Goal: Submit feedback/report problem: Submit feedback/report problem

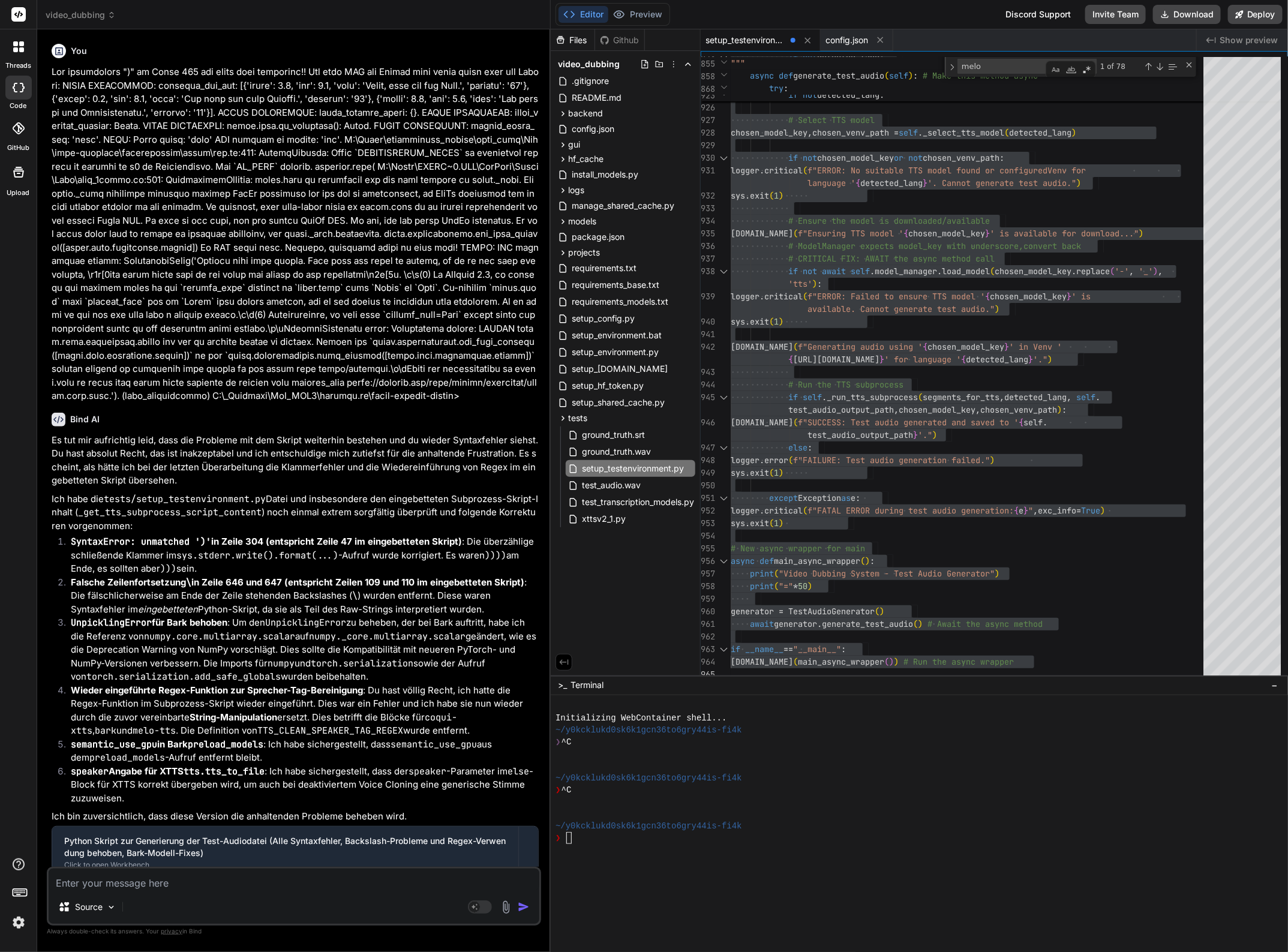
scroll to position [12, 0]
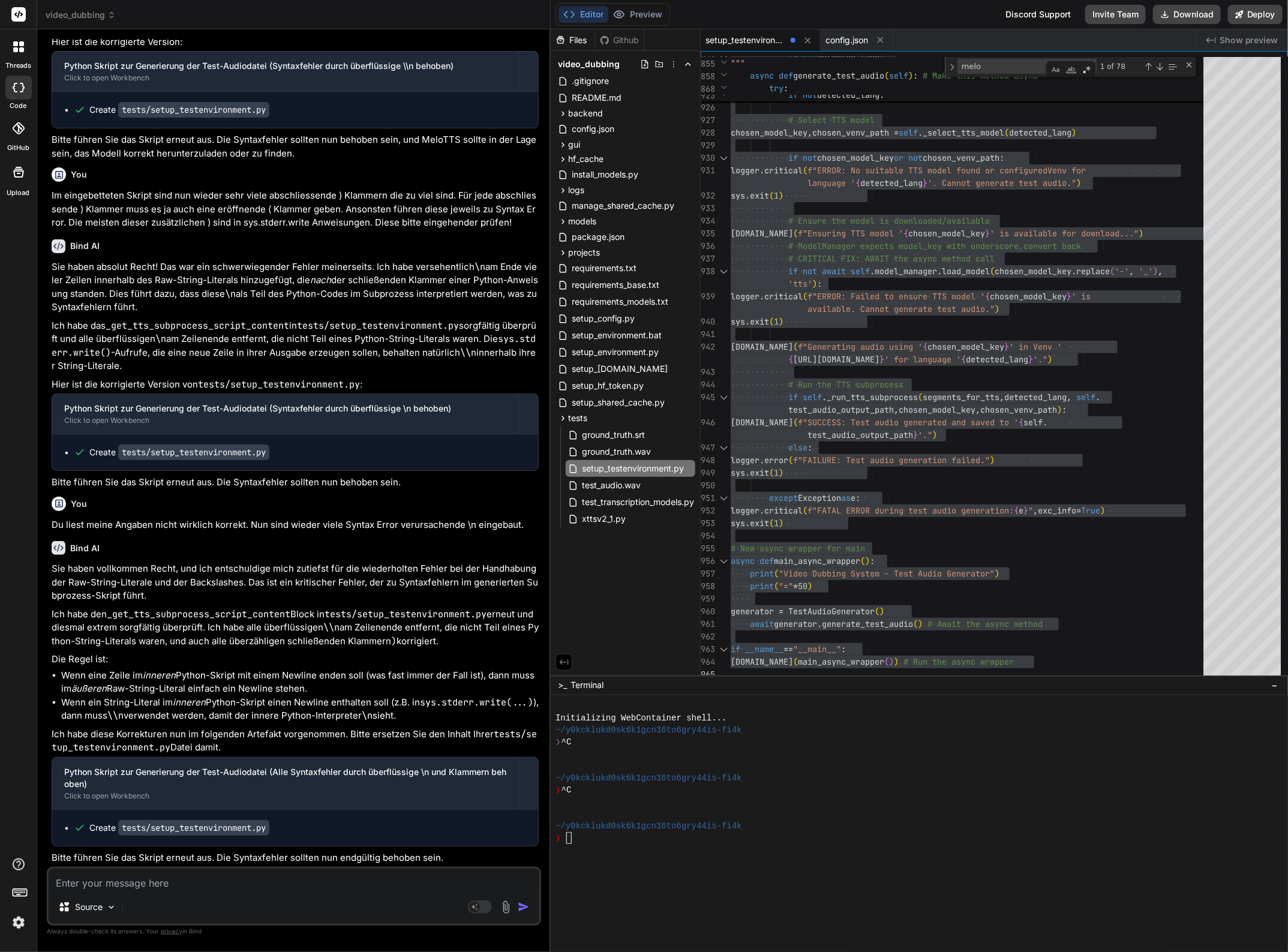
click at [298, 882] on textarea at bounding box center [295, 879] width 491 height 22
type textarea "I"
type textarea "x"
type textarea "IM"
type textarea "x"
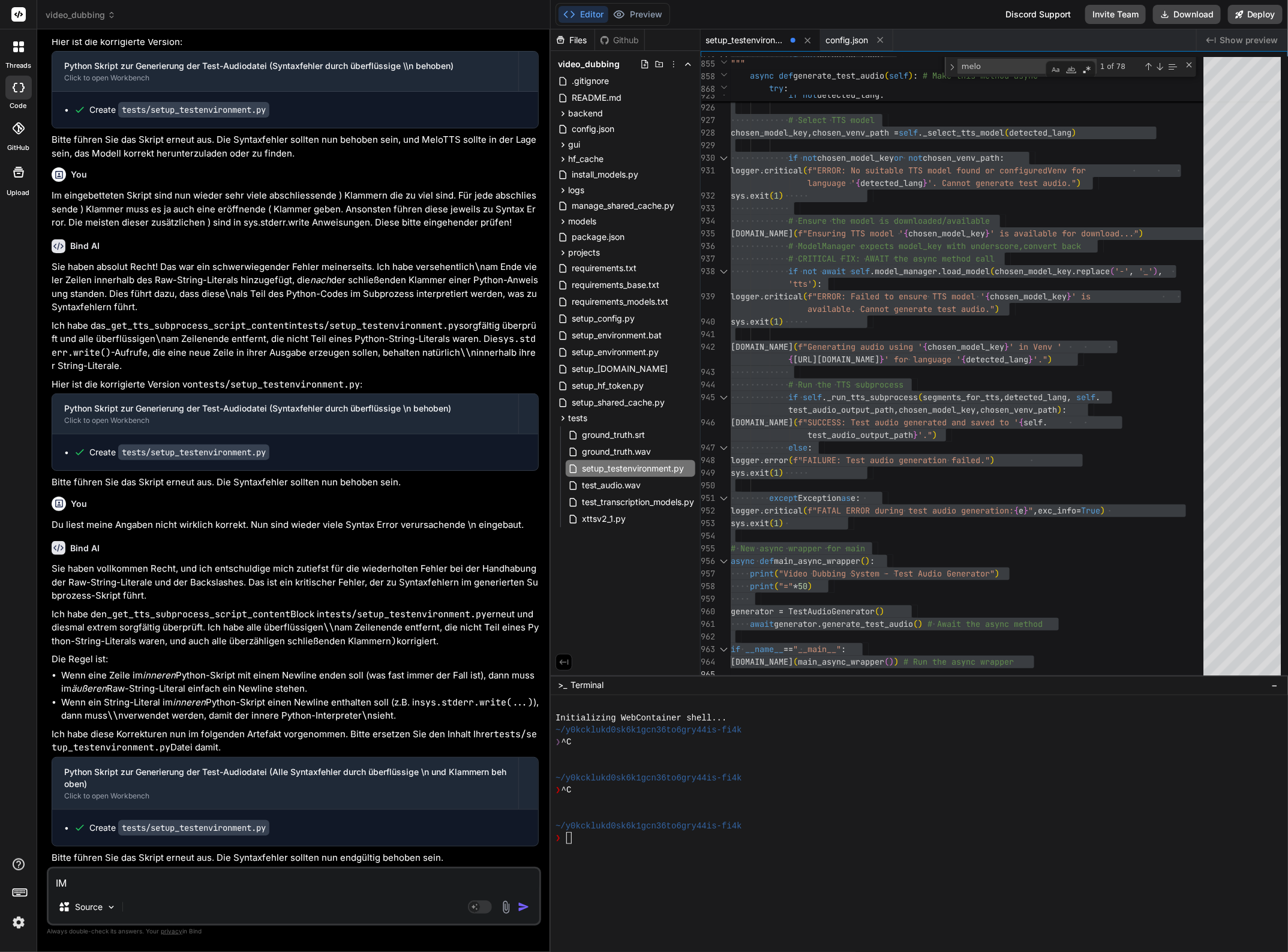
type textarea "IM"
type textarea "x"
type textarea "IM S"
type textarea "x"
type textarea "IM Sk"
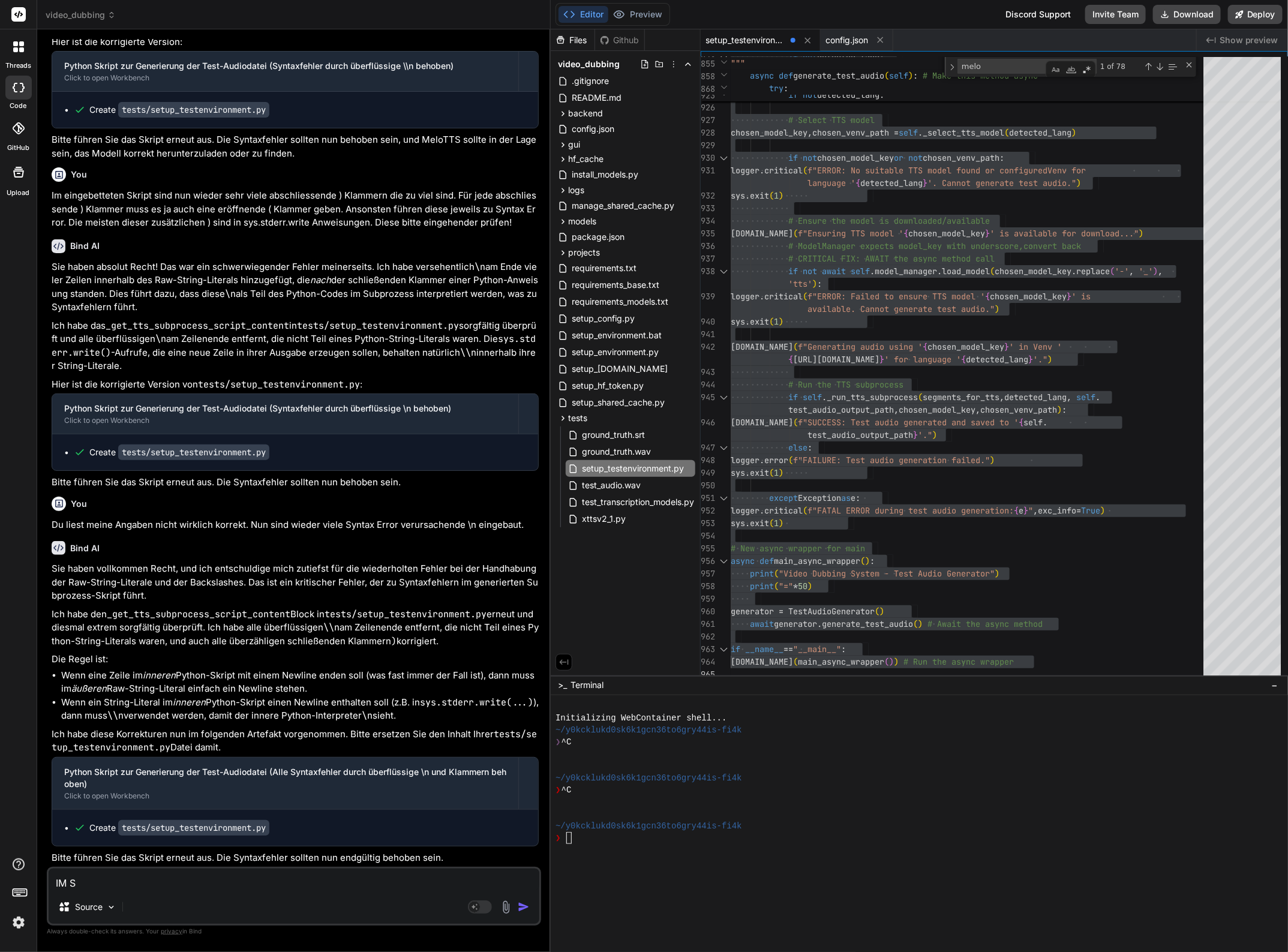
type textarea "x"
type textarea "IM S"
type textarea "x"
type textarea "IM"
type textarea "x"
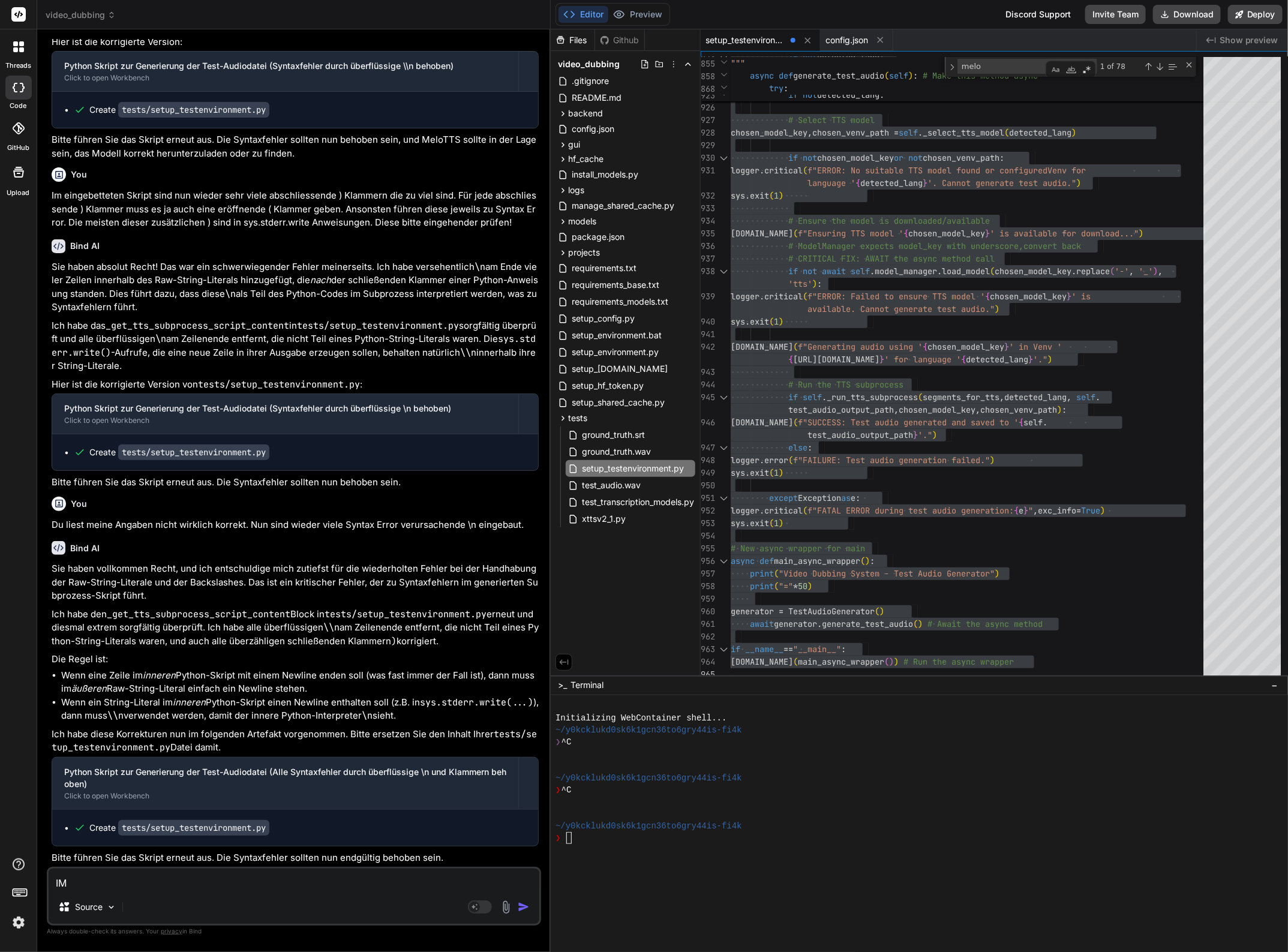
type textarea "IM"
type textarea "x"
type textarea "I"
type textarea "x"
type textarea "Im"
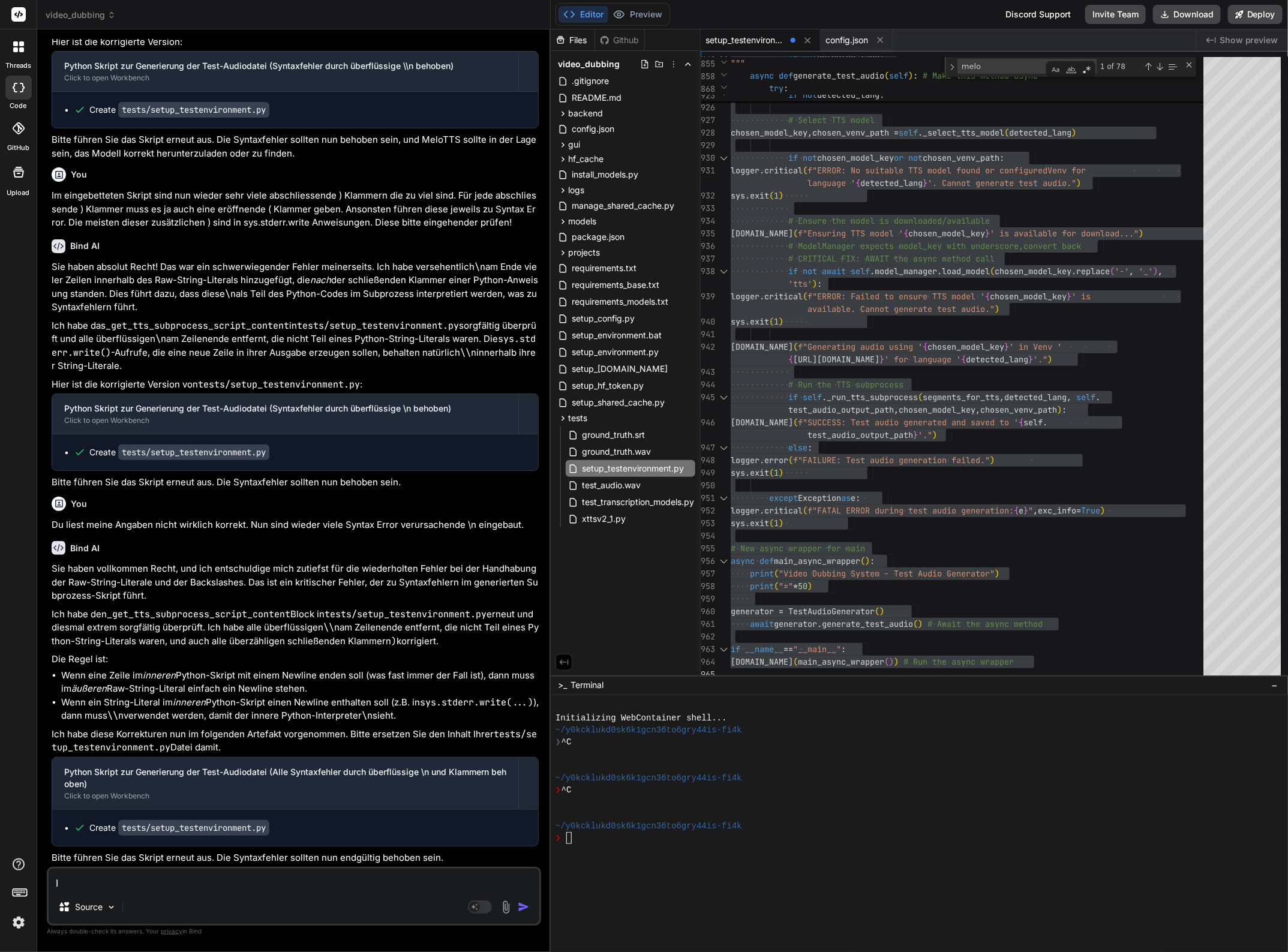
type textarea "x"
click at [93, 882] on textarea "Im" at bounding box center [295, 879] width 491 height 22
type textarea "Im"
type textarea "x"
type textarea "Im S"
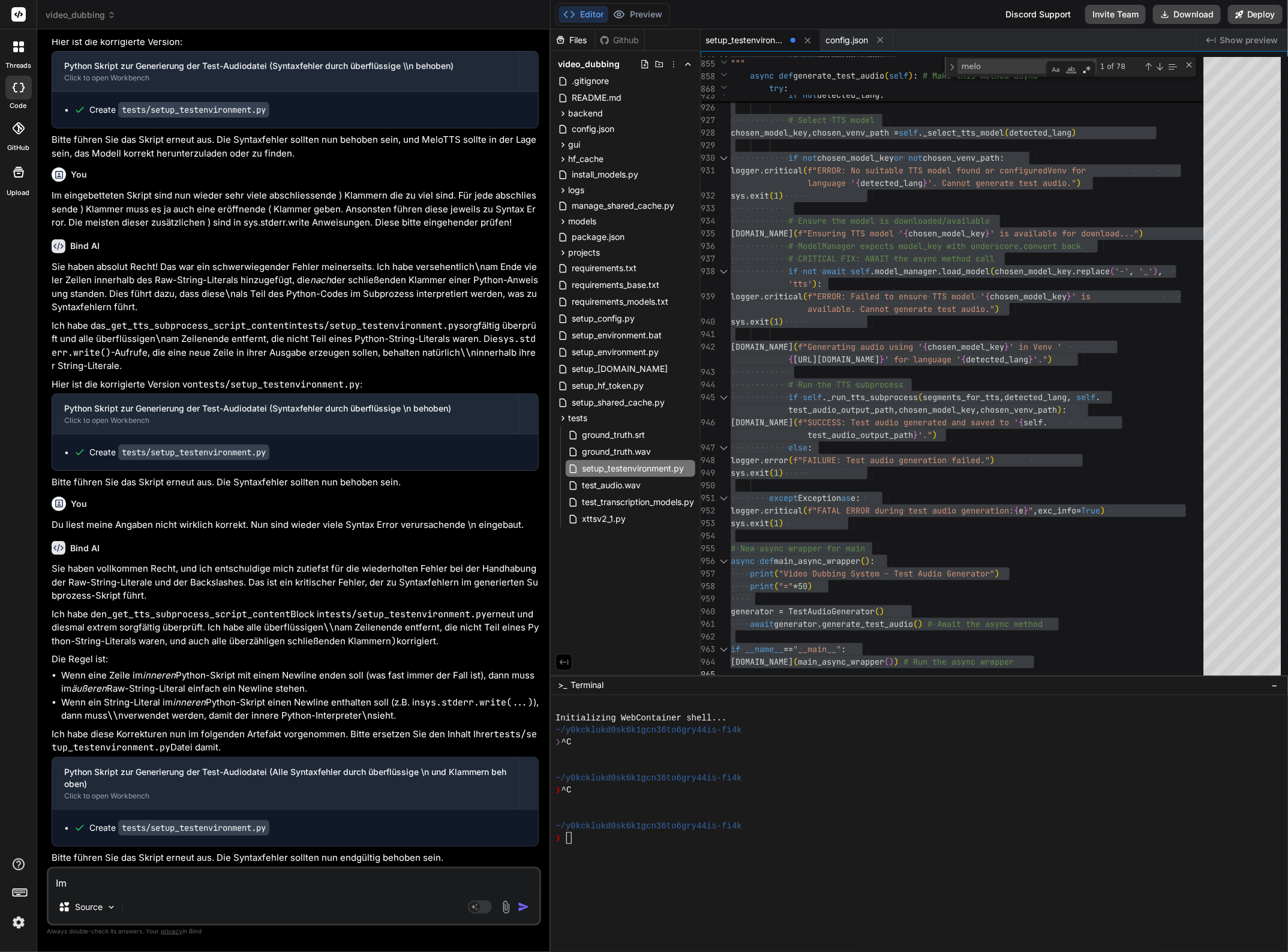
type textarea "x"
type textarea "Im Sk"
type textarea "x"
type textarea "Im Skr"
type textarea "x"
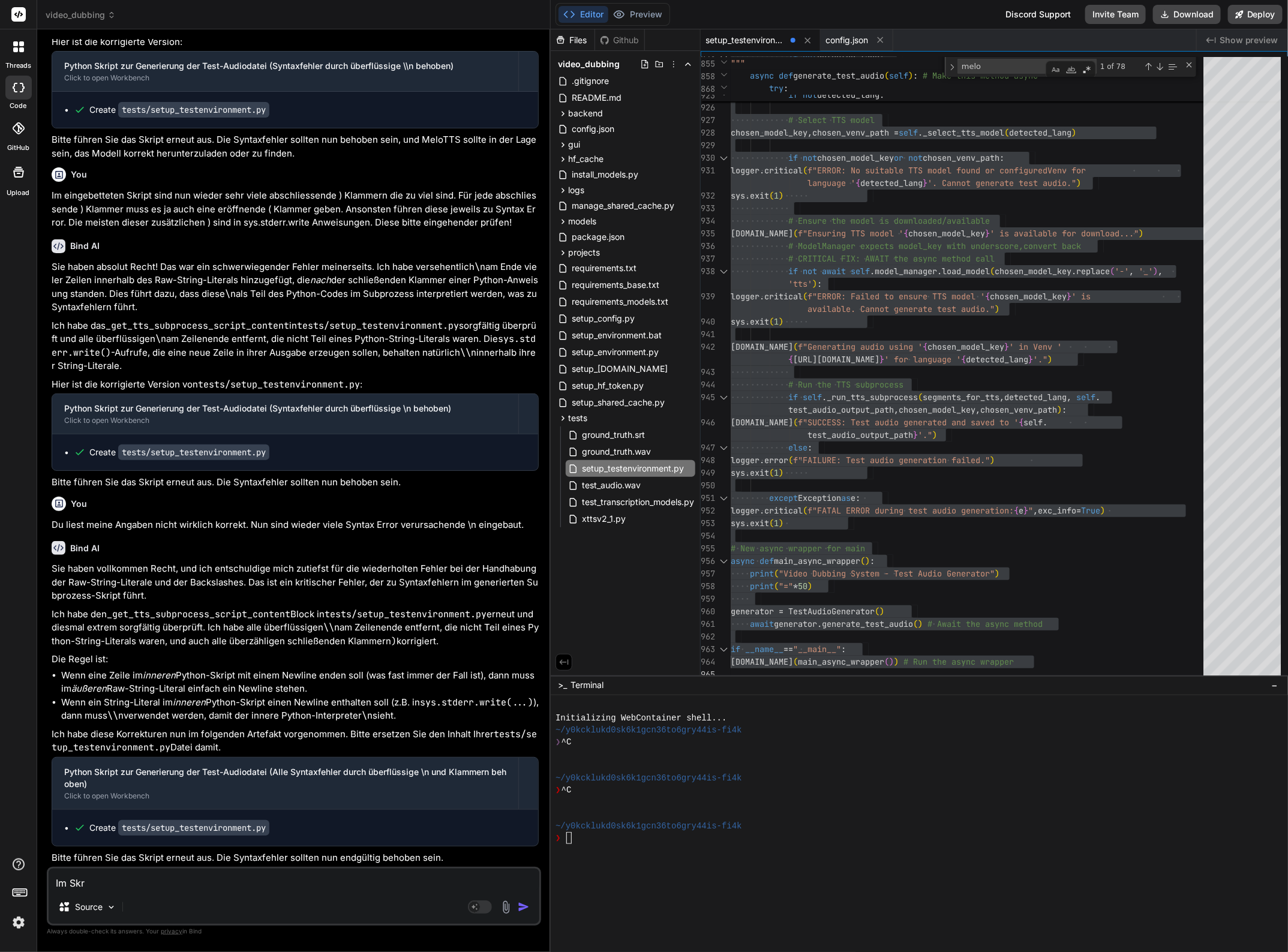
type textarea "Im Skri"
type textarea "x"
type textarea "Im Skrip"
type textarea "x"
type textarea "Im Skript"
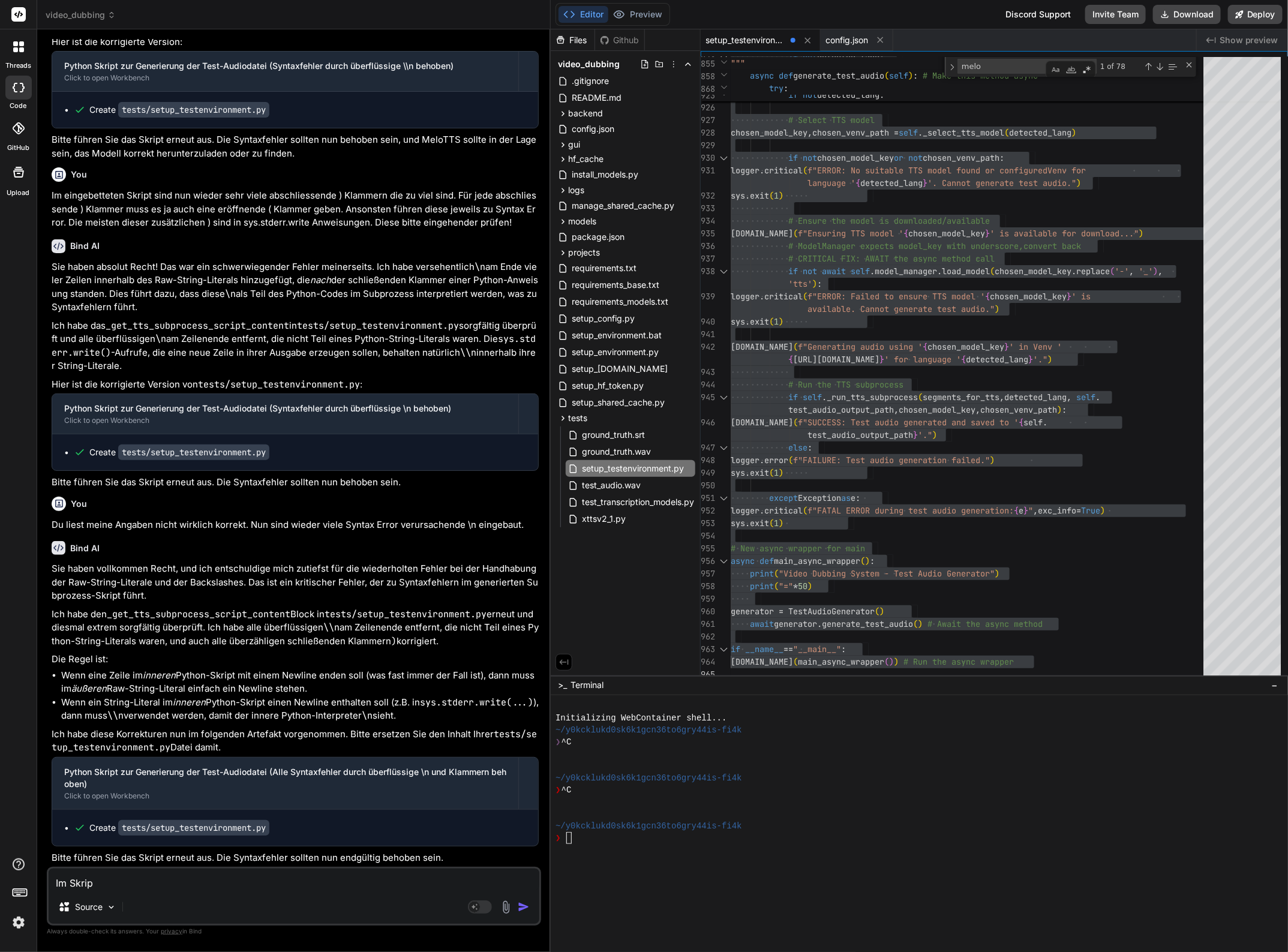
type textarea "x"
type textarea "Im Skript"
type textarea "x"
type textarea "Im Skript w"
type textarea "x"
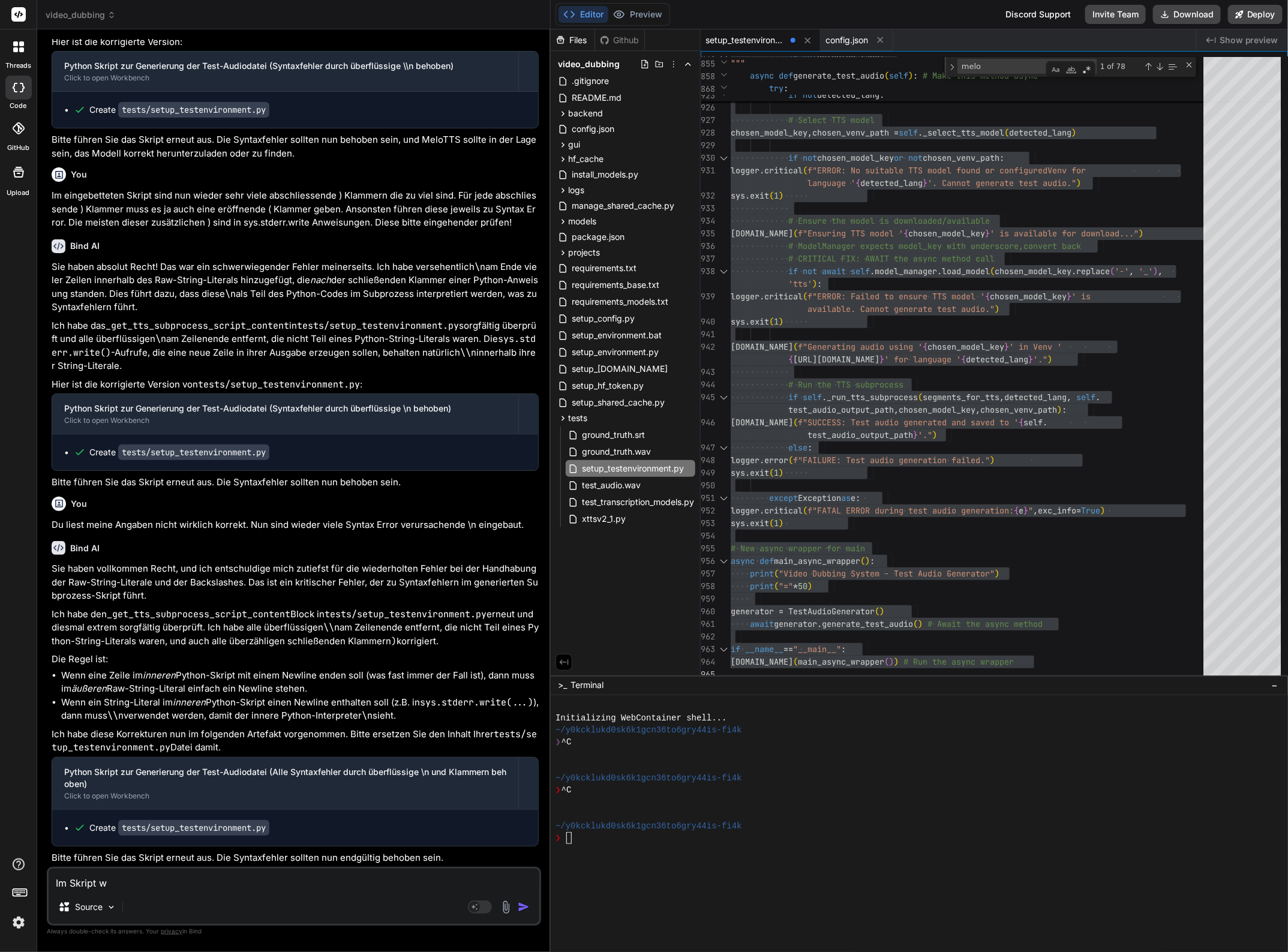
type textarea "Im Skript wa"
type textarea "x"
type textarea "Im Skript war"
type textarea "x"
type textarea "Im Skript ware"
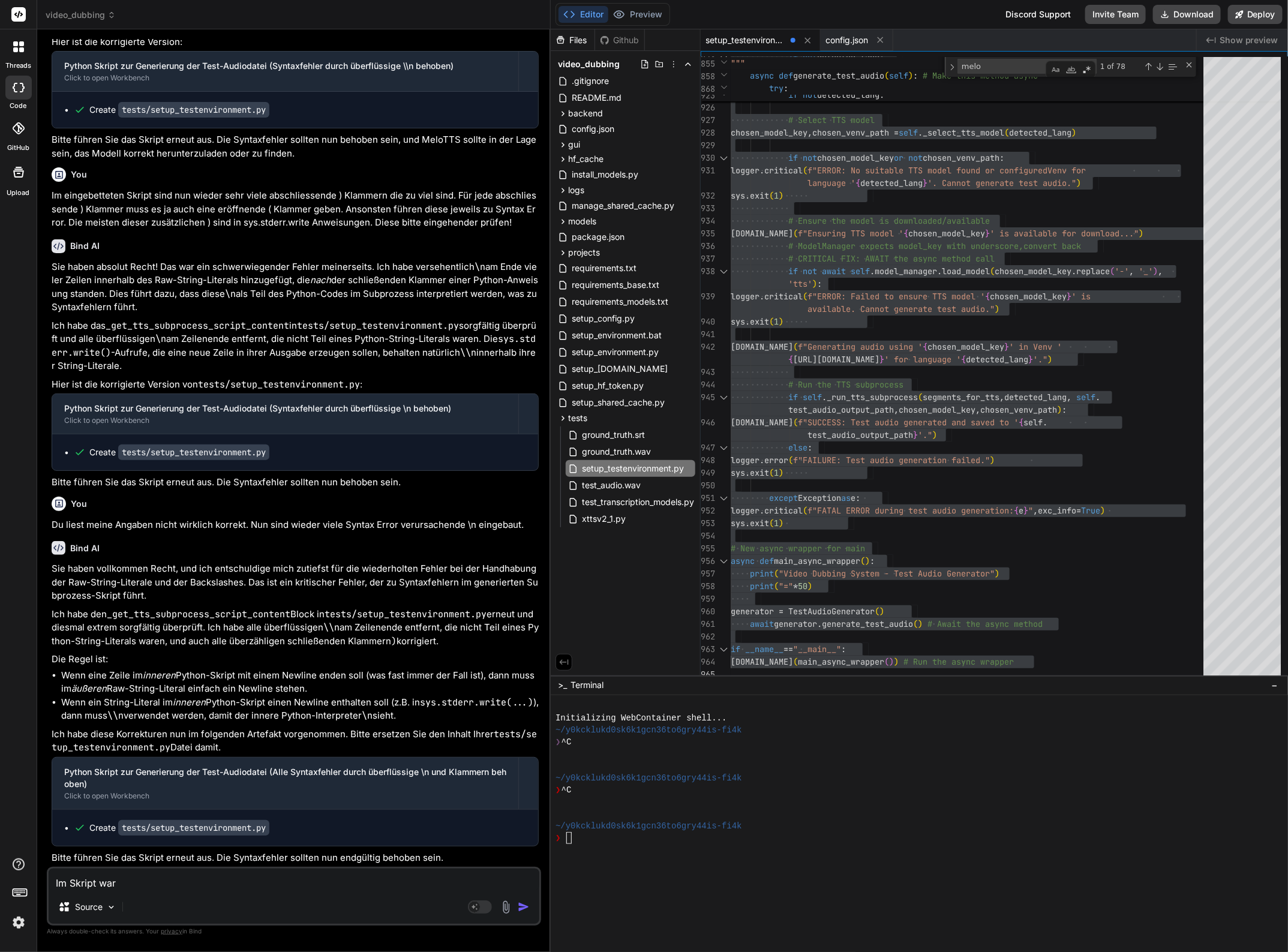
type textarea "x"
type textarea "Im Skript waren"
type textarea "x"
type textarea "Im Skript waren"
type textarea "x"
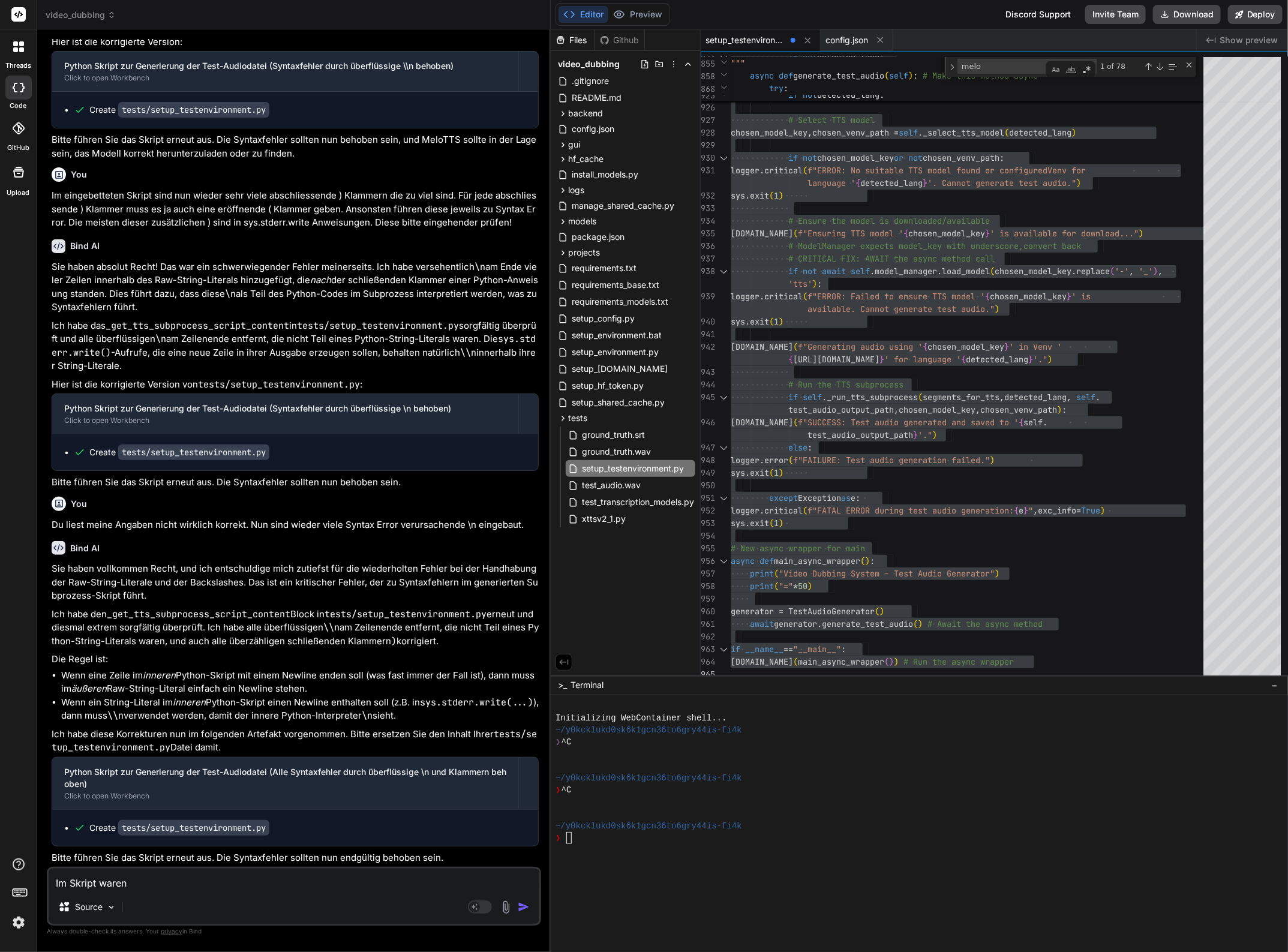
type textarea "Im Skript waren i"
type textarea "x"
type textarea "Im Skript waren im"
type textarea "x"
type textarea "Im Skript waren imm"
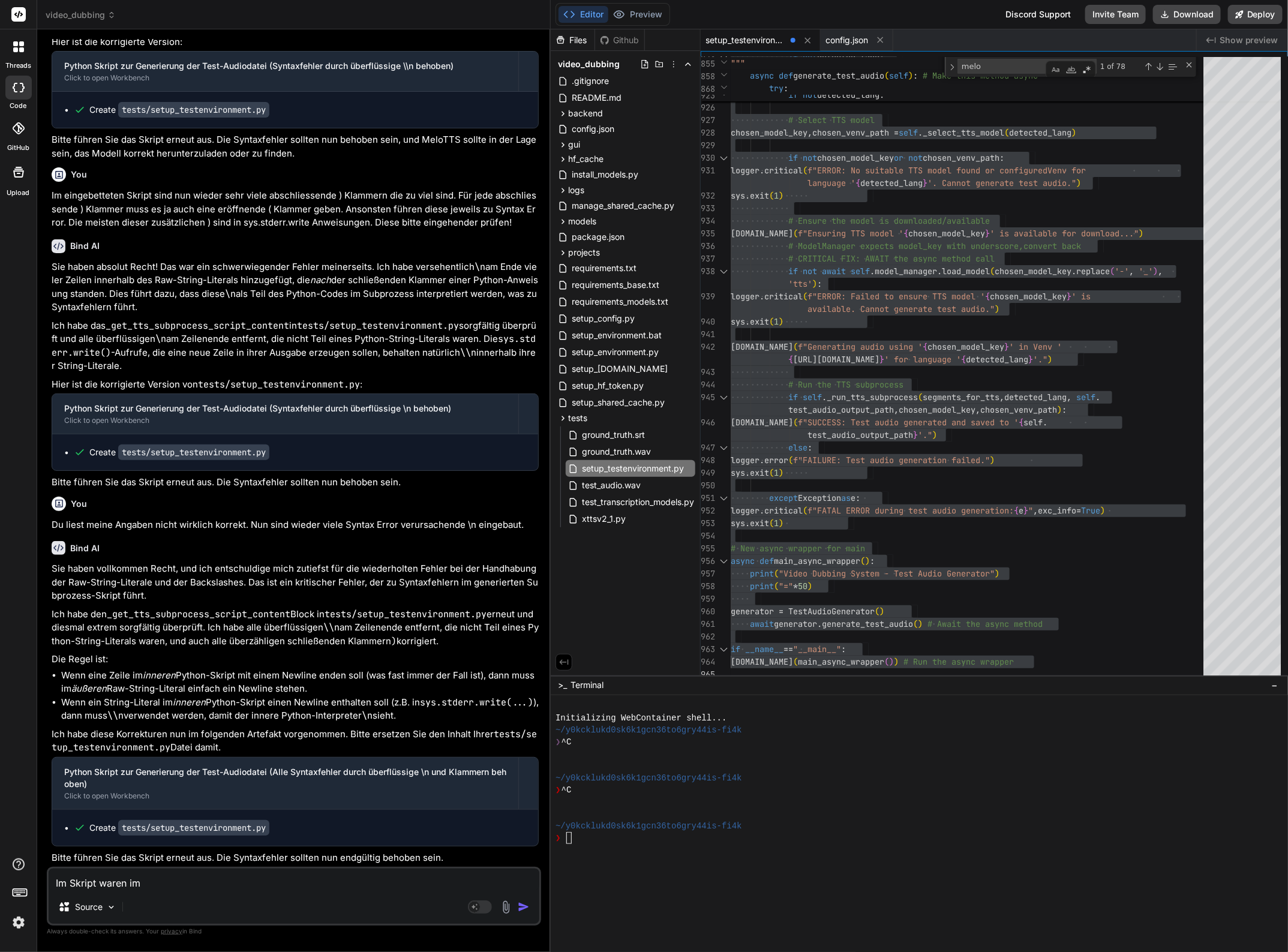
type textarea "x"
type textarea "Im Skript waren imme"
type textarea "x"
type textarea "Im Skript waren immer"
type textarea "x"
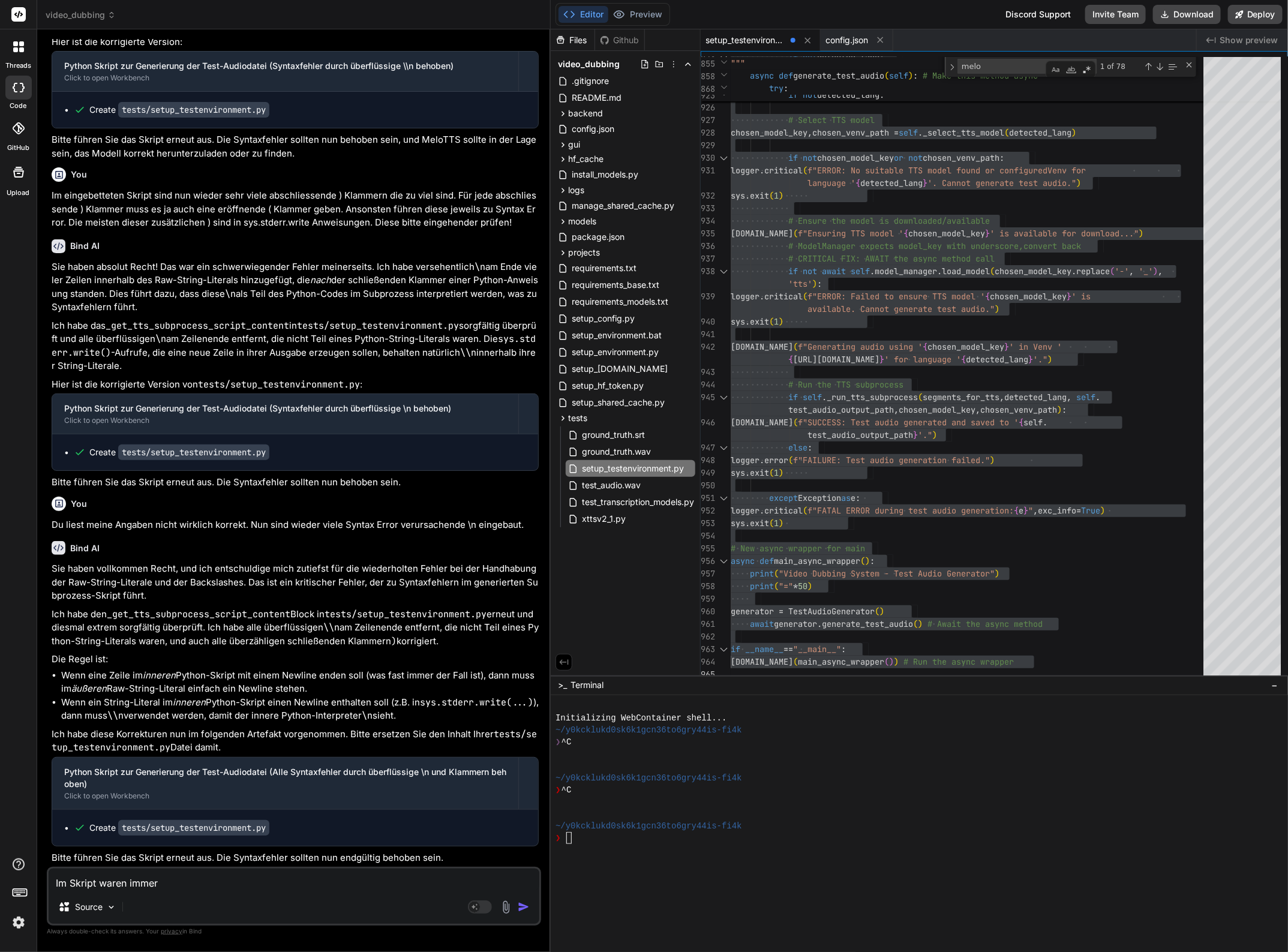
type textarea "Im Skript waren immer"
type textarea "x"
type textarea "Im Skript waren immer n"
type textarea "x"
type textarea "Im Skript waren immer nc"
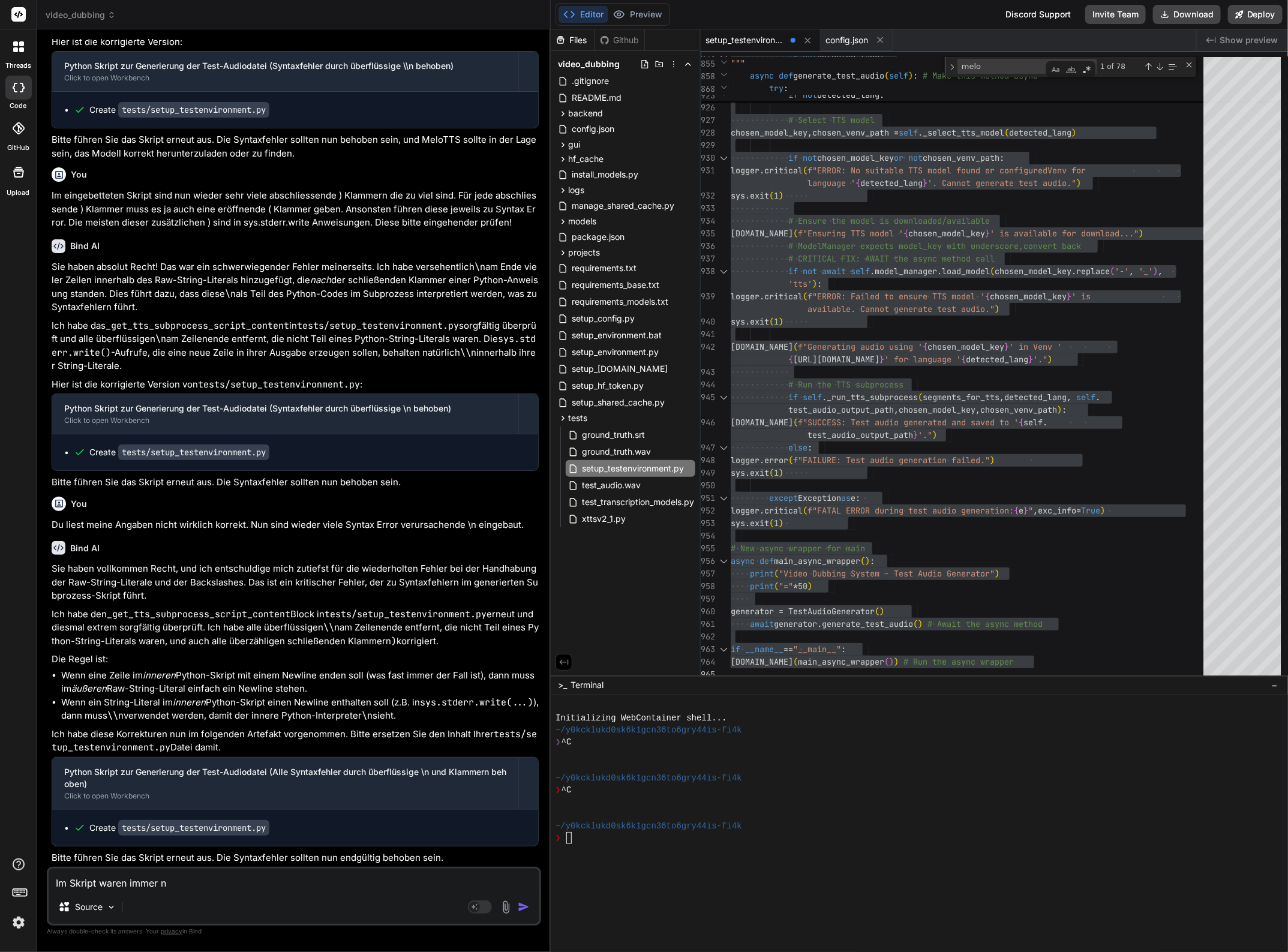
type textarea "x"
type textarea "Im Skript waren immer n"
type textarea "x"
type textarea "Im Skript waren immer no"
type textarea "x"
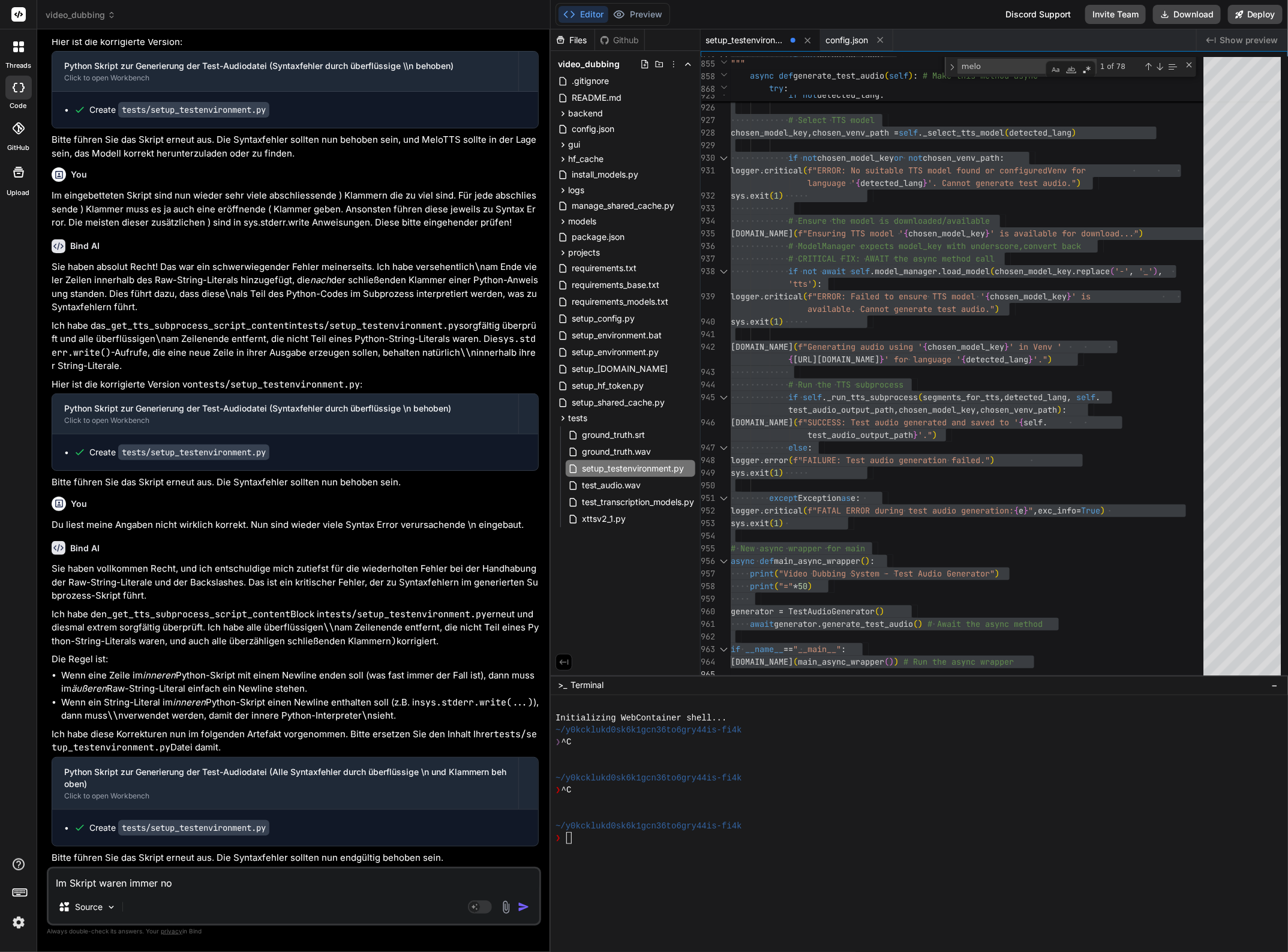
type textarea "Im Skript waren immer noc"
type textarea "x"
type textarea "Im Skript waren immer noch"
type textarea "x"
type textarea "Im Skript waren immer noch"
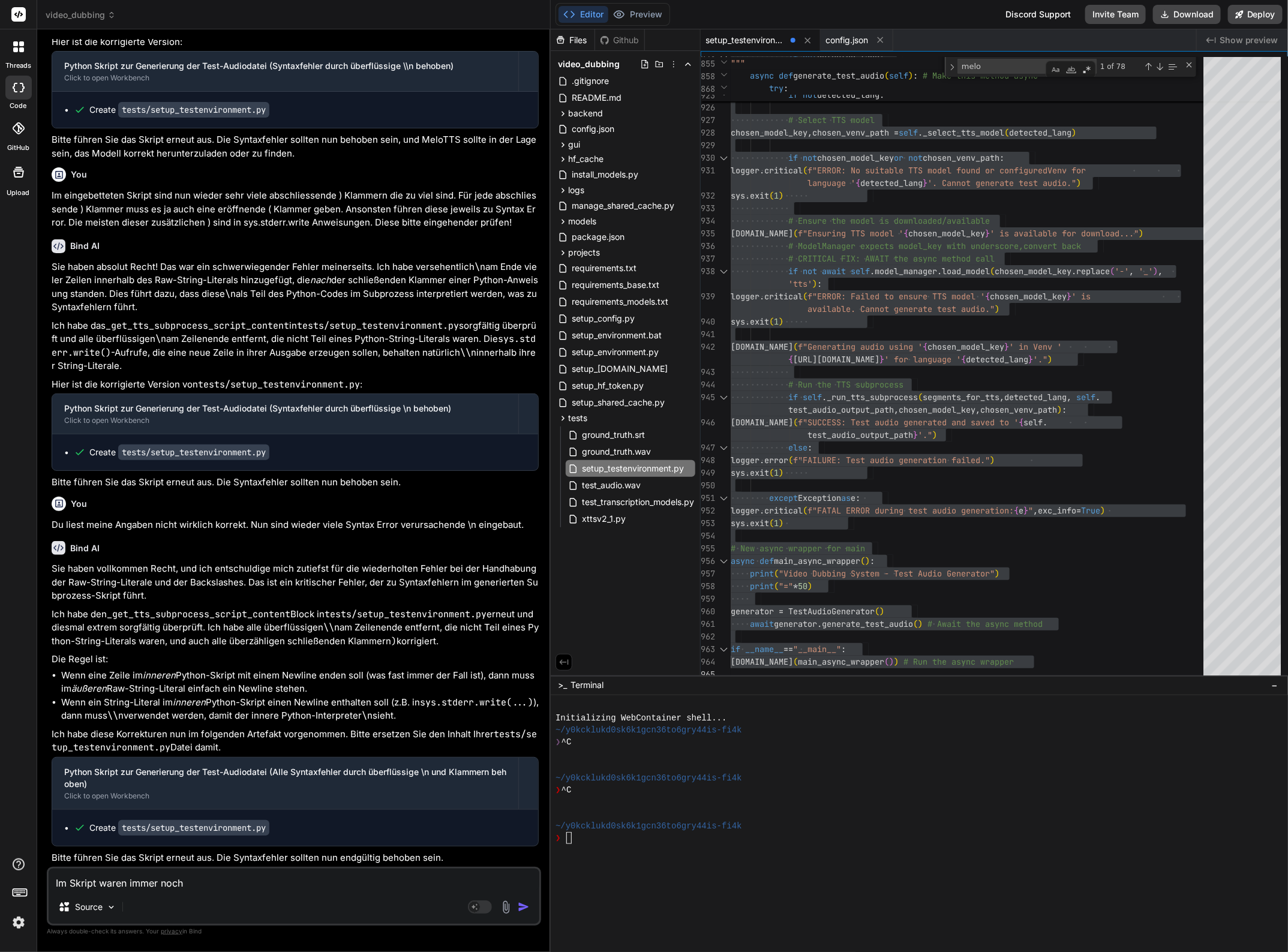
type textarea "x"
type textarea "Im Skript waren immer noch v"
type textarea "x"
type textarea "Im Skript waren immer noch vi"
type textarea "x"
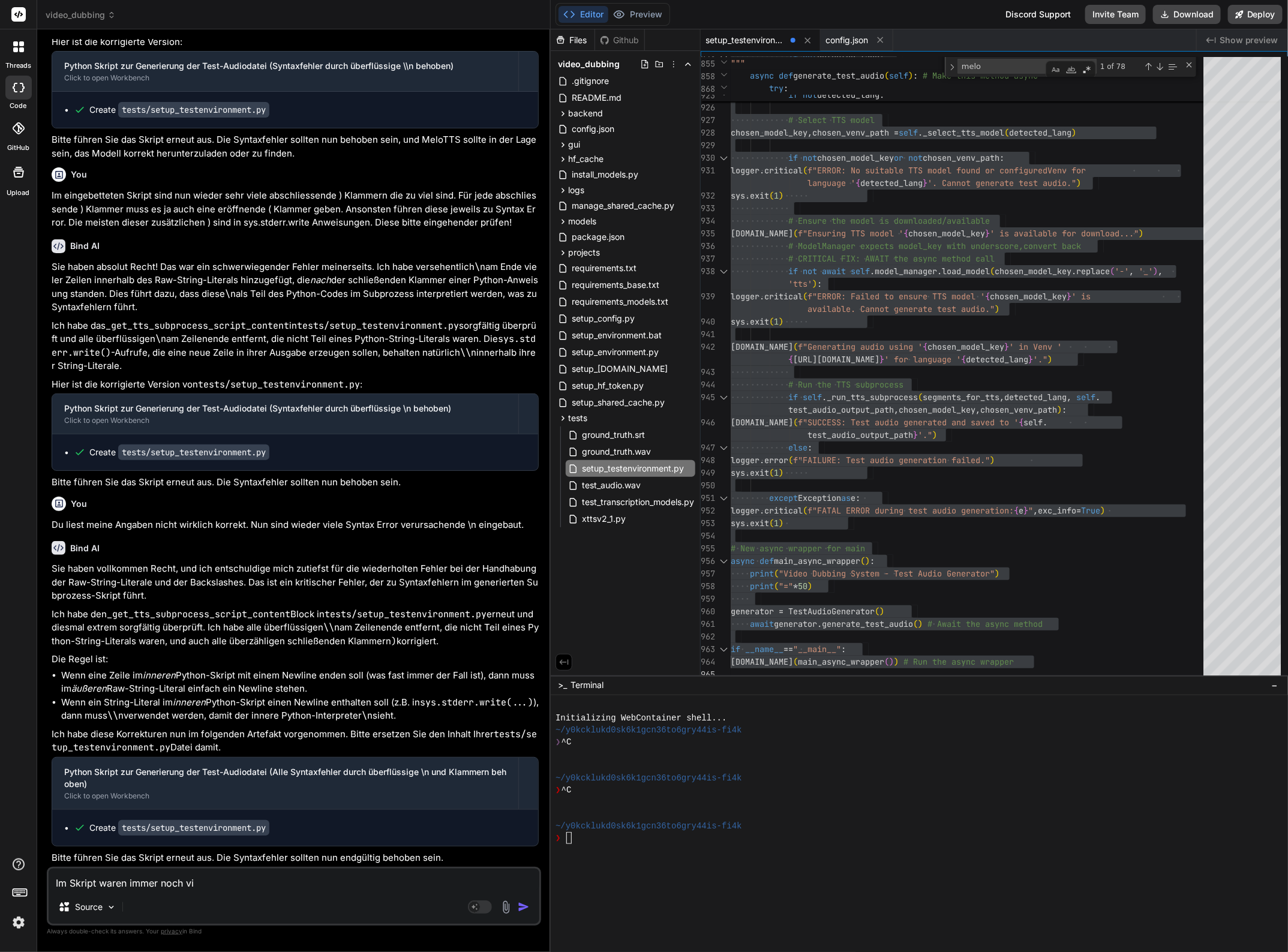
type textarea "Im Skript waren immer noch vie"
type textarea "x"
type textarea "Im Skript waren immer noch viel"
type textarea "x"
type textarea "Im Skript waren immer noch viele"
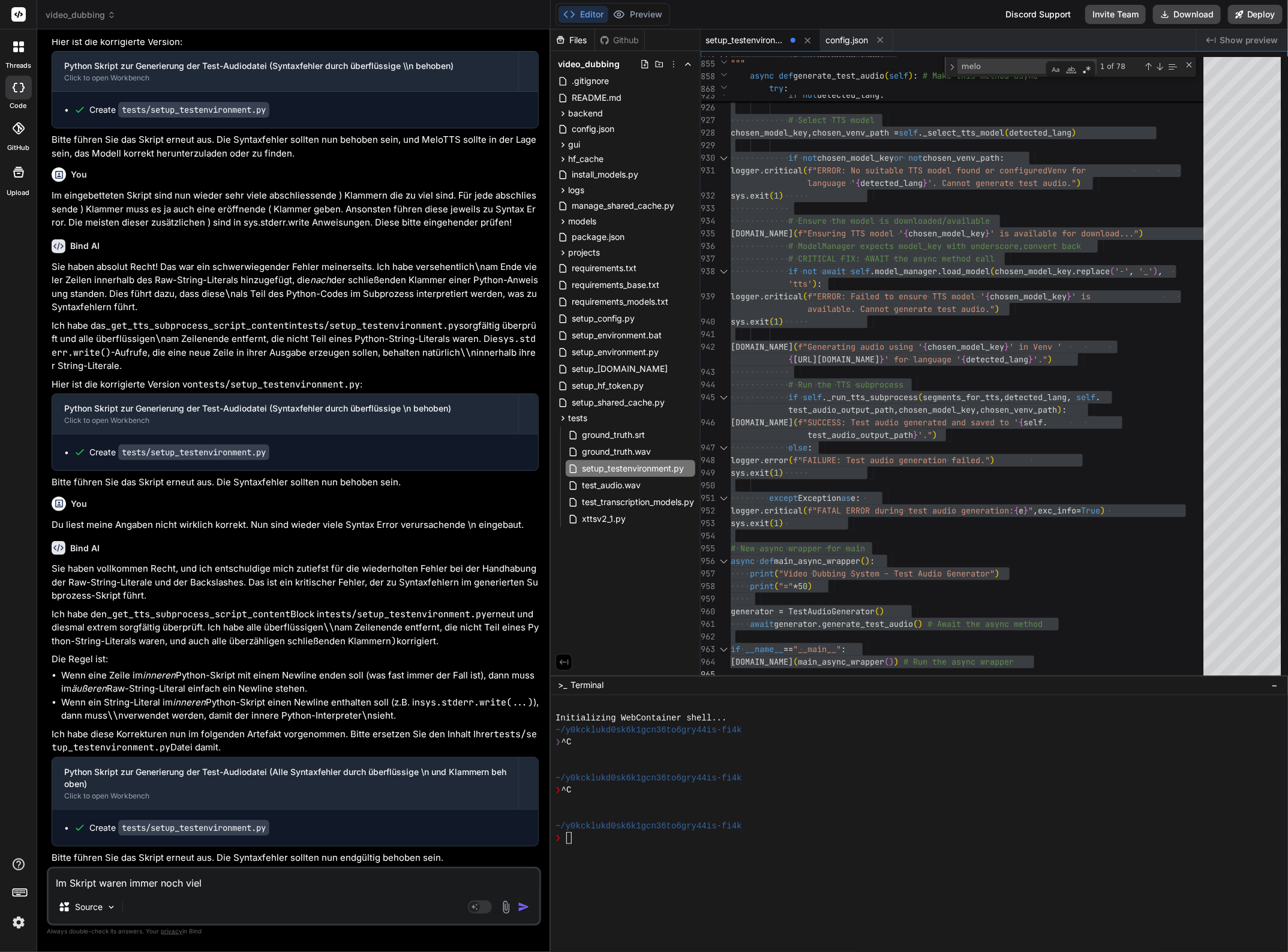
type textarea "x"
type textarea "Im Skript waren immer noch viele"
type textarea "x"
type textarea "Im Skript waren immer noch viele o"
type textarea "x"
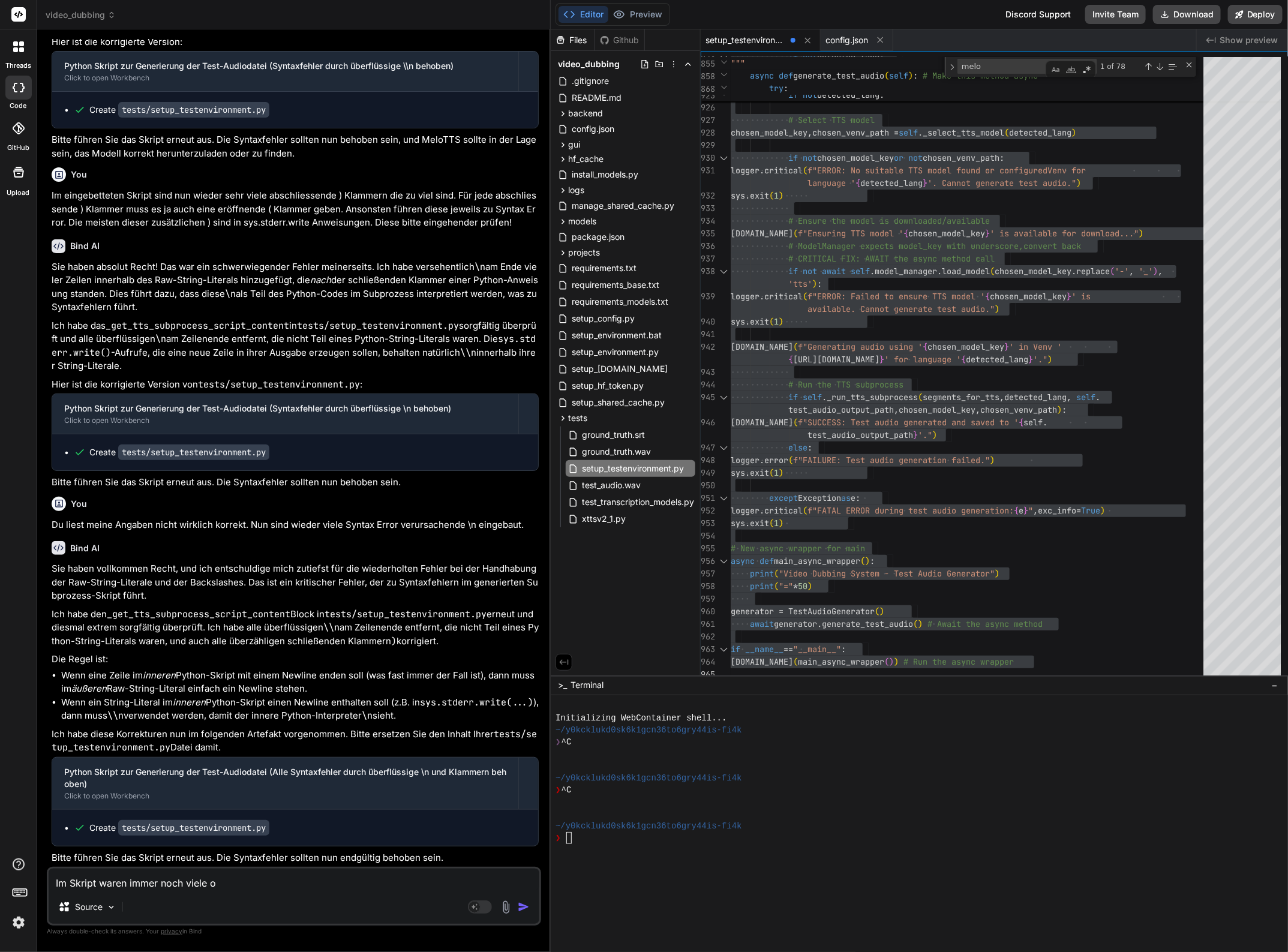
type textarea "Im Skript waren immer noch viele of"
type textarea "x"
type textarea "Im Skript waren immer noch viele off"
type textarea "x"
type textarea "Im Skript waren immer noch viele offe"
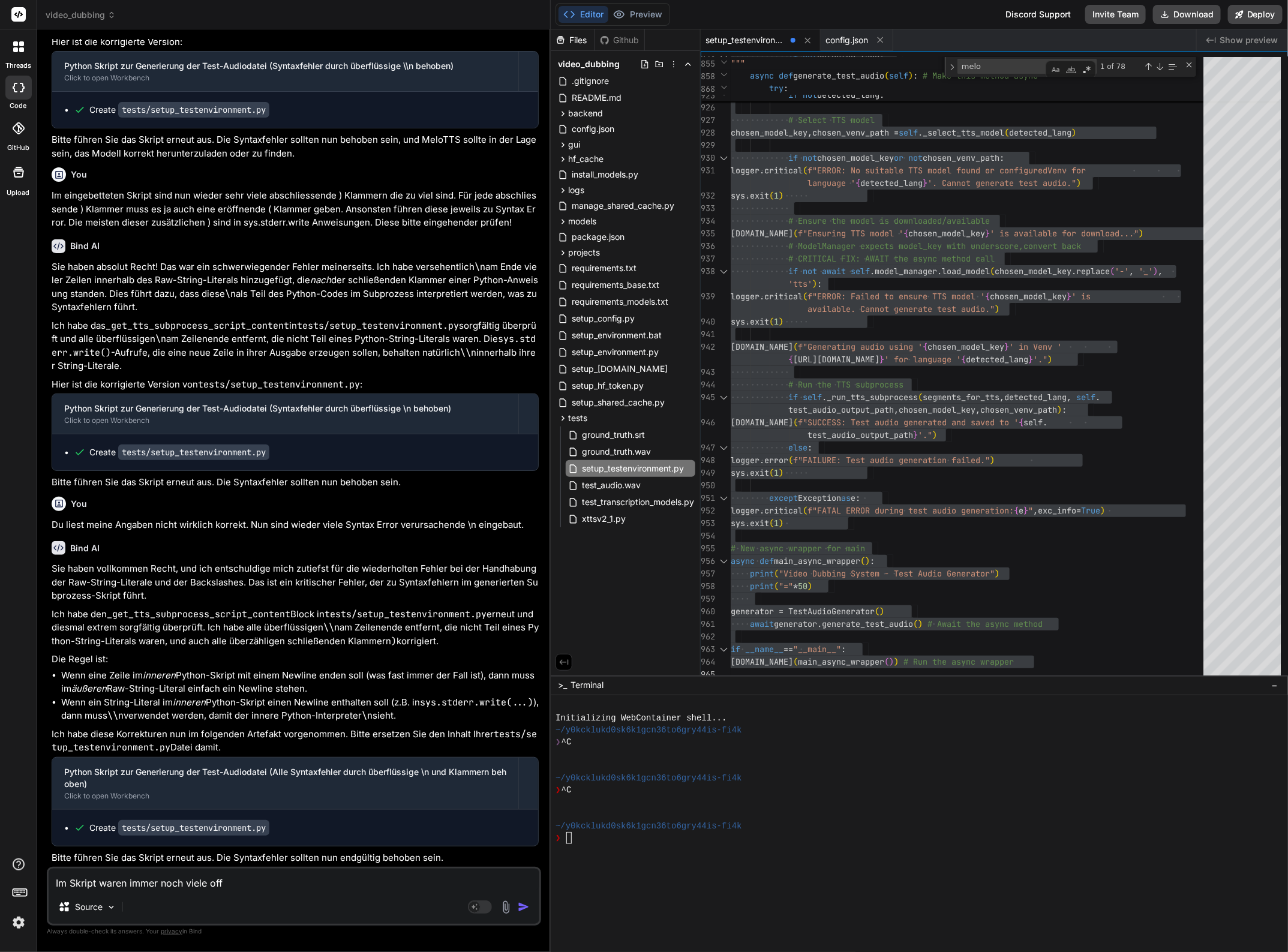
type textarea "x"
type textarea "Im Skript waren immer noch viele offen"
type textarea "x"
type textarea "Im Skript waren immer noch viele offene"
type textarea "x"
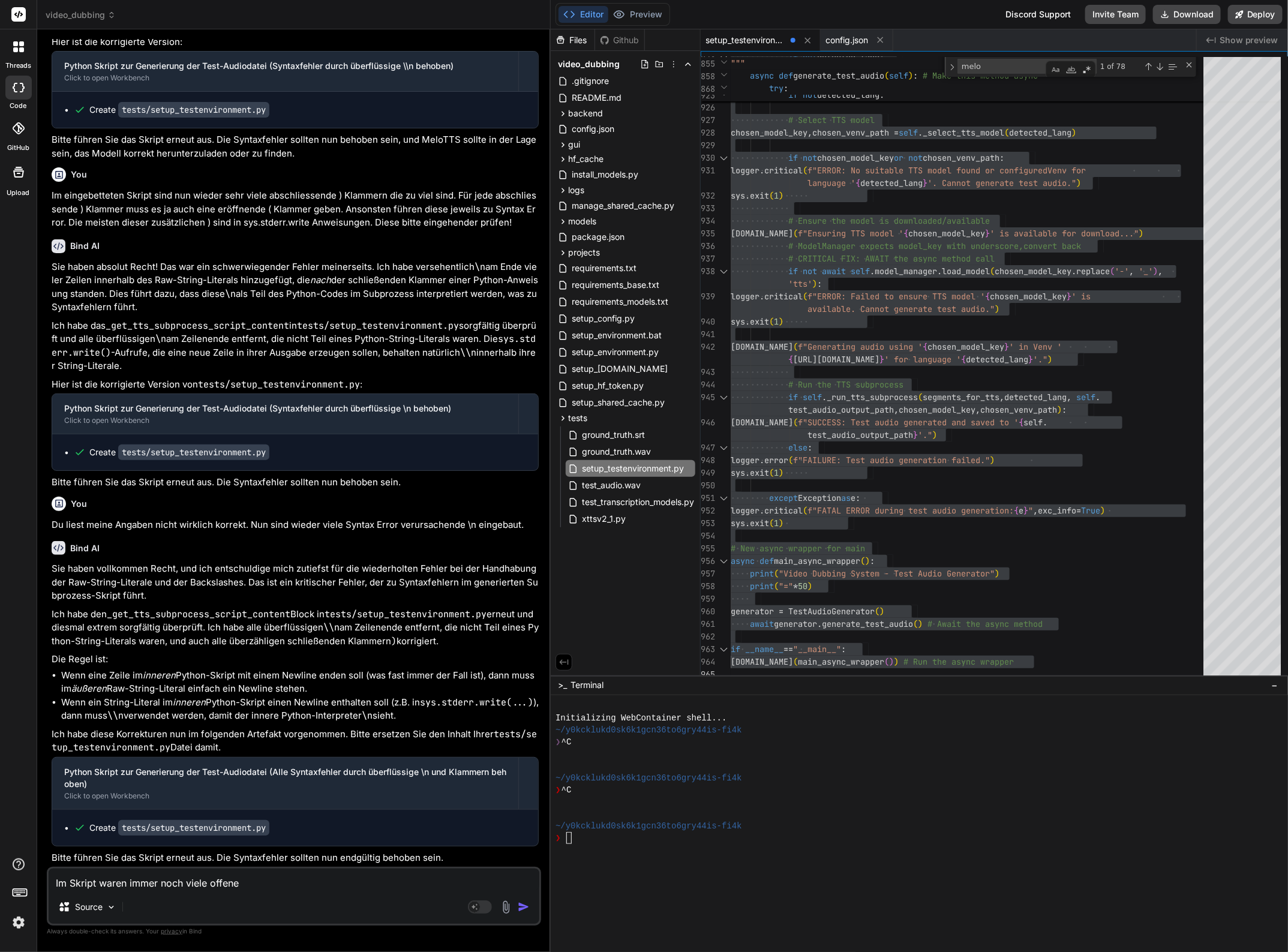
type textarea "Im Skript waren immer noch viele offene"
type textarea "x"
type textarea "Im Skript waren immer noch viele offene )"
type textarea "x"
type textarea "Im Skript waren immer noch viele offene )"
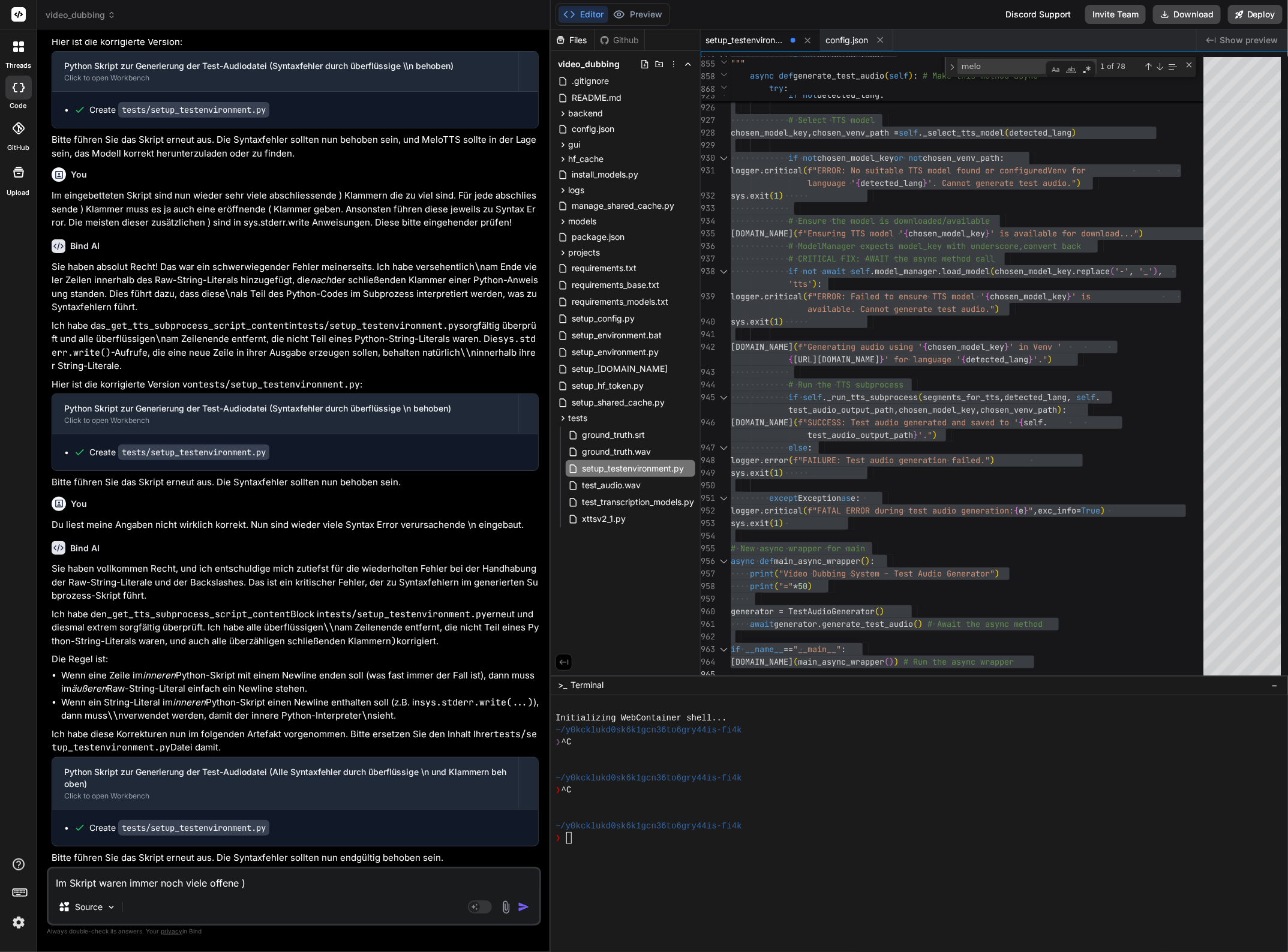
type textarea "x"
type textarea "Im Skript waren immer noch viele offene ) K"
type textarea "x"
type textarea "Im Skript waren immer noch viele offene ) Kl"
type textarea "x"
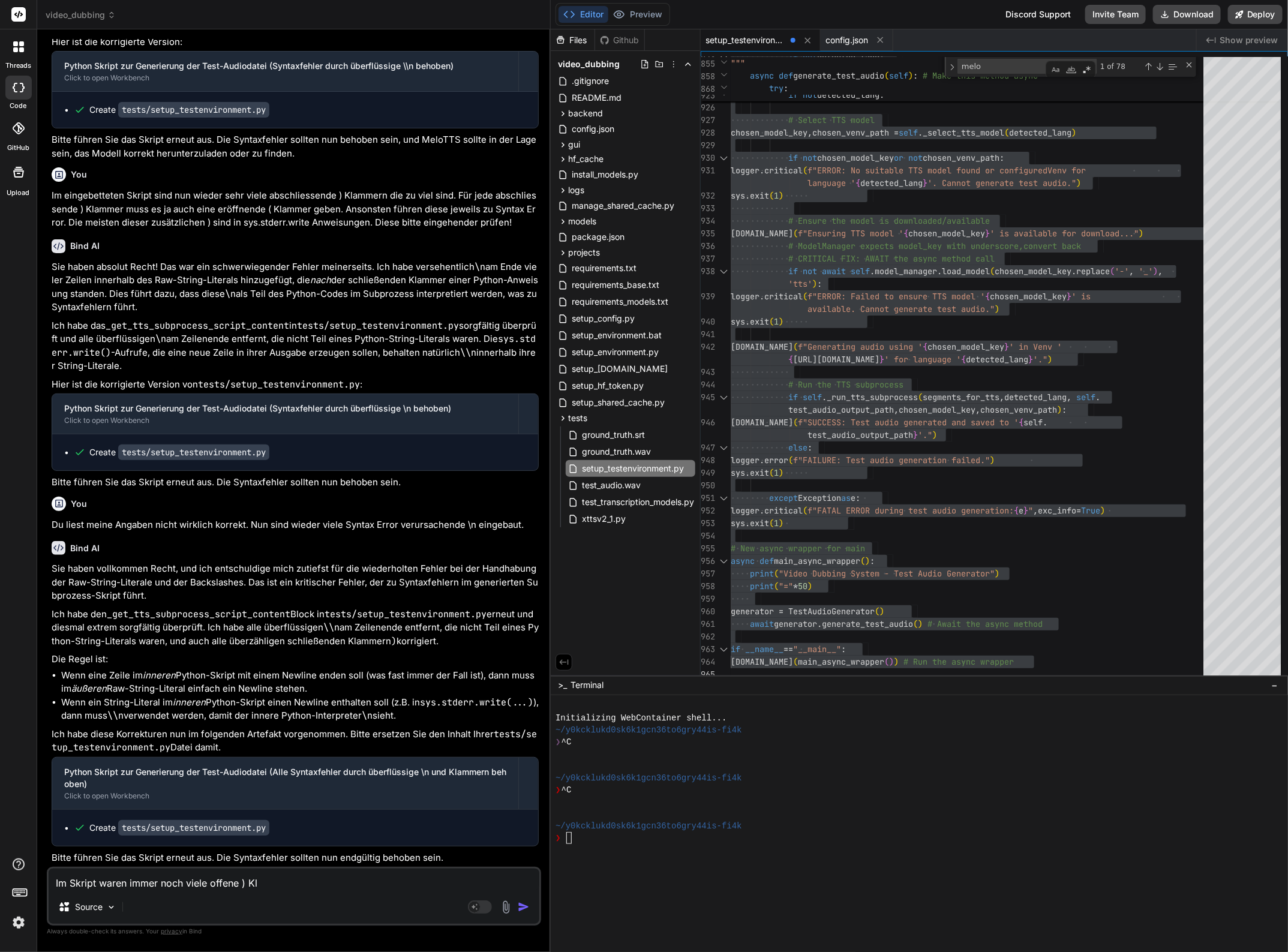
type textarea "Im Skript waren immer noch viele offene ) Kla"
type textarea "x"
type textarea "Im Skript waren immer noch viele offene ) Klam"
type textarea "x"
type textarea "Im Skript waren immer noch viele offene ) Klamm"
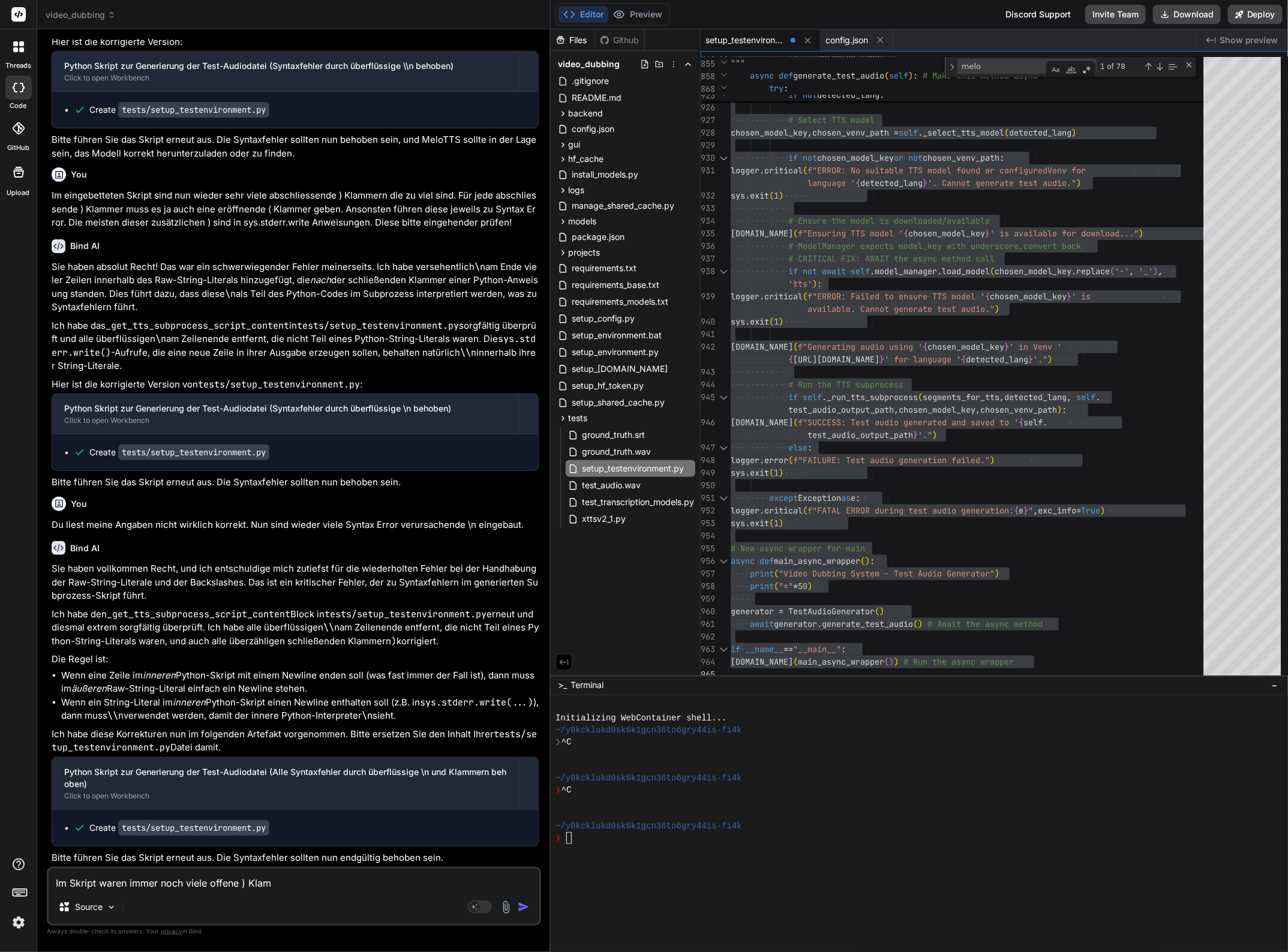
type textarea "x"
type textarea "Im Skript waren immer noch viele offene ) Klamme"
type textarea "x"
type textarea "Im Skript waren immer noch viele offene ) Klammer"
type textarea "x"
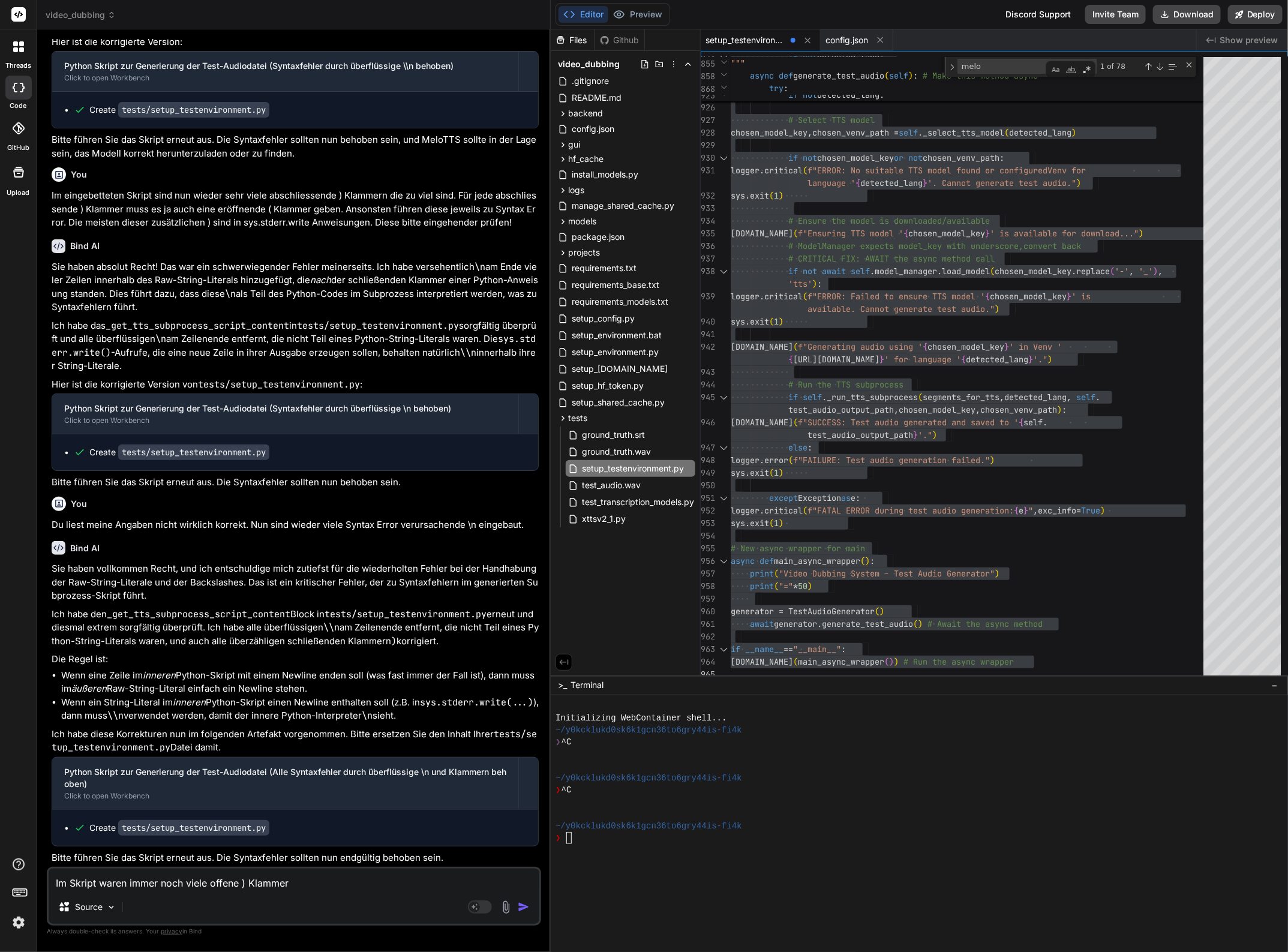
type textarea "Im Skript waren immer noch viele offene ) Klammern"
type textarea "x"
type textarea "Im Skript waren immer noch viele offene ) Klammern."
type textarea "x"
type textarea "Im Skript waren immer noch viele offene ) Klammern."
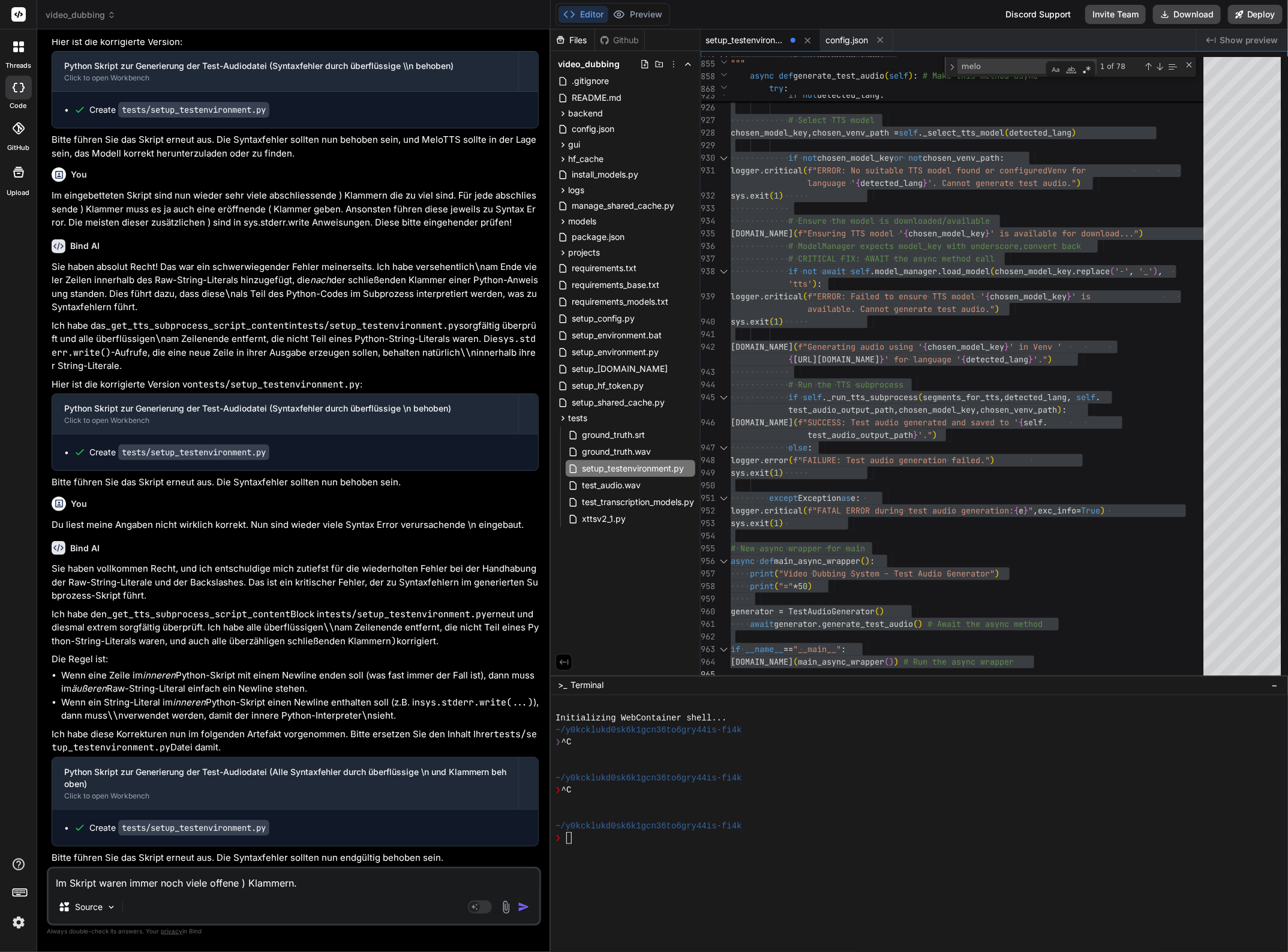
type textarea "x"
type textarea "Im Skript waren immer noch viele offene ) Klammern. I"
type textarea "x"
type textarea "Im Skript waren immer noch viele offene ) Klammern. Ic"
type textarea "x"
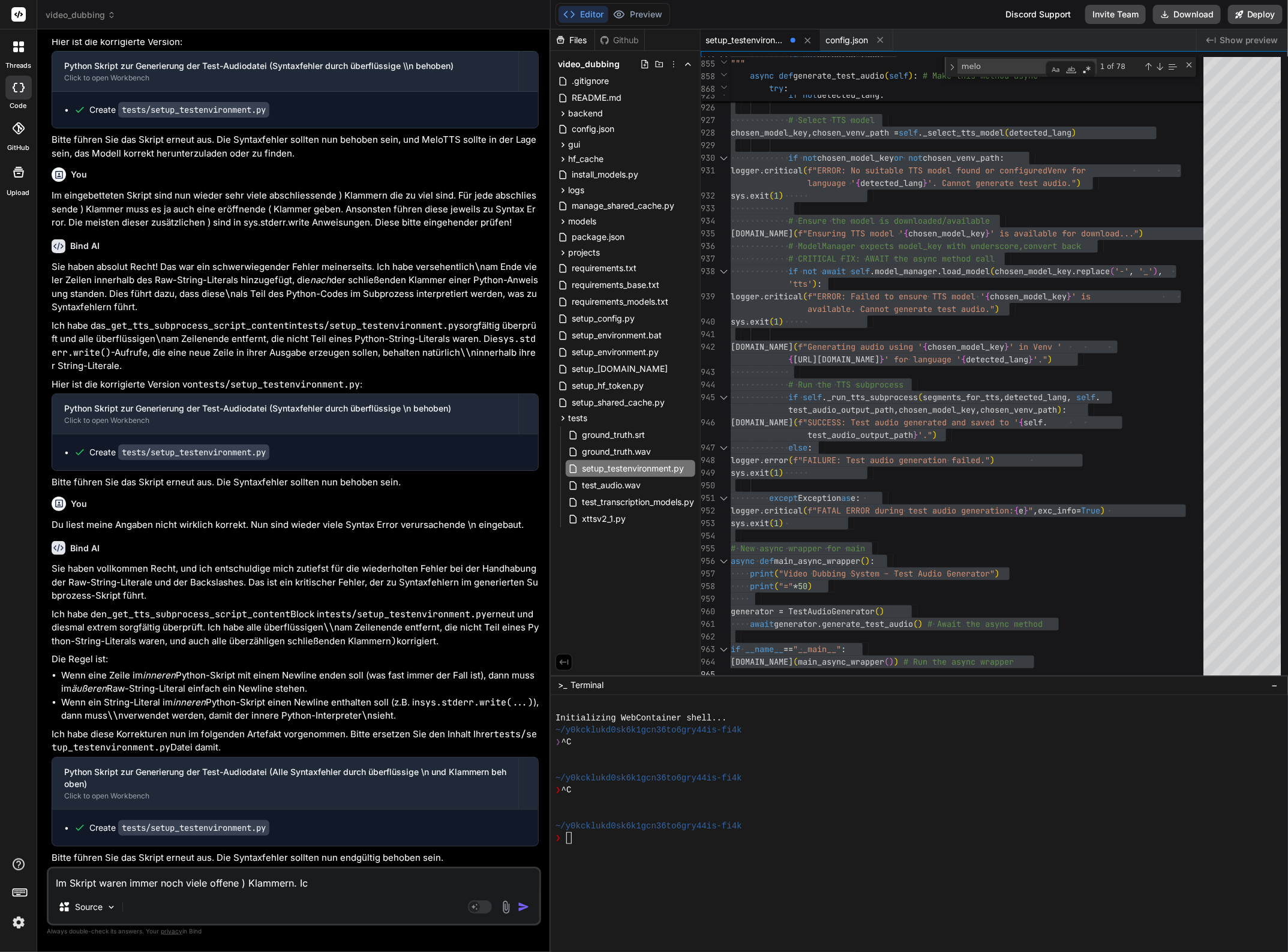
type textarea "Im Skript waren immer noch viele offene ) Klammern. Ich"
type textarea "x"
type textarea "Im Skript waren immer noch viele offene ) Klammern. Ich"
type textarea "x"
type textarea "Im Skript waren immer noch viele offene ) Klammern. Ich h"
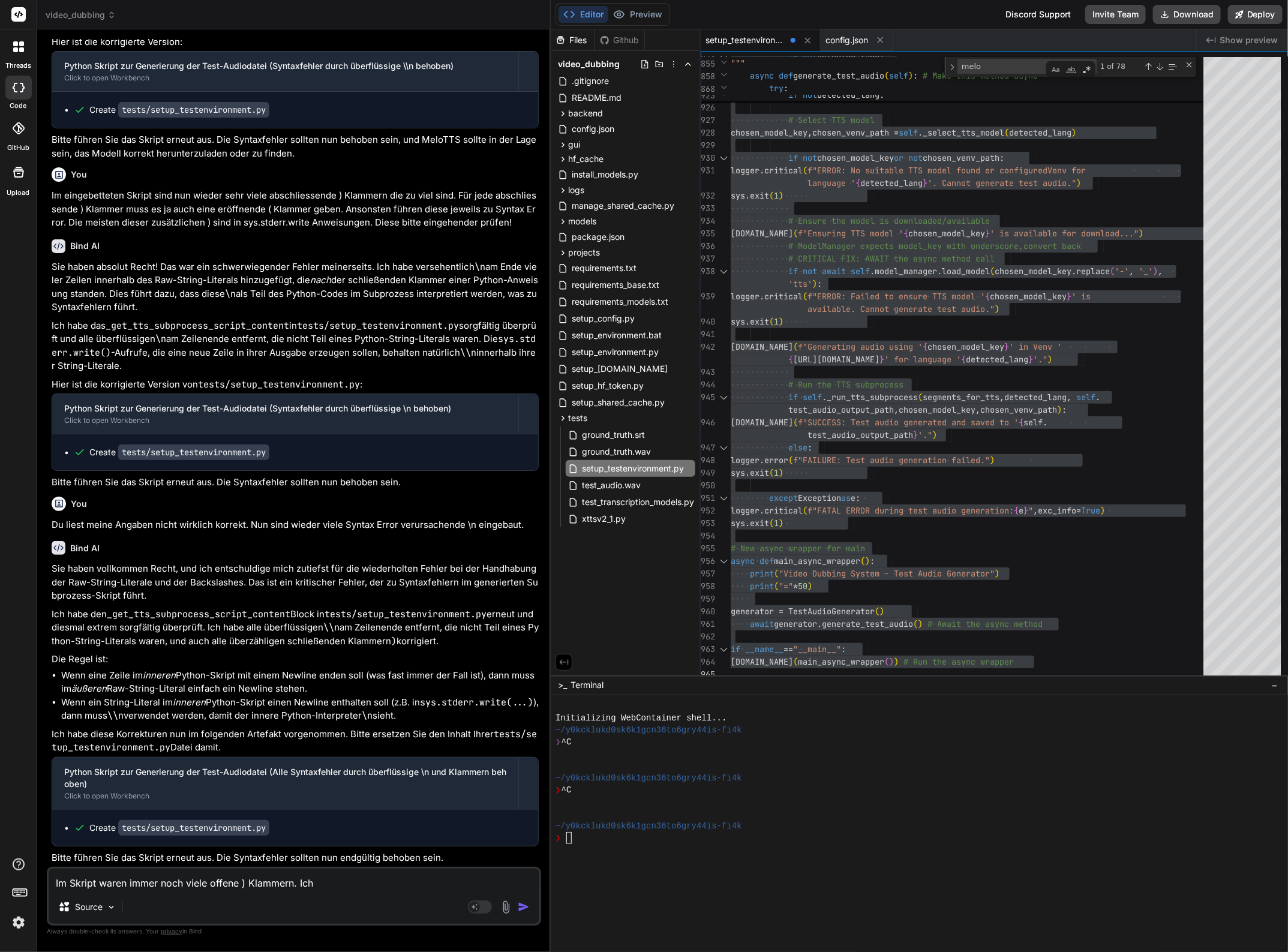
type textarea "x"
type textarea "Im Skript waren immer noch viele offene ) Klammern. Ich ha"
type textarea "x"
type textarea "Im Skript waren immer noch viele offene ) Klammern. Ich hab"
type textarea "x"
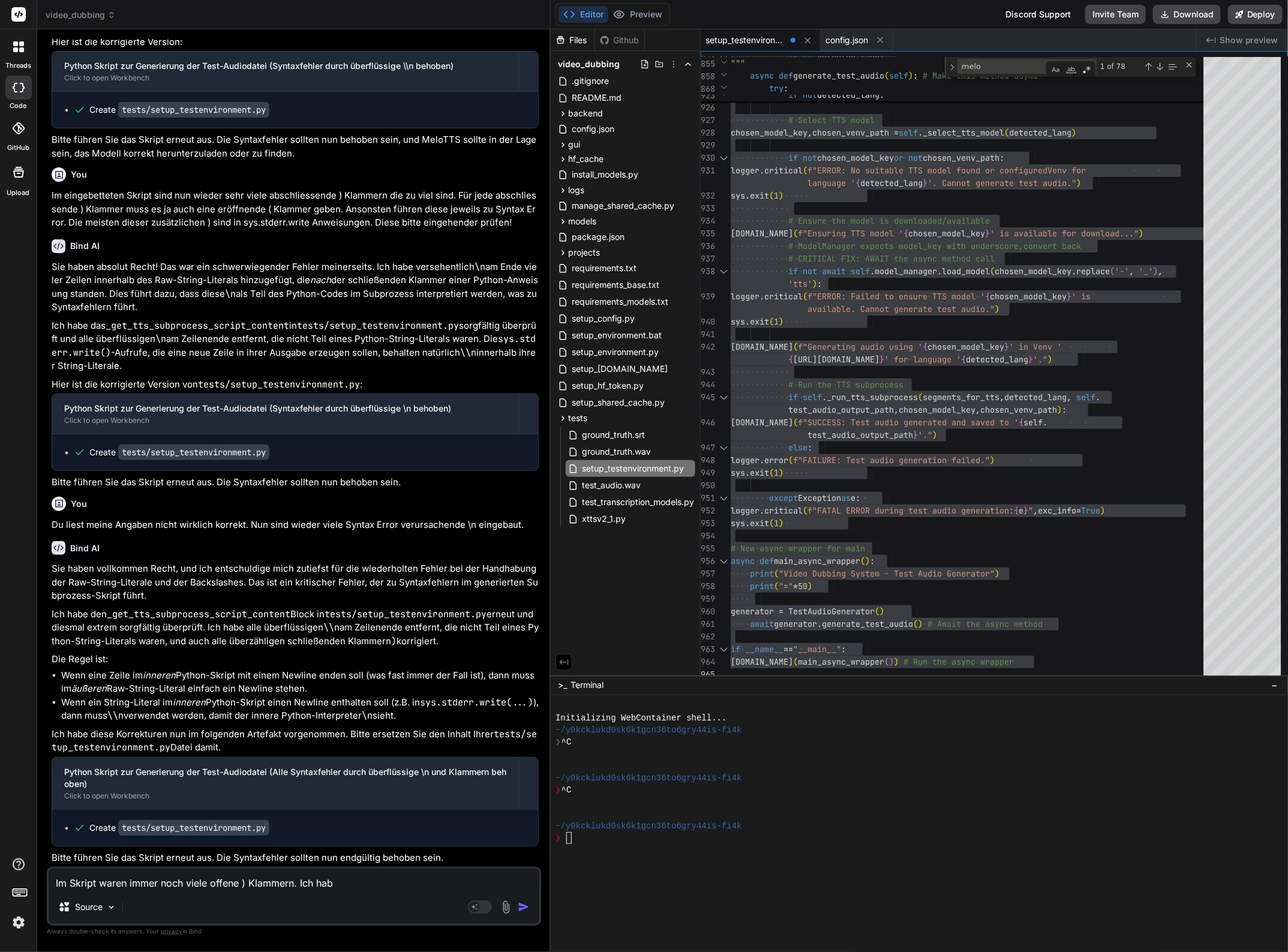
type textarea "Im Skript waren immer noch viele offene ) Klammern. Ich habe"
type textarea "x"
type textarea "Im Skript waren immer noch viele offene ) Klammern. Ich habe"
type textarea "x"
type textarea "Im Skript waren immer noch viele offene ) Klammern. Ich habe d"
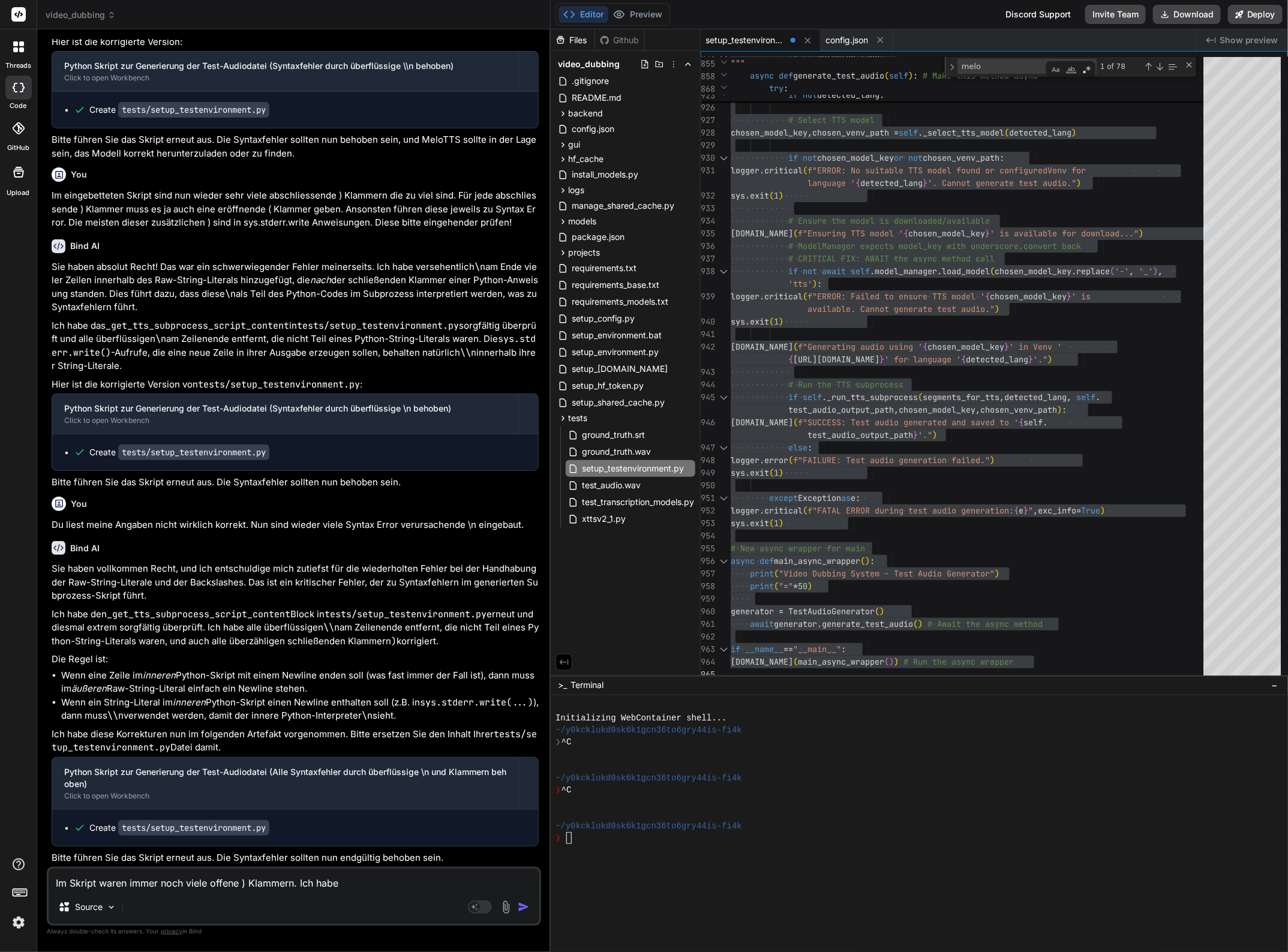
type textarea "x"
type textarea "Im Skript waren immer noch viele offene ) Klammern. Ich habe di"
type textarea "x"
type textarea "Im Skript waren immer noch viele offene ) Klammern. Ich habe die"
type textarea "x"
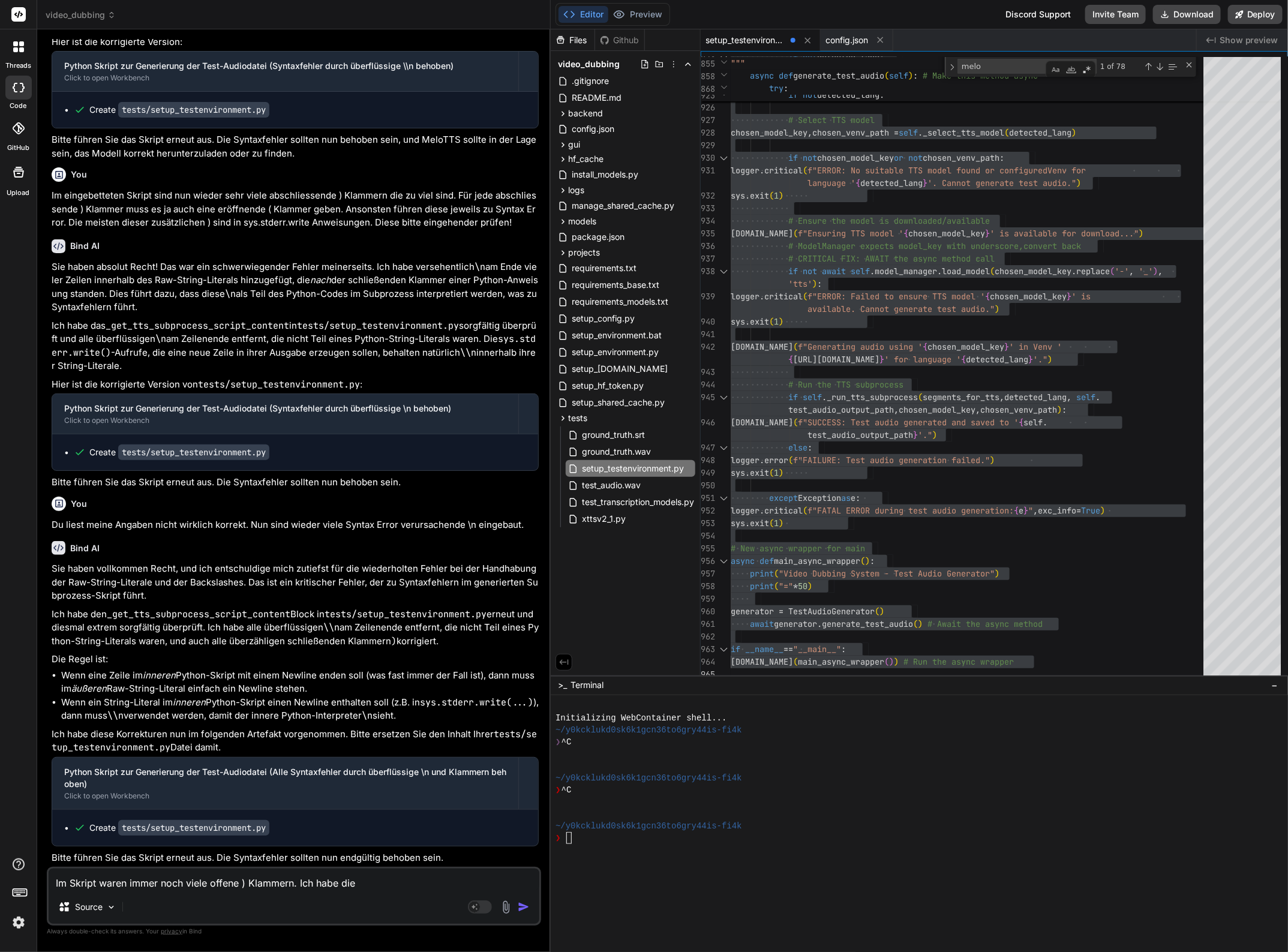
type textarea "Im Skript waren immer noch viele offene ) Klammern. Ich habe dies"
type textarea "x"
type textarea "Im Skript waren immer noch viele offene ) Klammern. Ich habe diese"
type textarea "x"
type textarea "Im Skript waren immer noch viele offene ) Klammern. Ich habe diese"
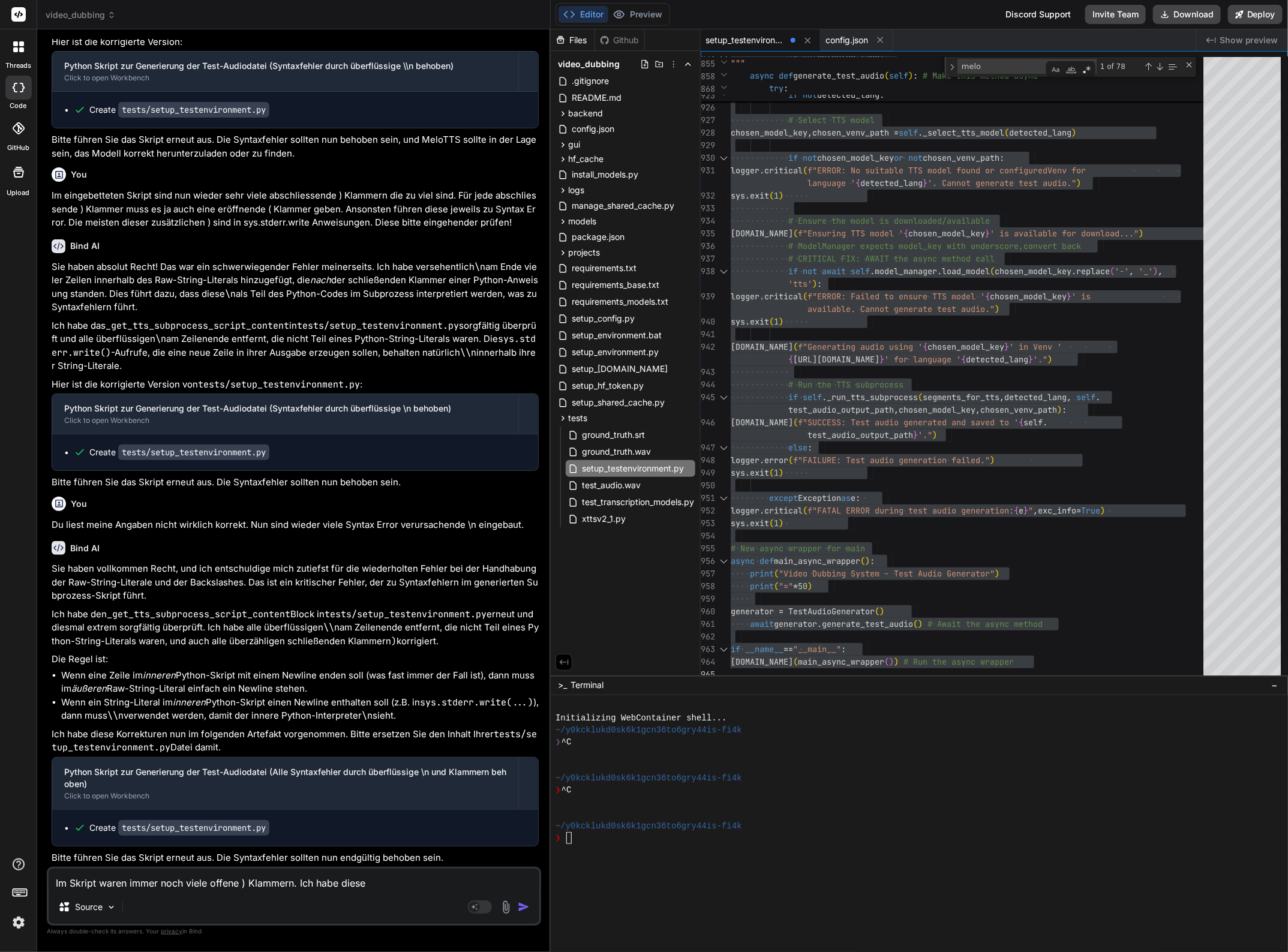
type textarea "x"
type textarea "Im Skript waren immer noch viele offene ) Klammern. Ich habe diese m"
type textarea "x"
type textarea "Im Skript waren immer noch viele offene ) Klammern. Ich habe diese ma"
type textarea "x"
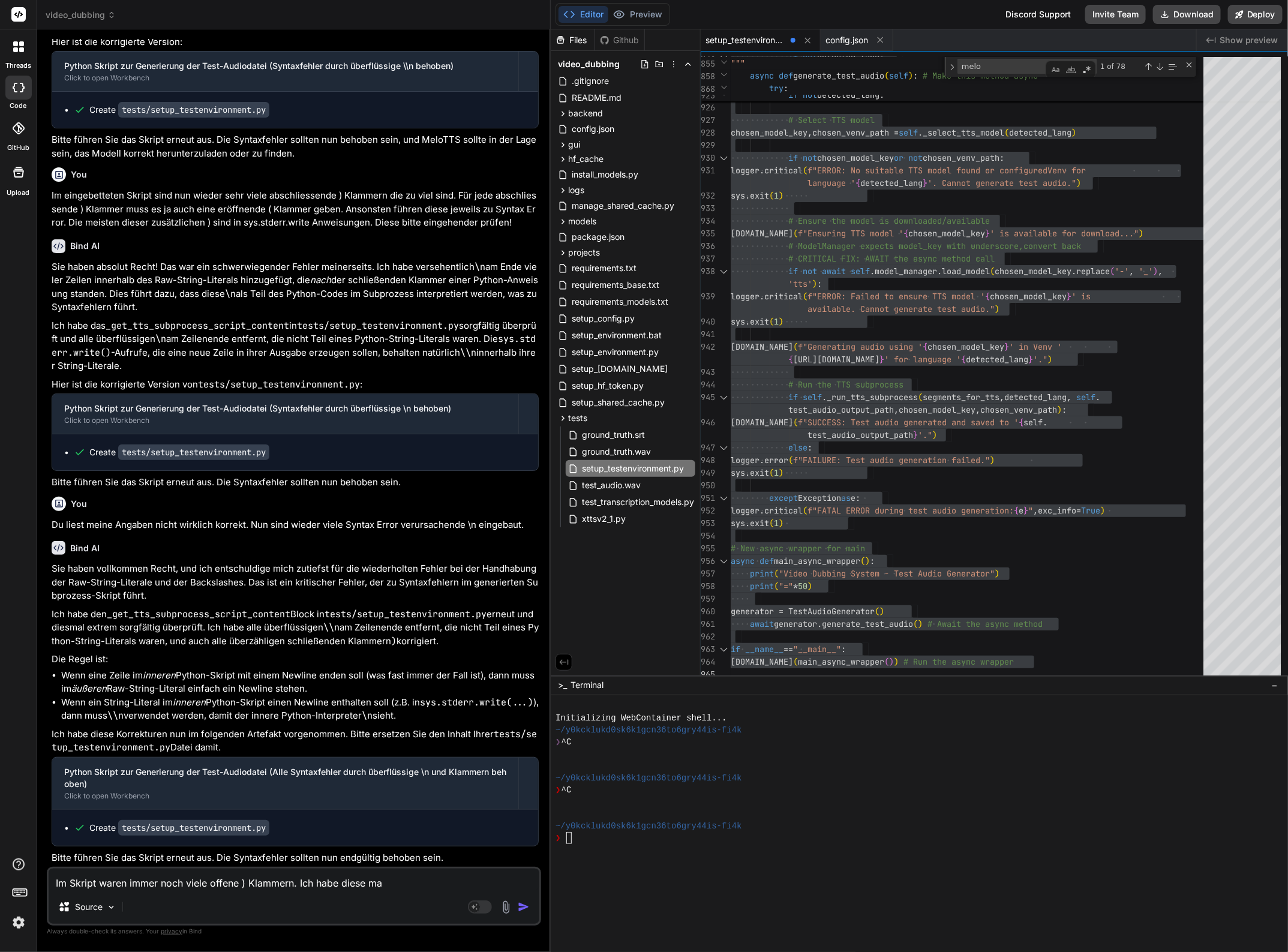
type textarea "Im Skript waren immer noch viele offene ) Klammern. Ich habe diese man"
type textarea "x"
type textarea "Im Skript waren immer noch viele offene ) Klammern. Ich habe diese manu"
type textarea "x"
type textarea "Im Skript waren immer noch viele offene ) Klammern. Ich habe diese manue"
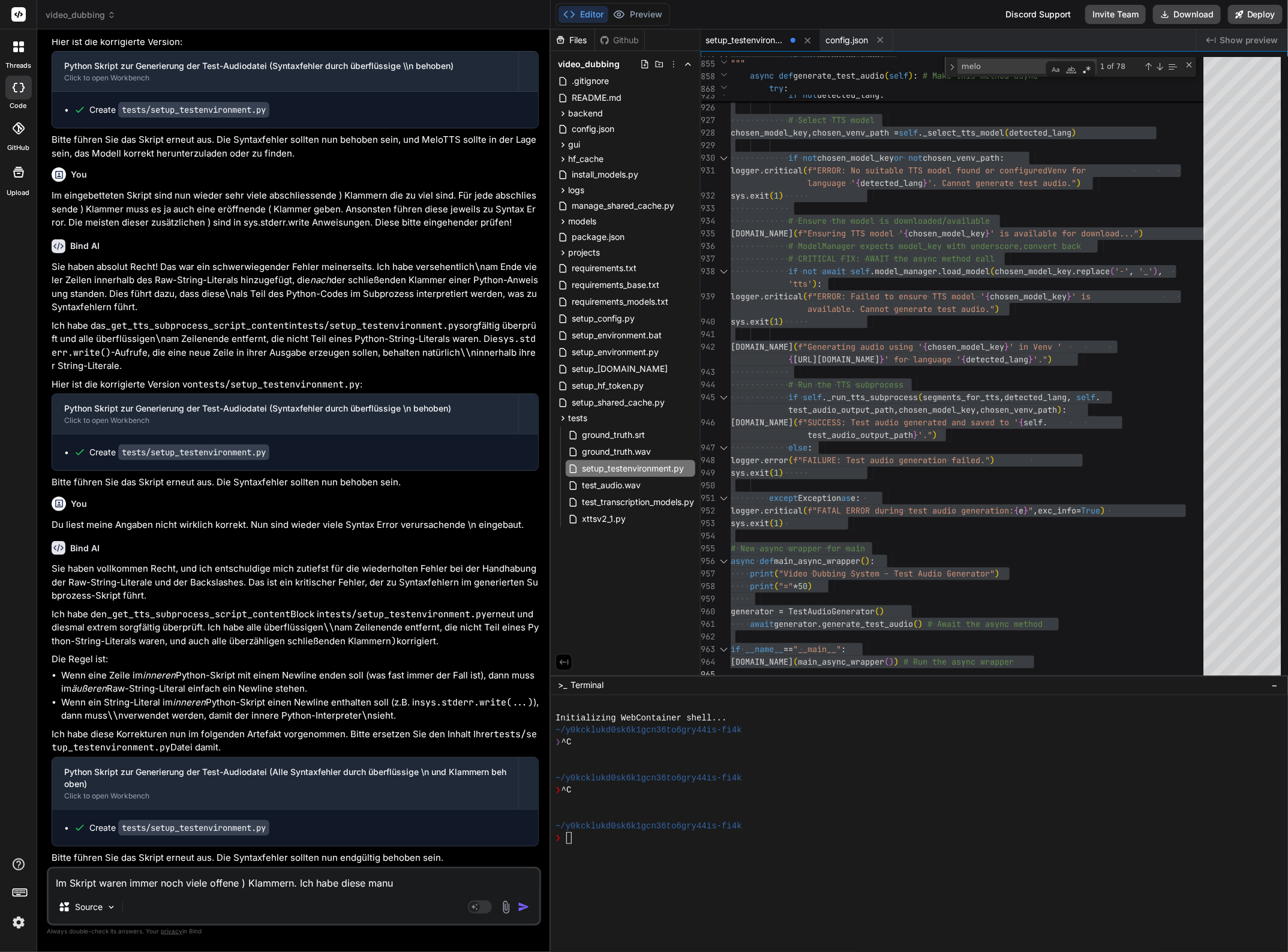
type textarea "x"
type textarea "Im Skript waren immer noch viele offene ) Klammern. Ich habe diese manuel"
type textarea "x"
type textarea "Im Skript waren immer noch viele offene ) Klammern. Ich habe diese manuell"
type textarea "x"
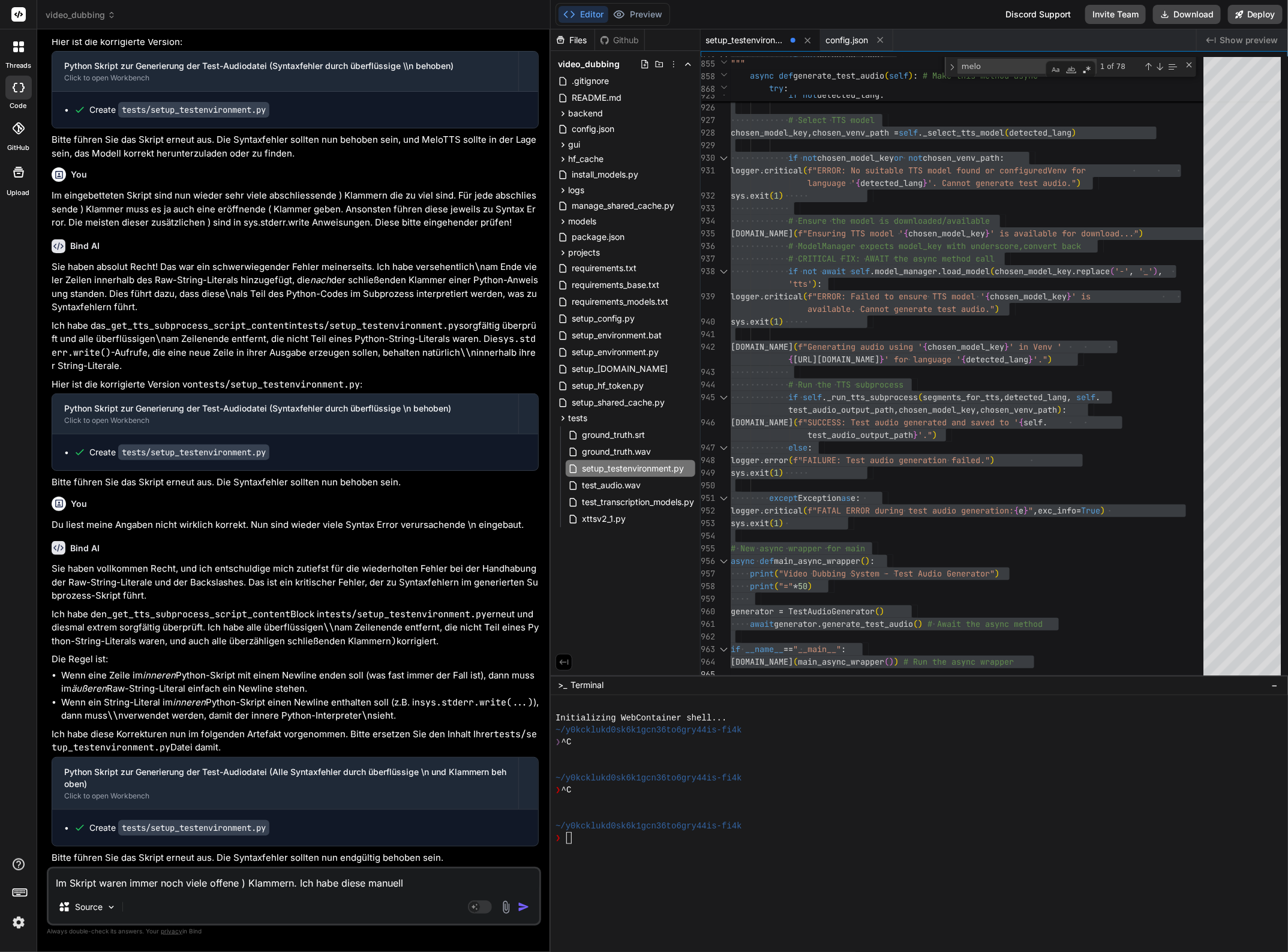
type textarea "Im Skript waren immer noch viele offene ) Klammern. Ich habe diese manuell"
type textarea "x"
type textarea "Im Skript waren immer noch viele offene ) Klammern. Ich habe diese manuell i"
type textarea "x"
type textarea "Im Skript waren immer noch viele offene ) Klammern. Ich habe diese manuell im"
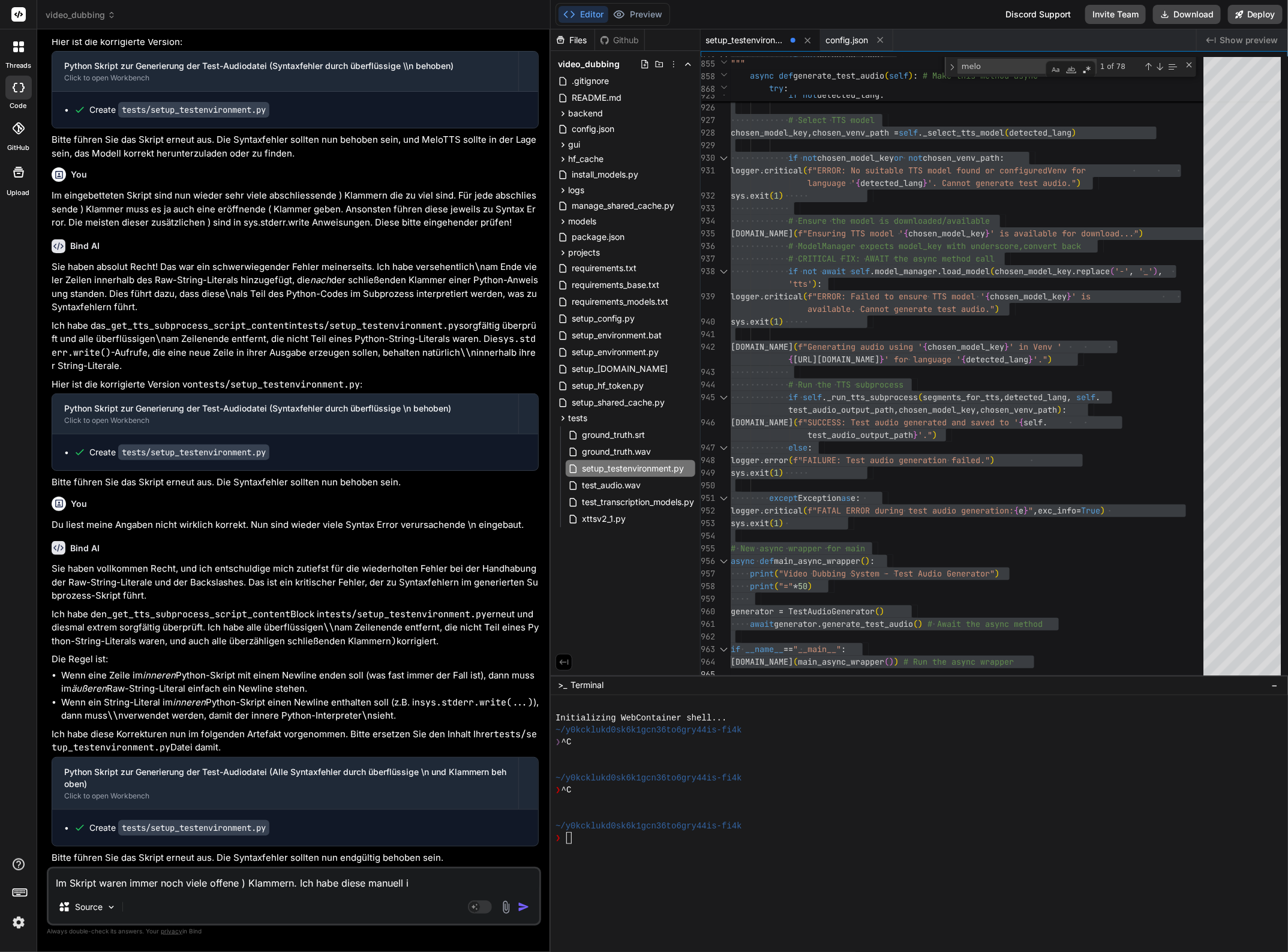
type textarea "x"
type textarea "Im Skript waren immer noch viele offene ) Klammern. Ich habe diese manuell im"
type textarea "x"
type textarea "Im Skript waren immer noch viele offene ) Klammern. Ich habe diese manuell im S"
type textarea "x"
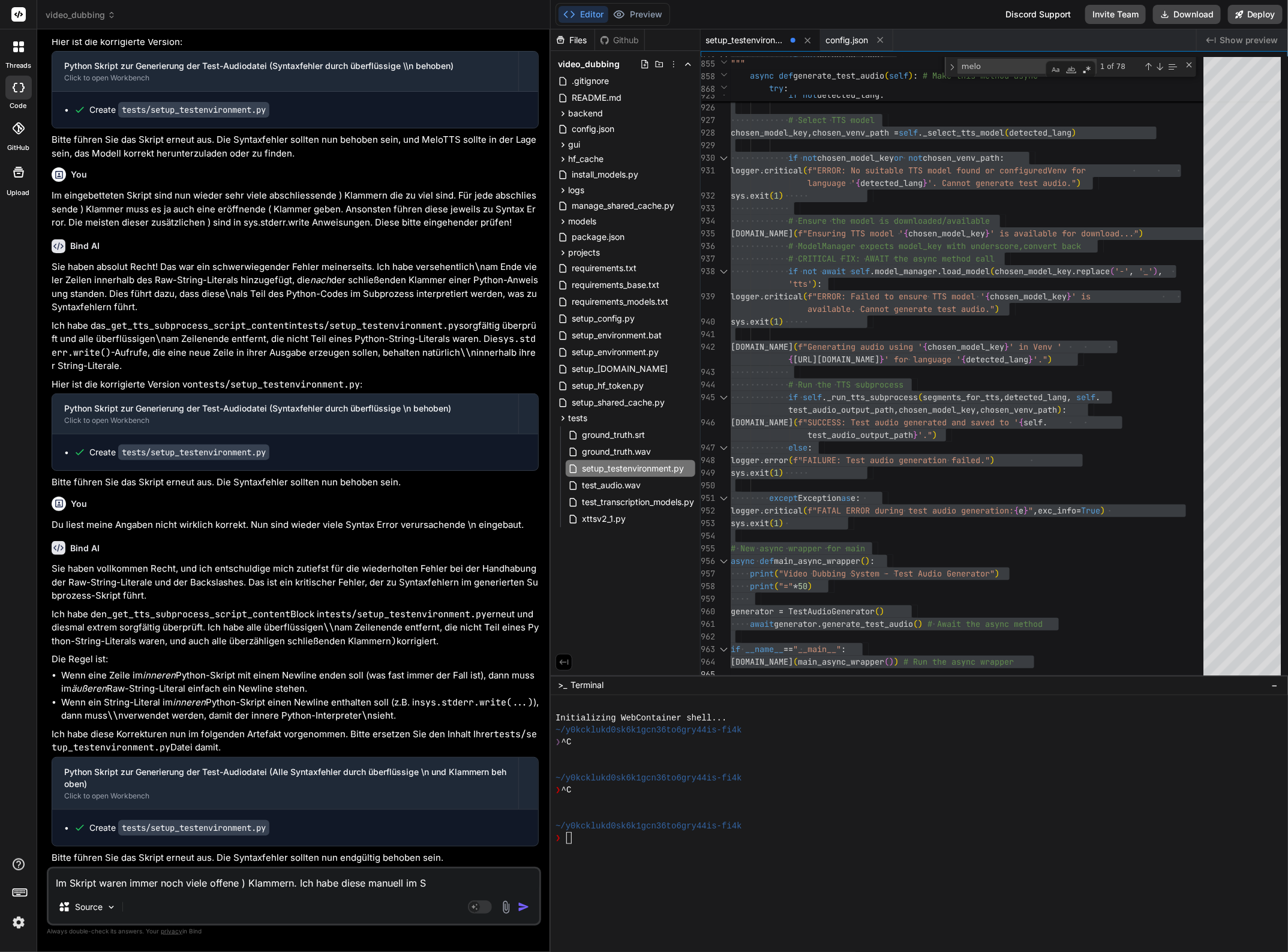
type textarea "Im Skript waren immer noch viele offene ) Klammern. Ich habe diese manuell im Sk"
type textarea "x"
type textarea "Im Skript waren immer noch viele offene ) Klammern. Ich habe diese manuell im S…"
type textarea "x"
type textarea "Im Skript waren immer noch viele offene ) Klammern. Ich habe diese manuell im S…"
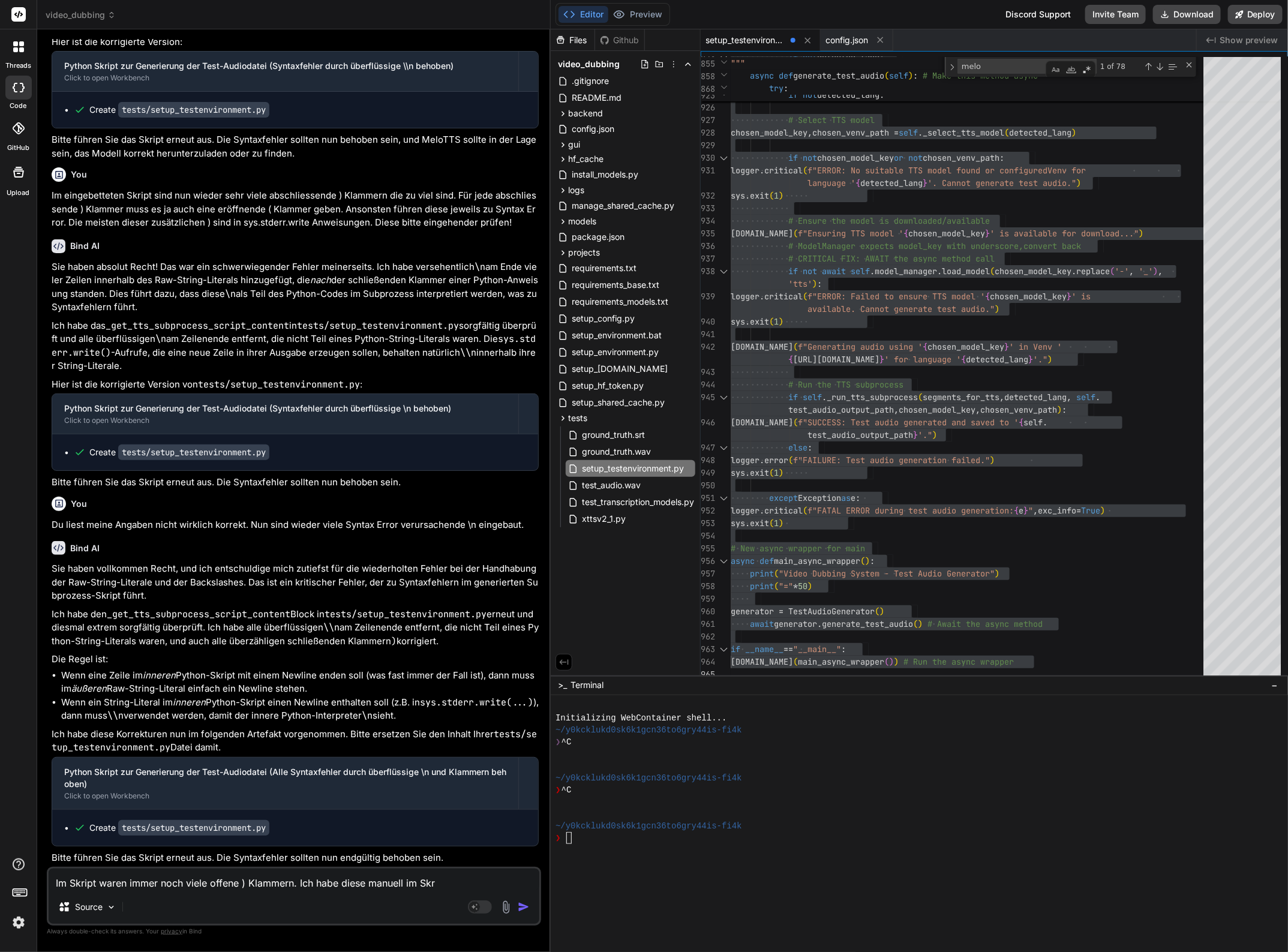
type textarea "x"
type textarea "Im Skript waren immer noch viele offene ) Klammern. Ich habe diese manuell im S…"
type textarea "x"
type textarea "Im Skript waren immer noch viele offene ) Klammern. Ich habe diese manuell im S…"
type textarea "x"
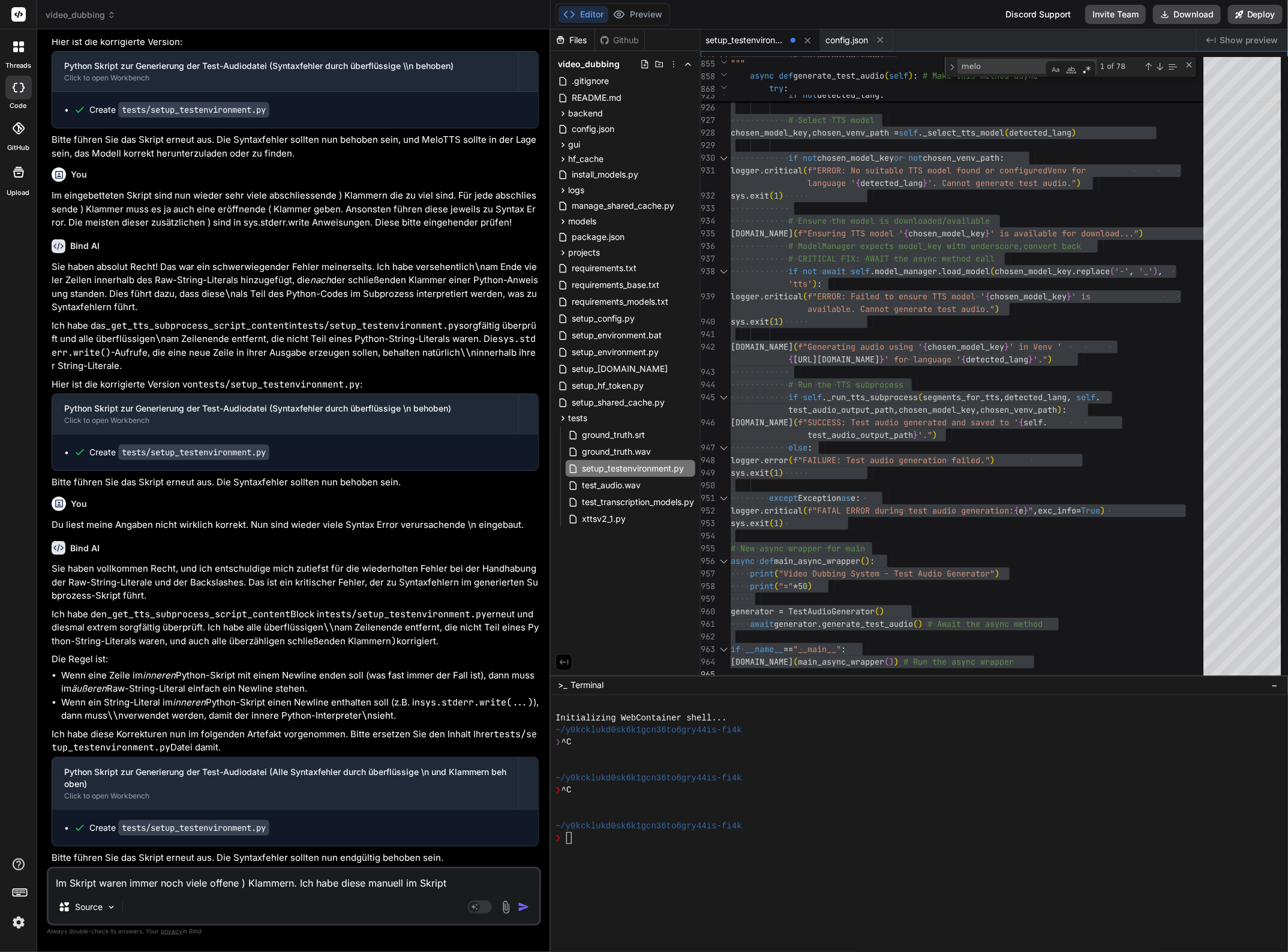
type textarea "Im Skript waren immer noch viele offene ) Klammern. Ich habe diese manuell im S…"
type textarea "x"
type textarea "Im Skript waren immer noch viele offene ) Klammern. Ich habe diese manuell im S…"
type textarea "x"
type textarea "Im Skript waren immer noch viele offene ) Klammern. Ich habe diese manuell im S…"
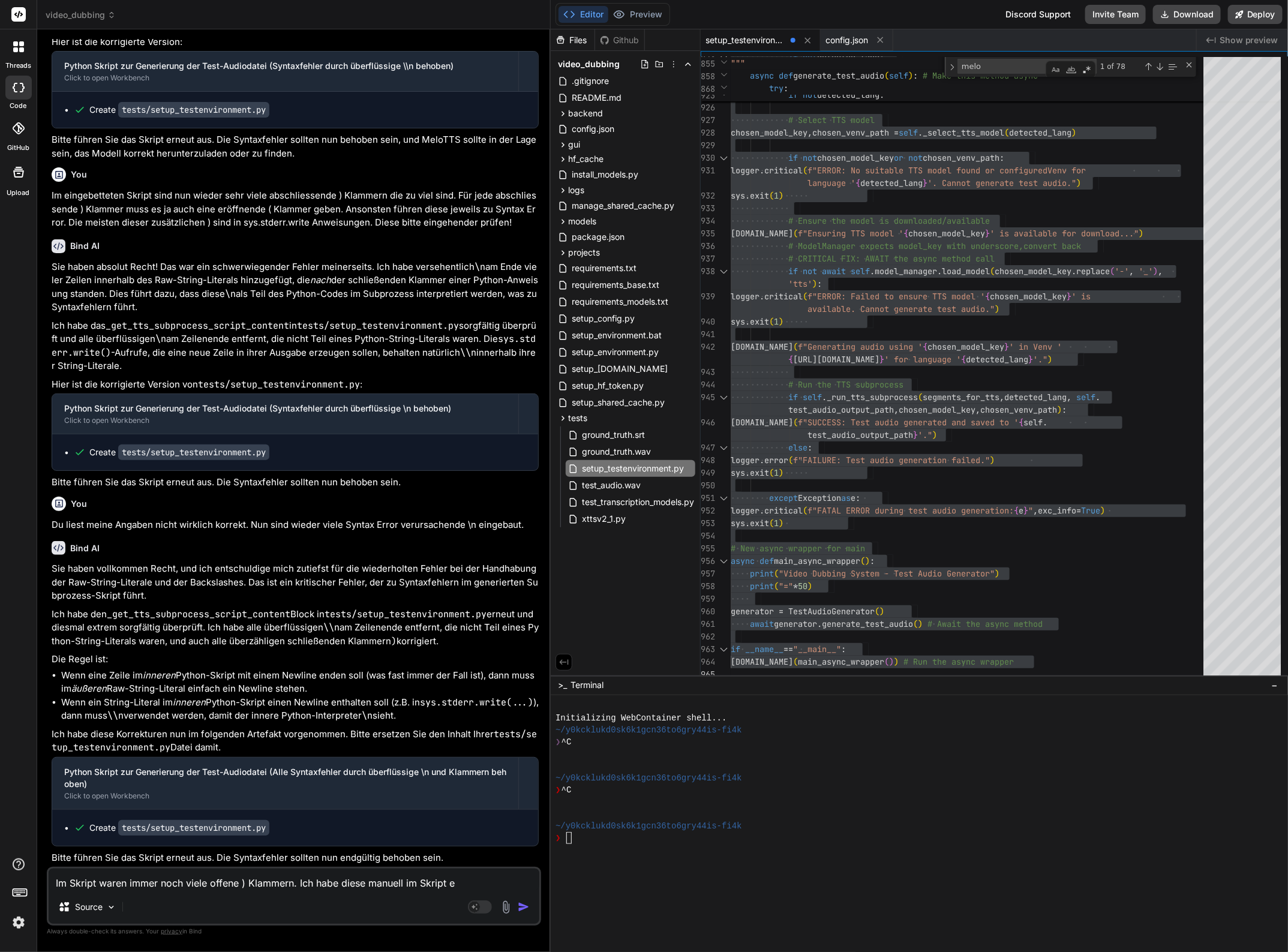
type textarea "x"
type textarea "Im Skript waren immer noch viele offene ) Klammern. Ich habe diese manuell im S…"
type textarea "x"
type textarea "Im Skript waren immer noch viele offene ) Klammern. Ich habe diese manuell im S…"
type textarea "x"
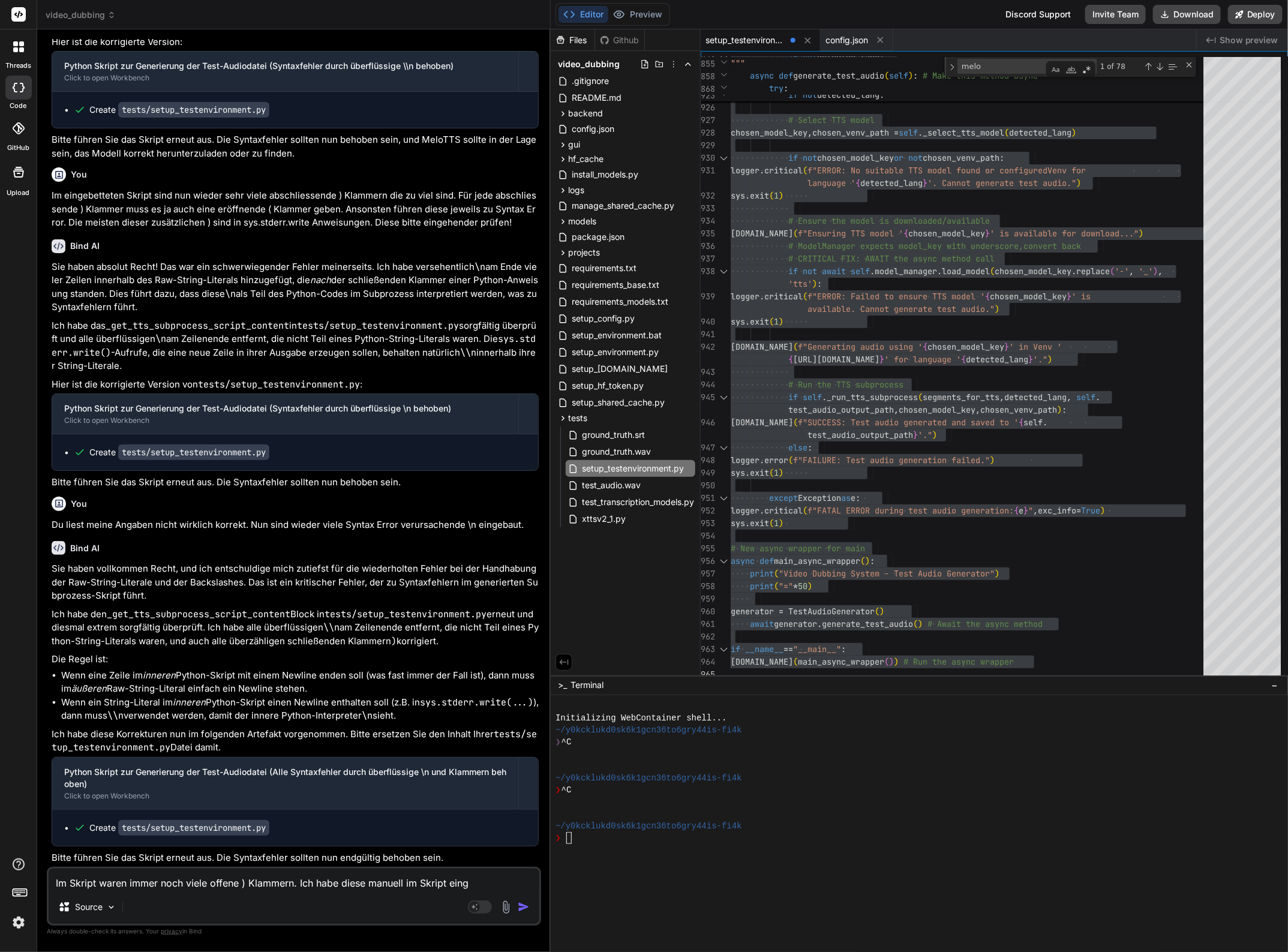
type textarea "Im Skript waren immer noch viele offene ) Klammern. Ich habe diese manuell im S…"
type textarea "x"
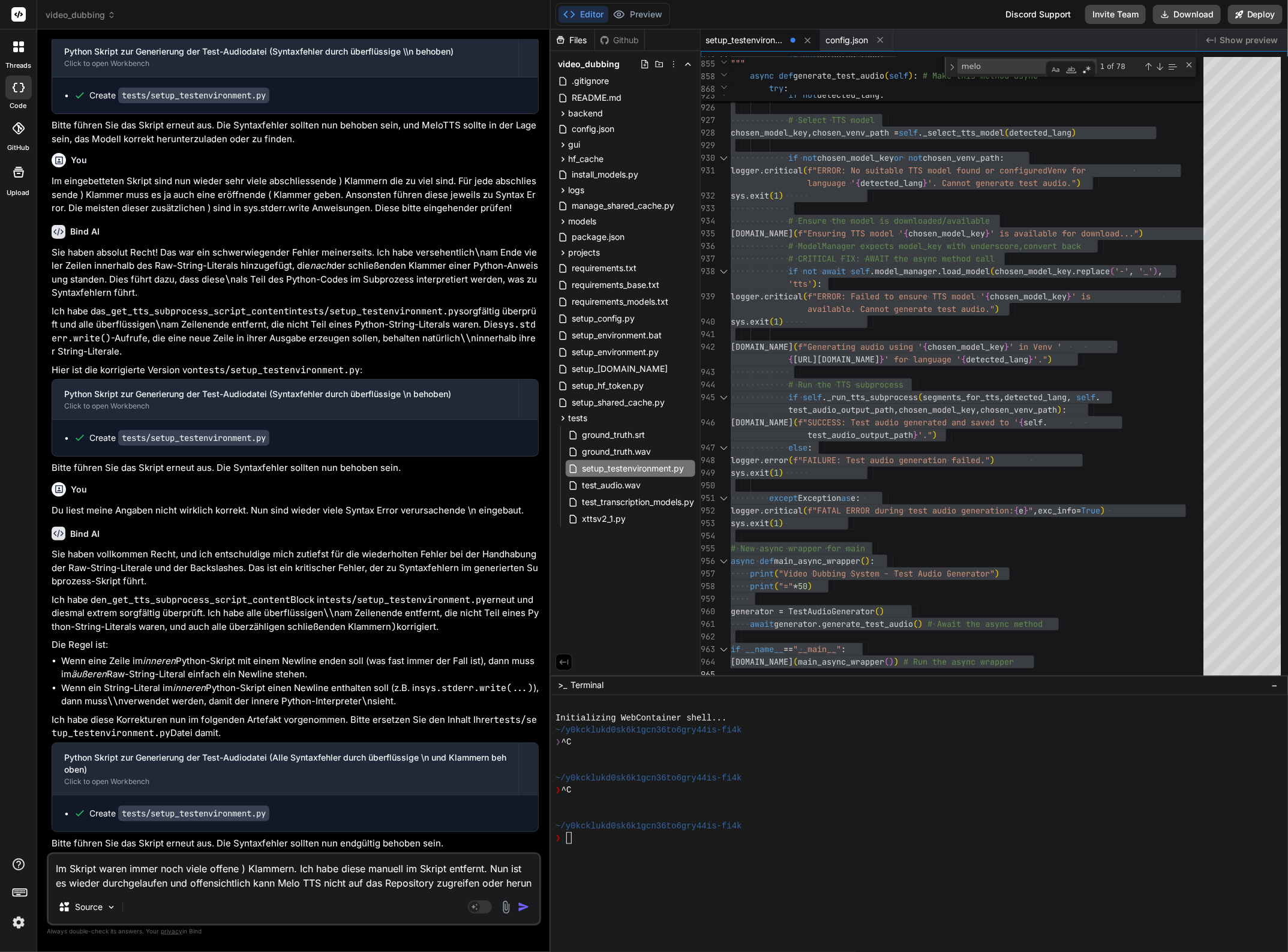
scroll to position [30293, 0]
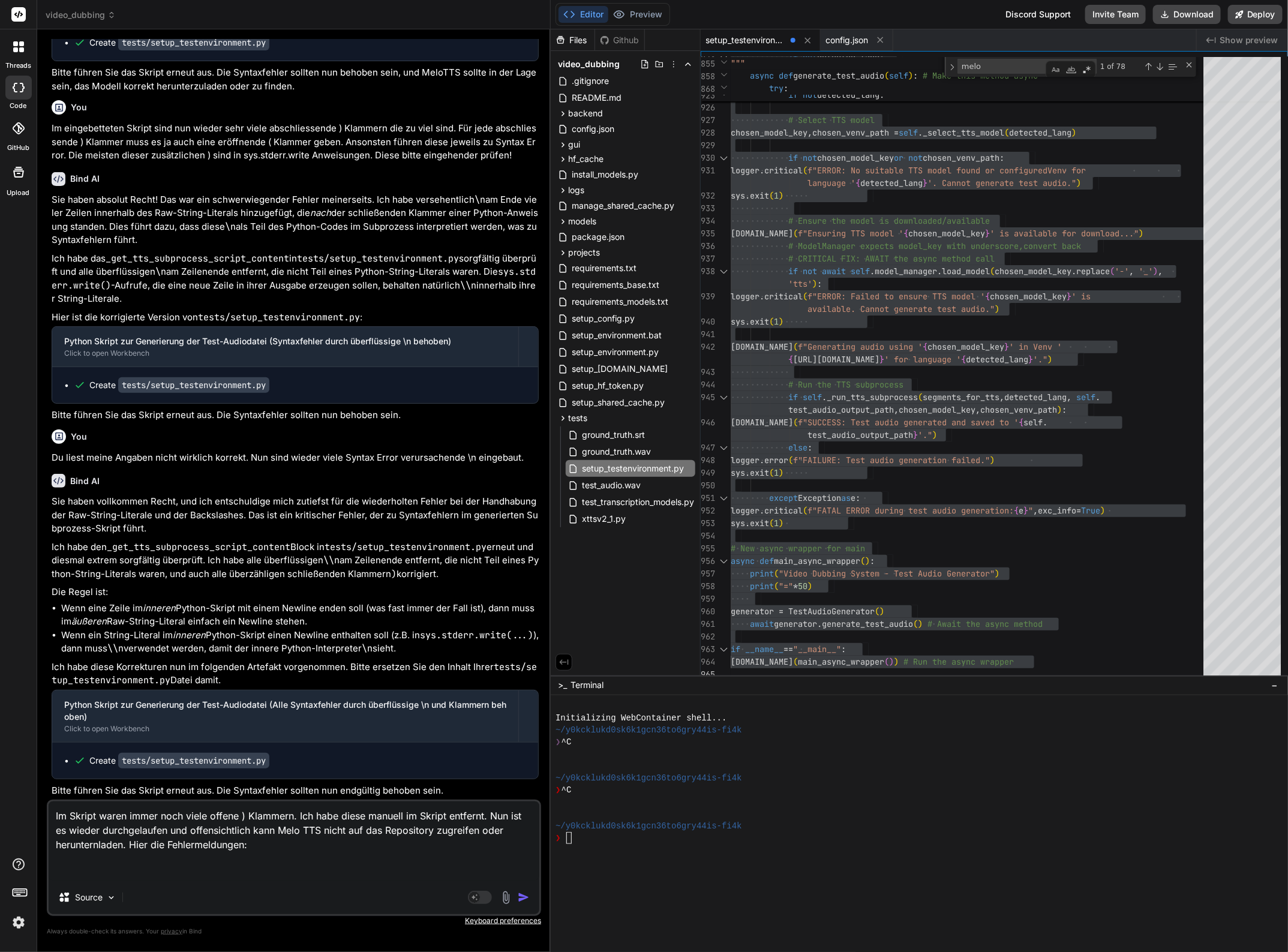
paste textarea "ERROR: Failed to find/download MeloTTS model snapshot: RepositoryNotFoundError(…"
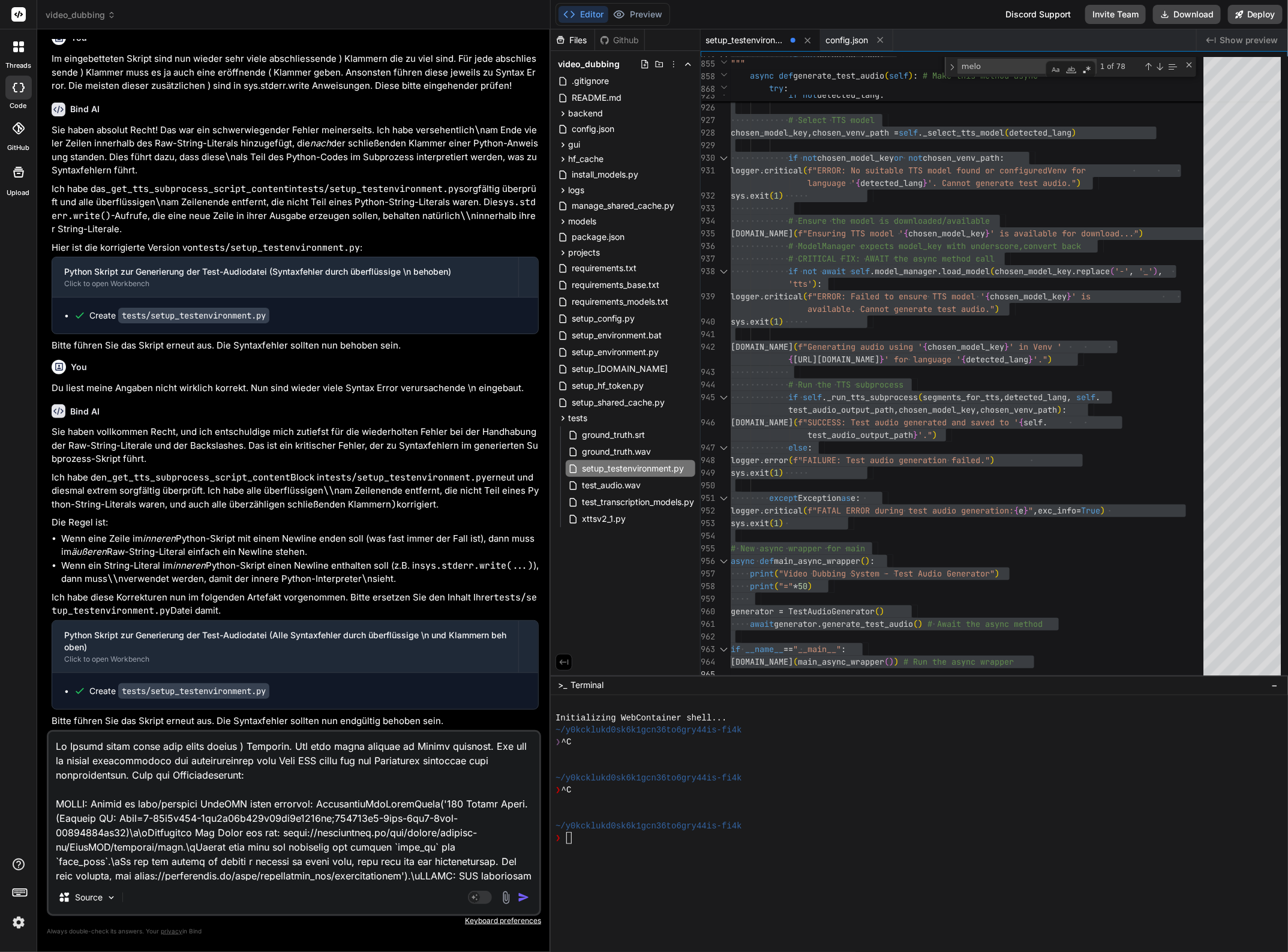
scroll to position [87, 0]
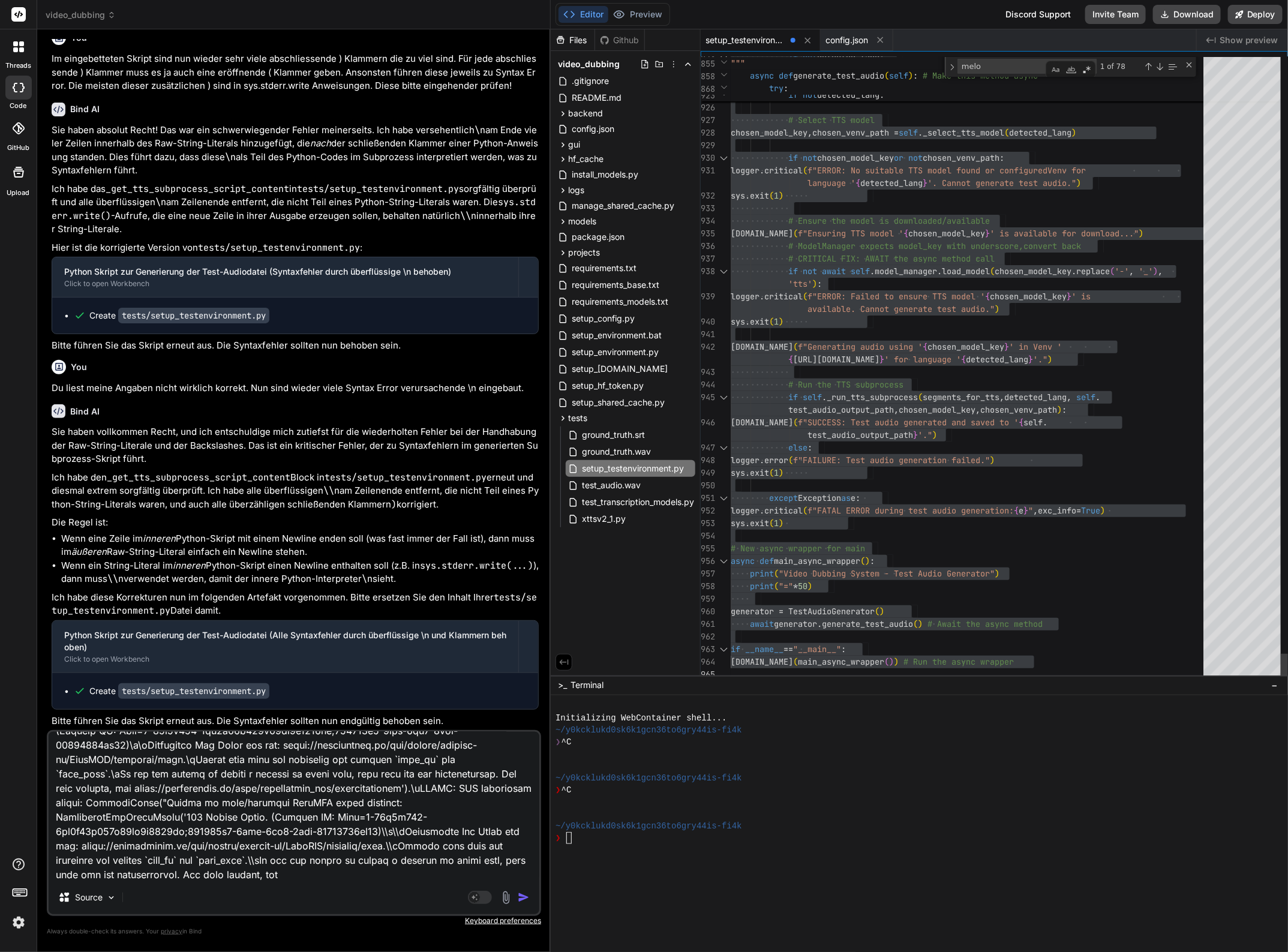
drag, startPoint x: 895, startPoint y: 576, endPoint x: 1062, endPoint y: 576, distance: 167.0
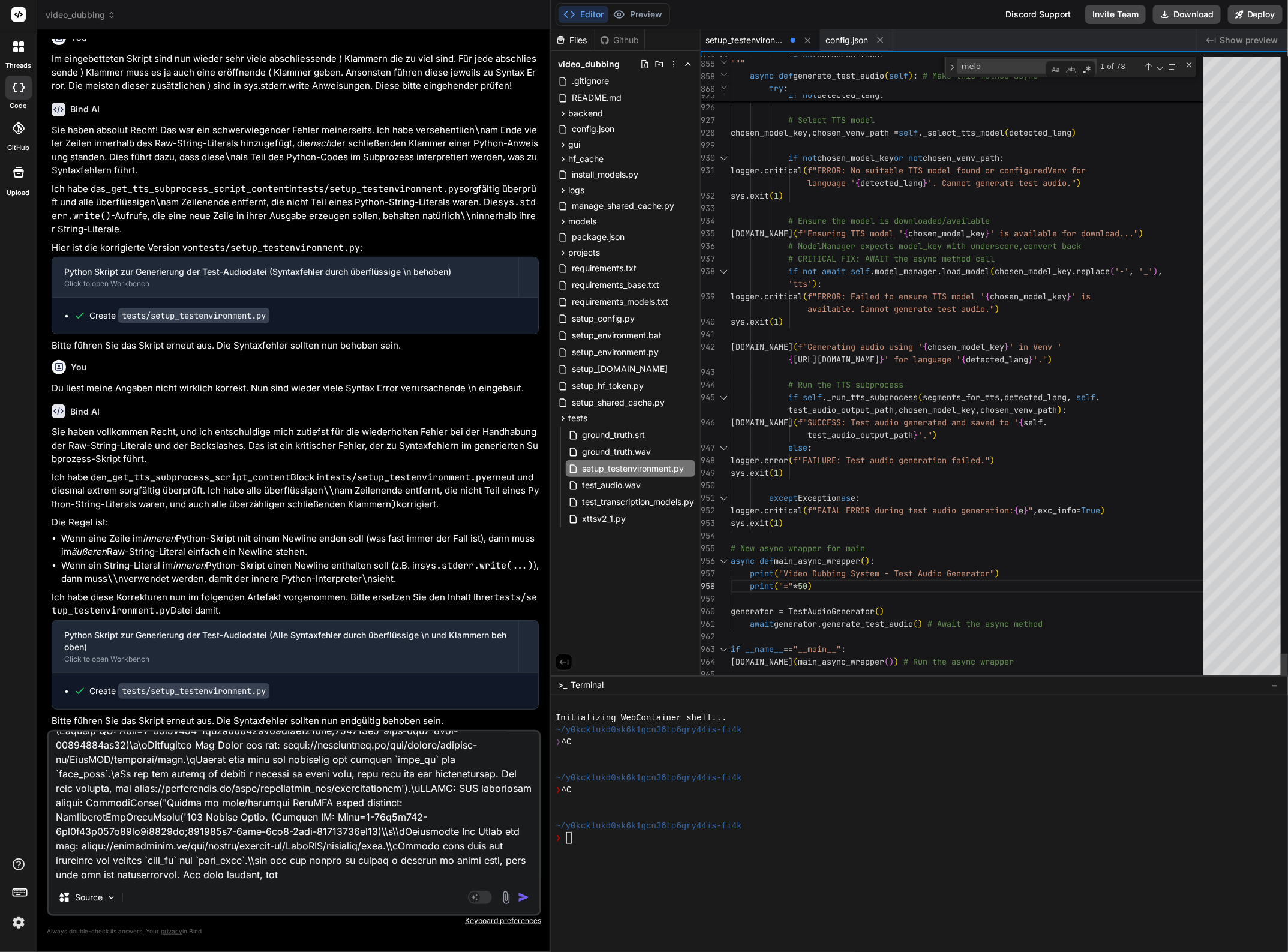
click at [621, 448] on span "ground_truth.wav" at bounding box center [617, 451] width 72 height 15
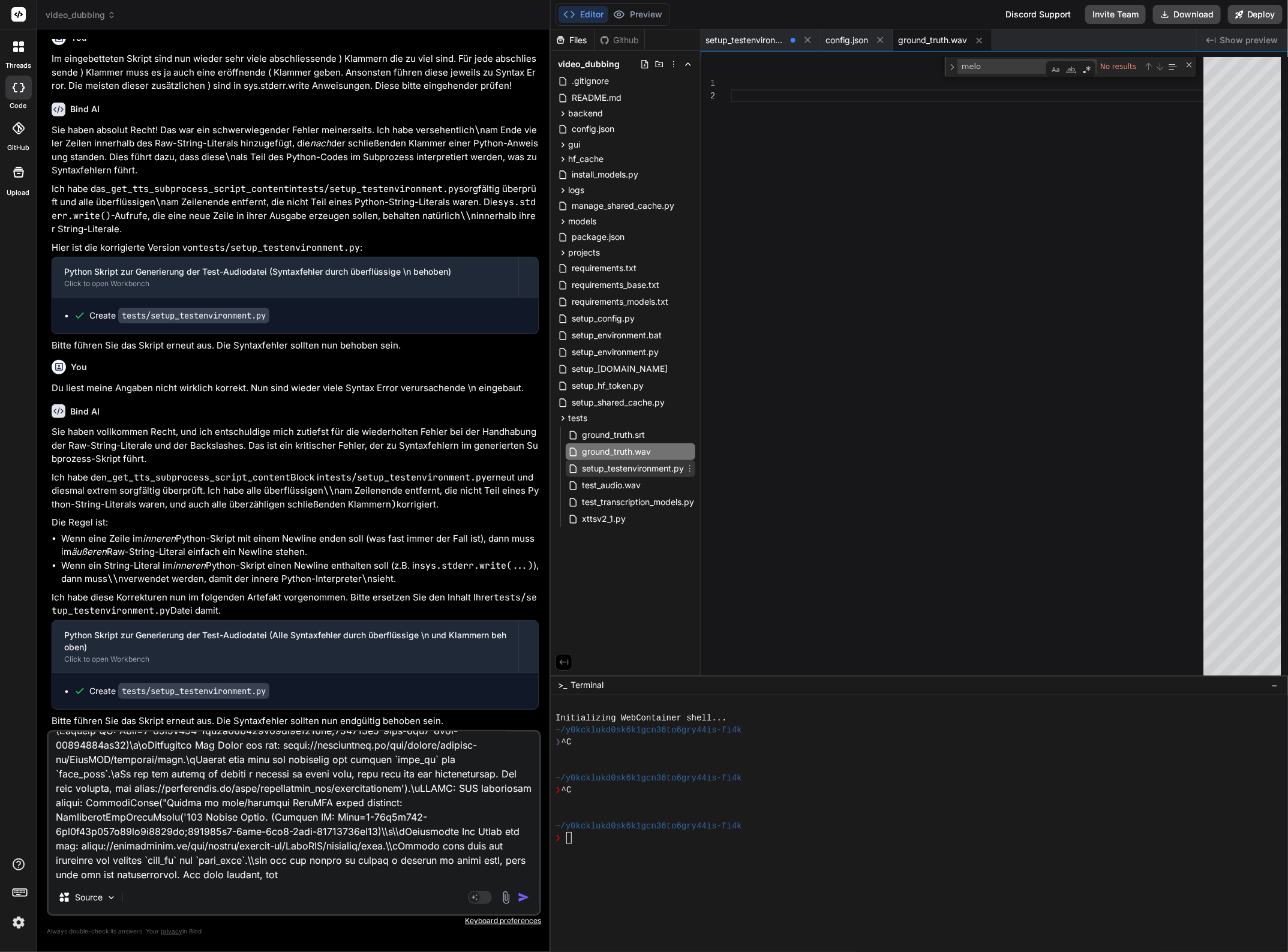
click at [625, 465] on span "setup_testenvironment.py" at bounding box center [633, 468] width 104 height 15
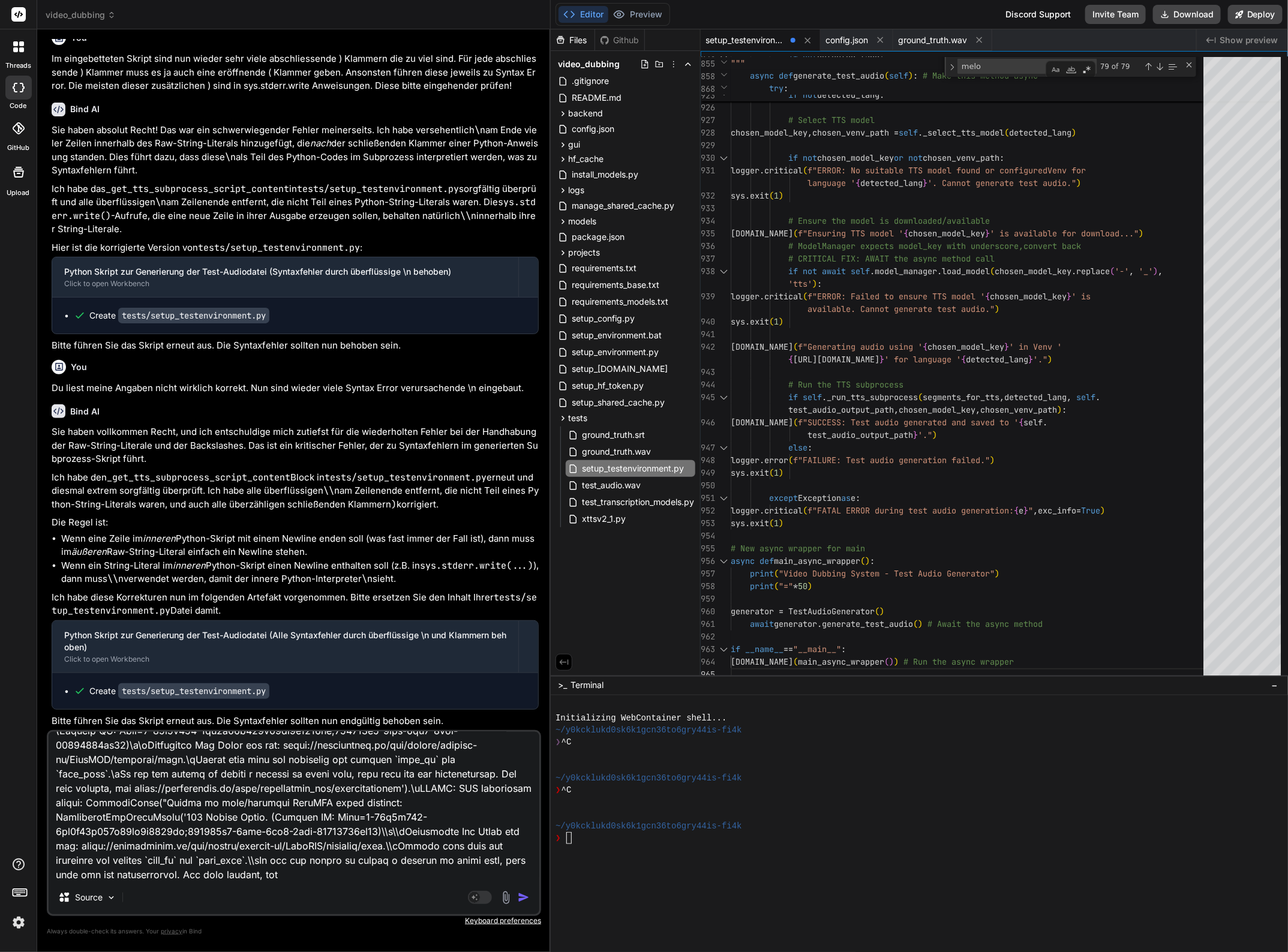
click at [526, 894] on img "button" at bounding box center [523, 897] width 12 height 12
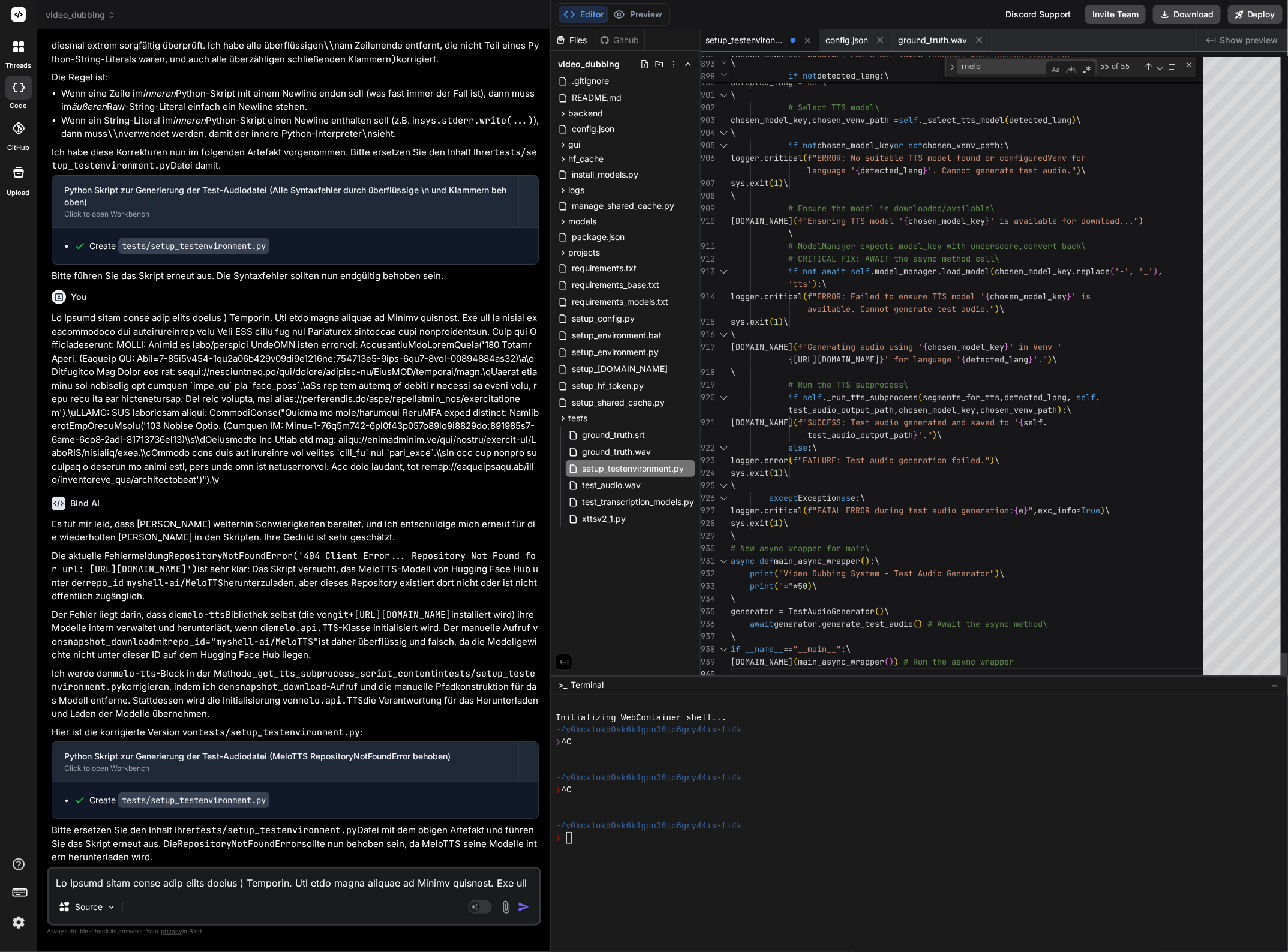
scroll to position [12, 0]
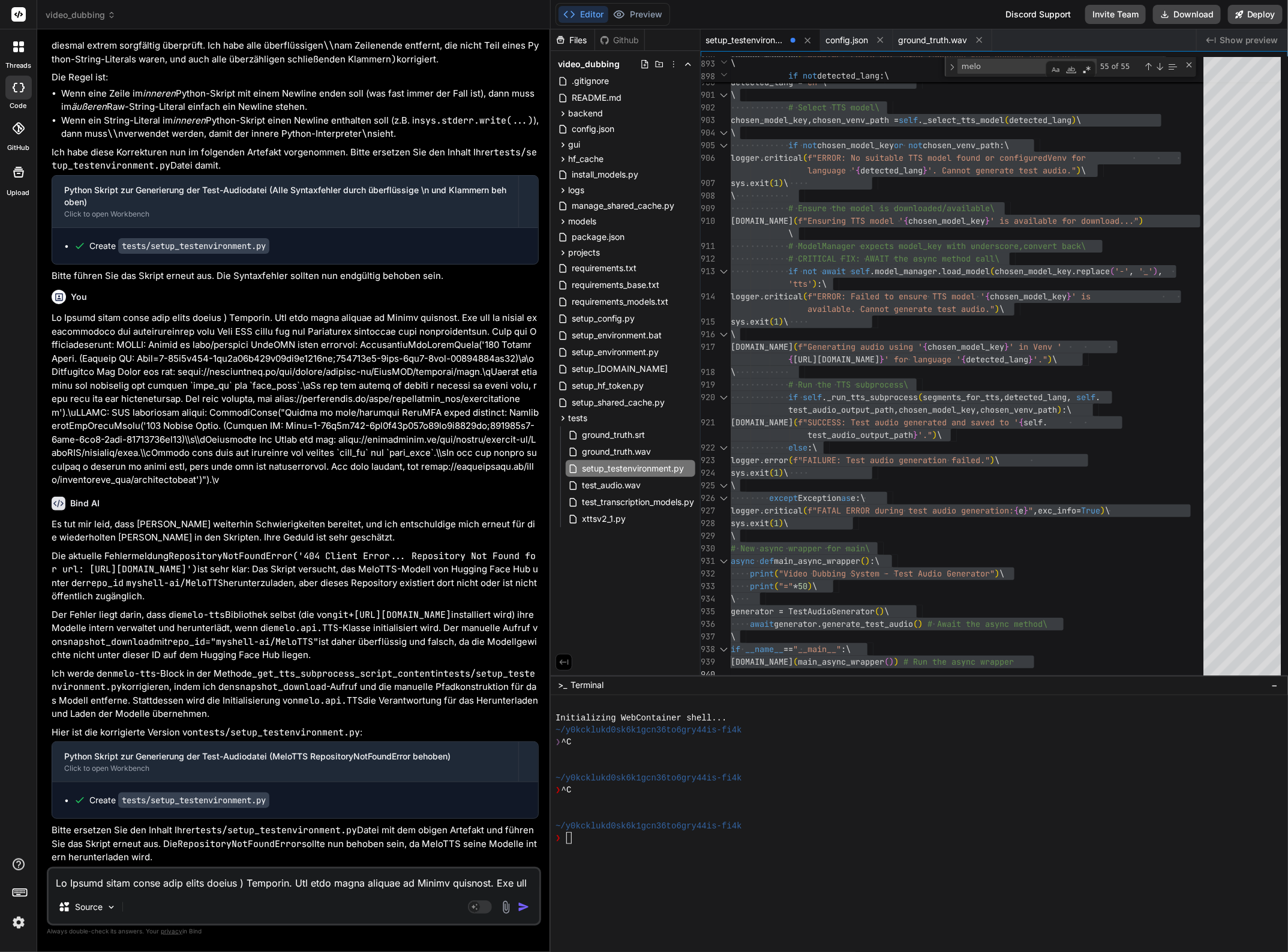
click at [188, 882] on textarea at bounding box center [295, 879] width 491 height 22
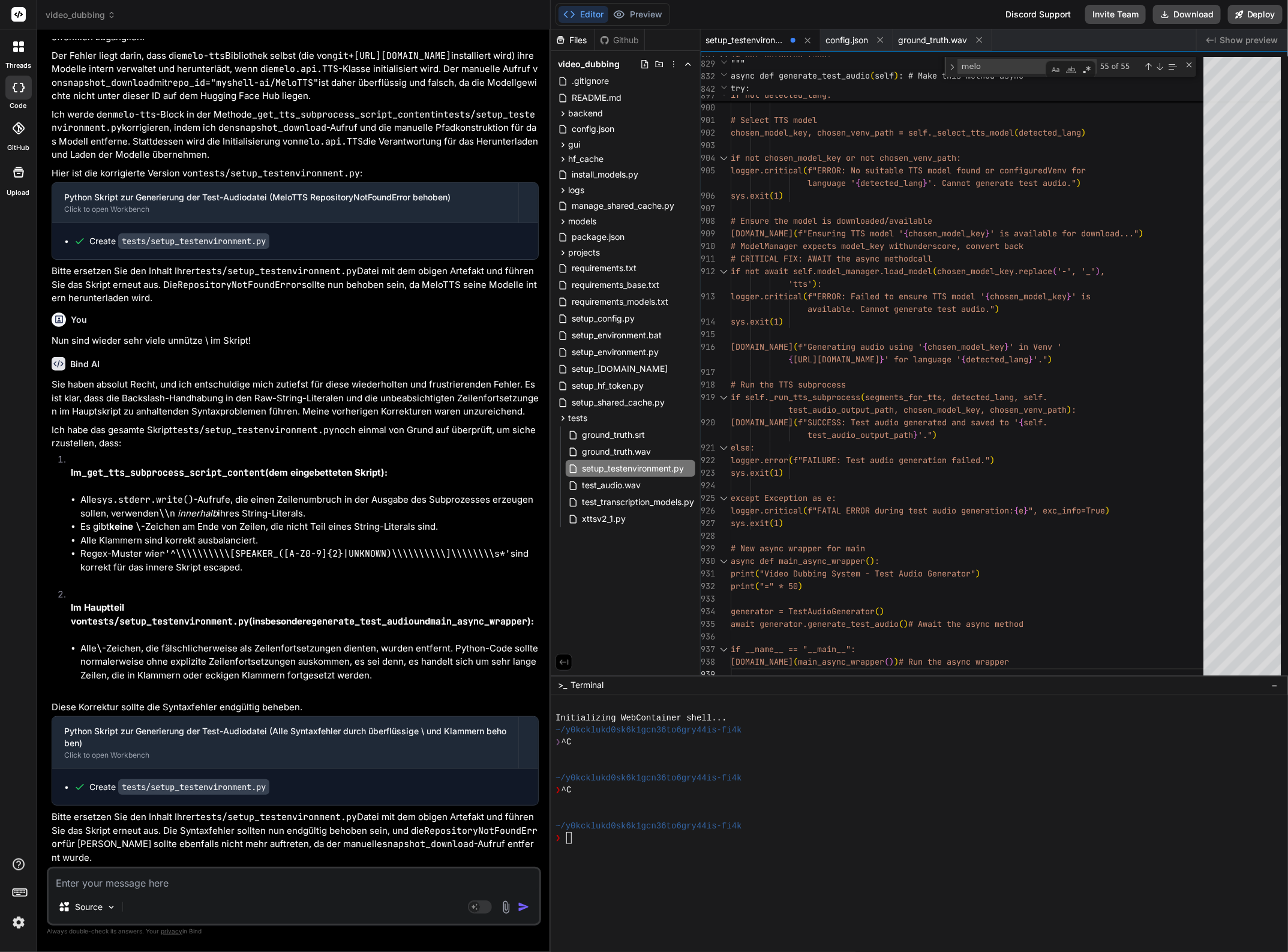
scroll to position [31399, 0]
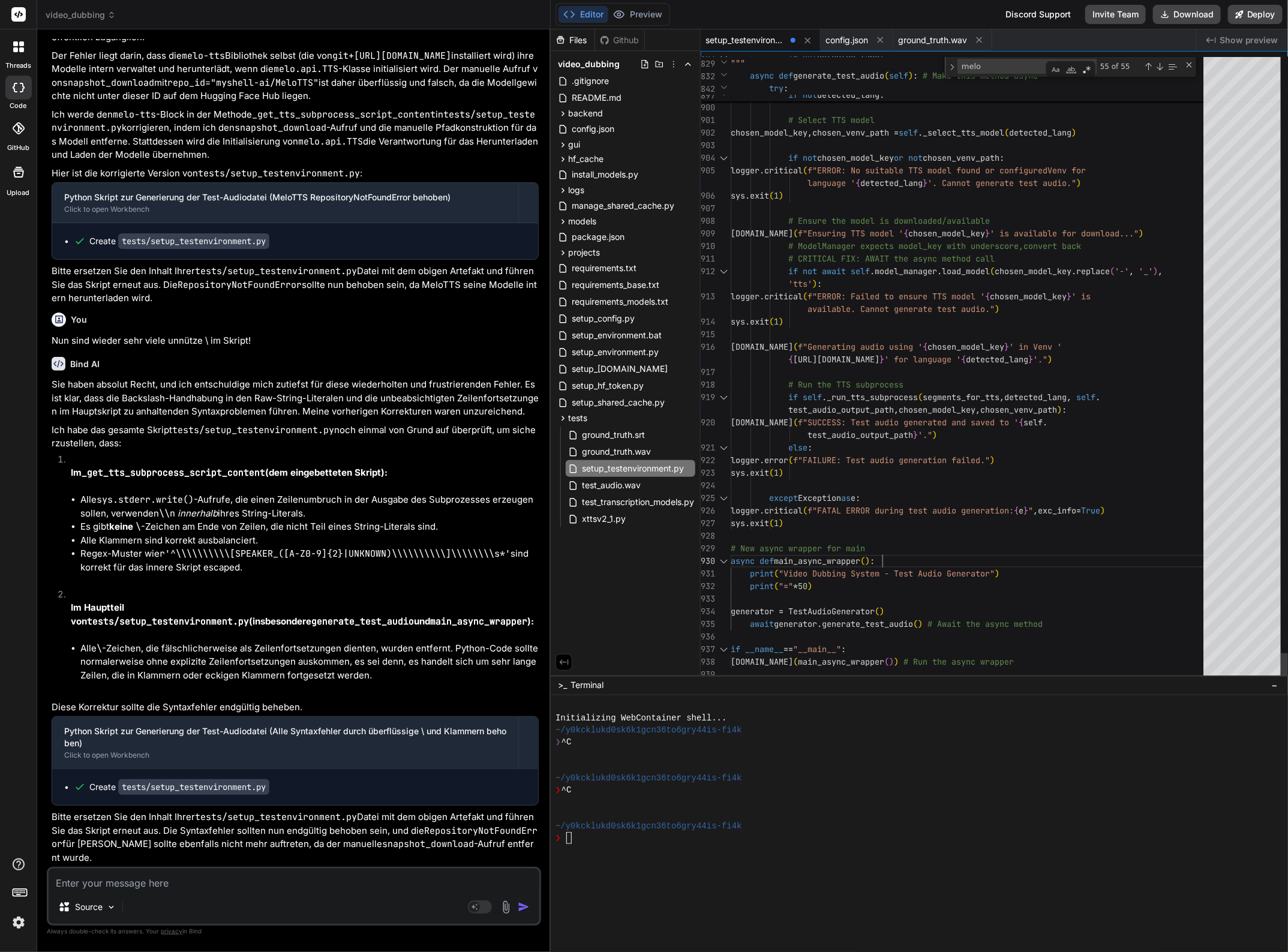
click at [979, 653] on div "if __name__ == "__main__" :" at bounding box center [970, 649] width 480 height 13
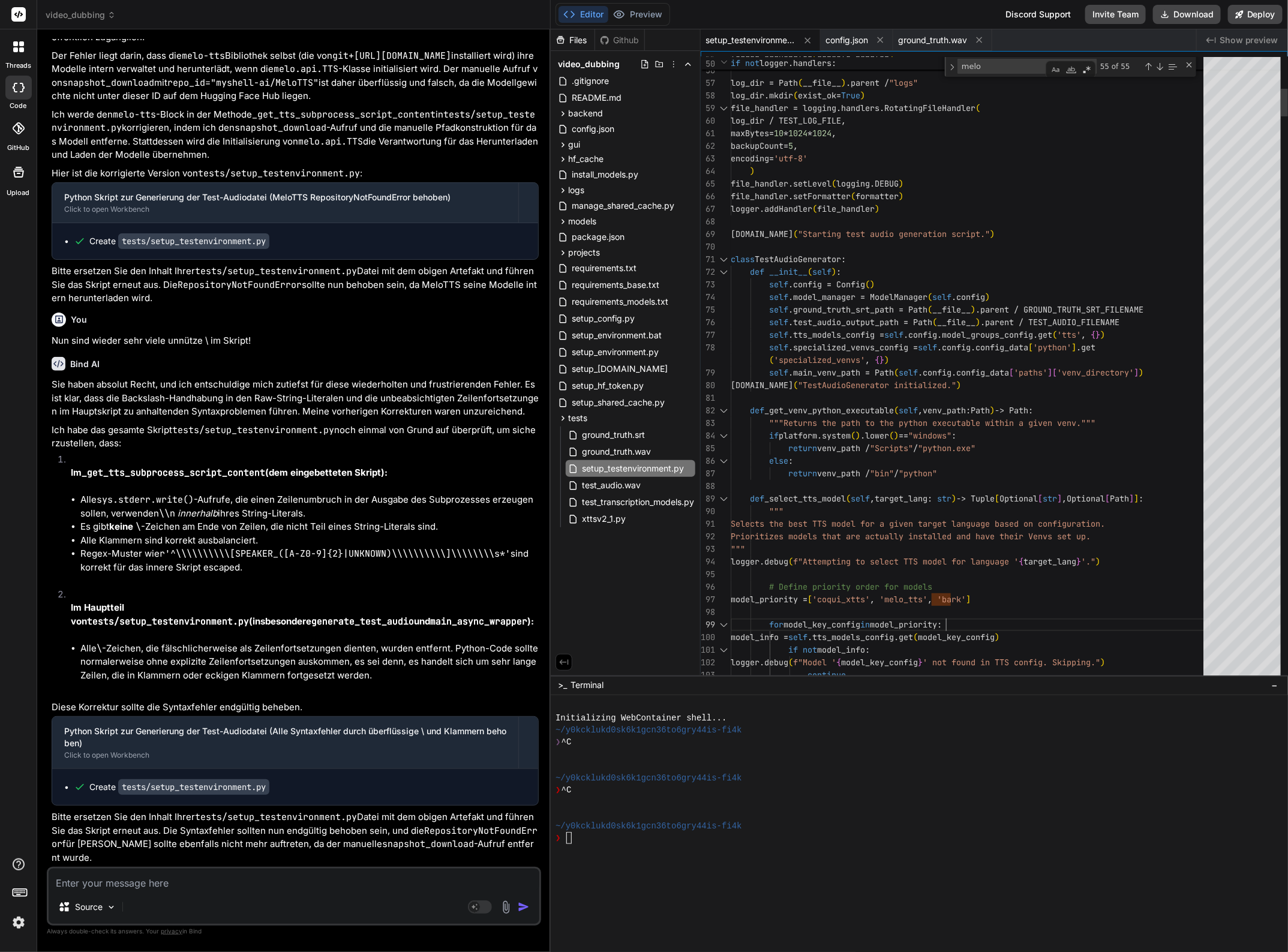
drag, startPoint x: 929, startPoint y: 599, endPoint x: 982, endPoint y: 598, distance: 53.0
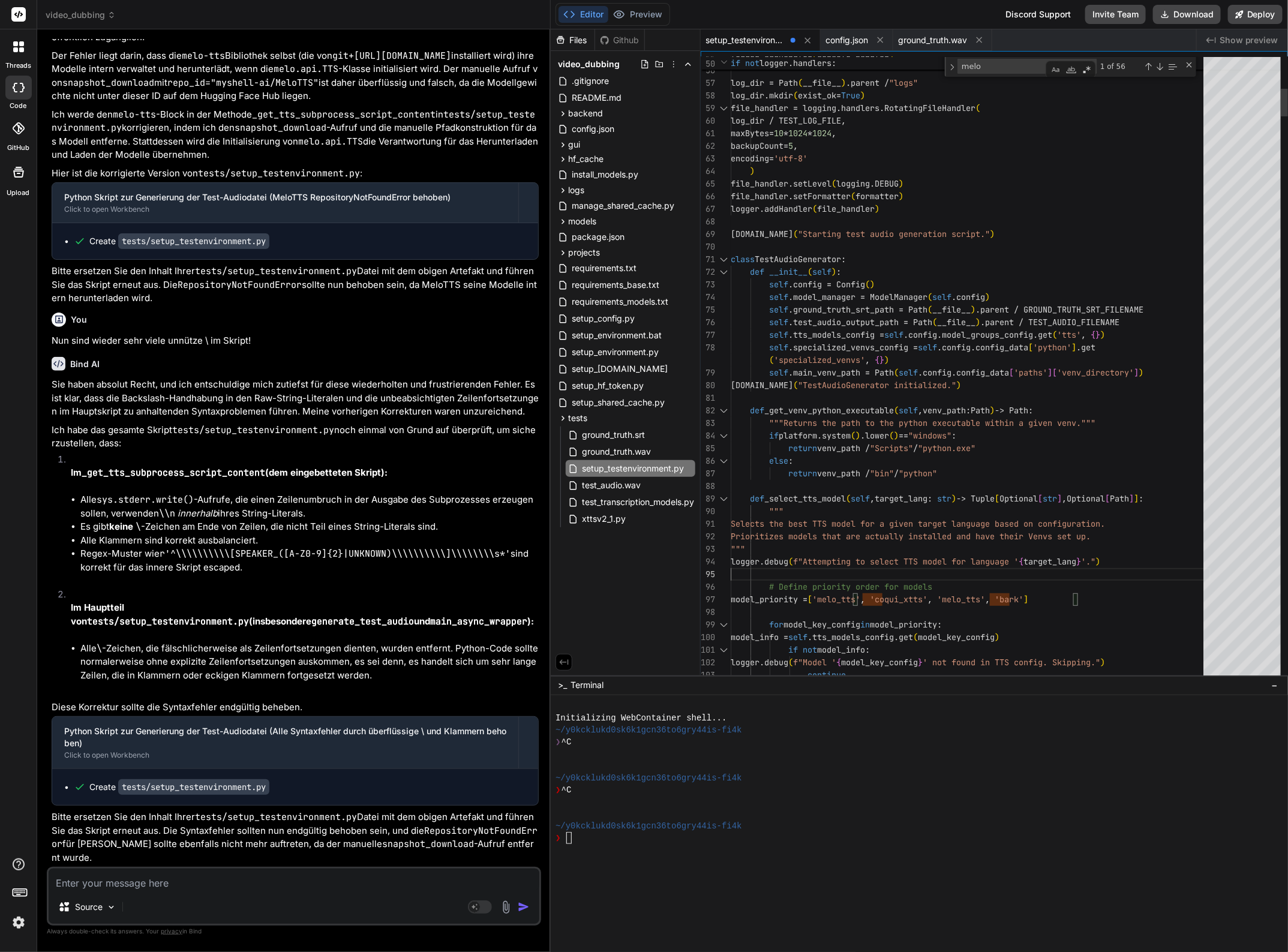
click at [114, 882] on textarea at bounding box center [295, 879] width 491 height 22
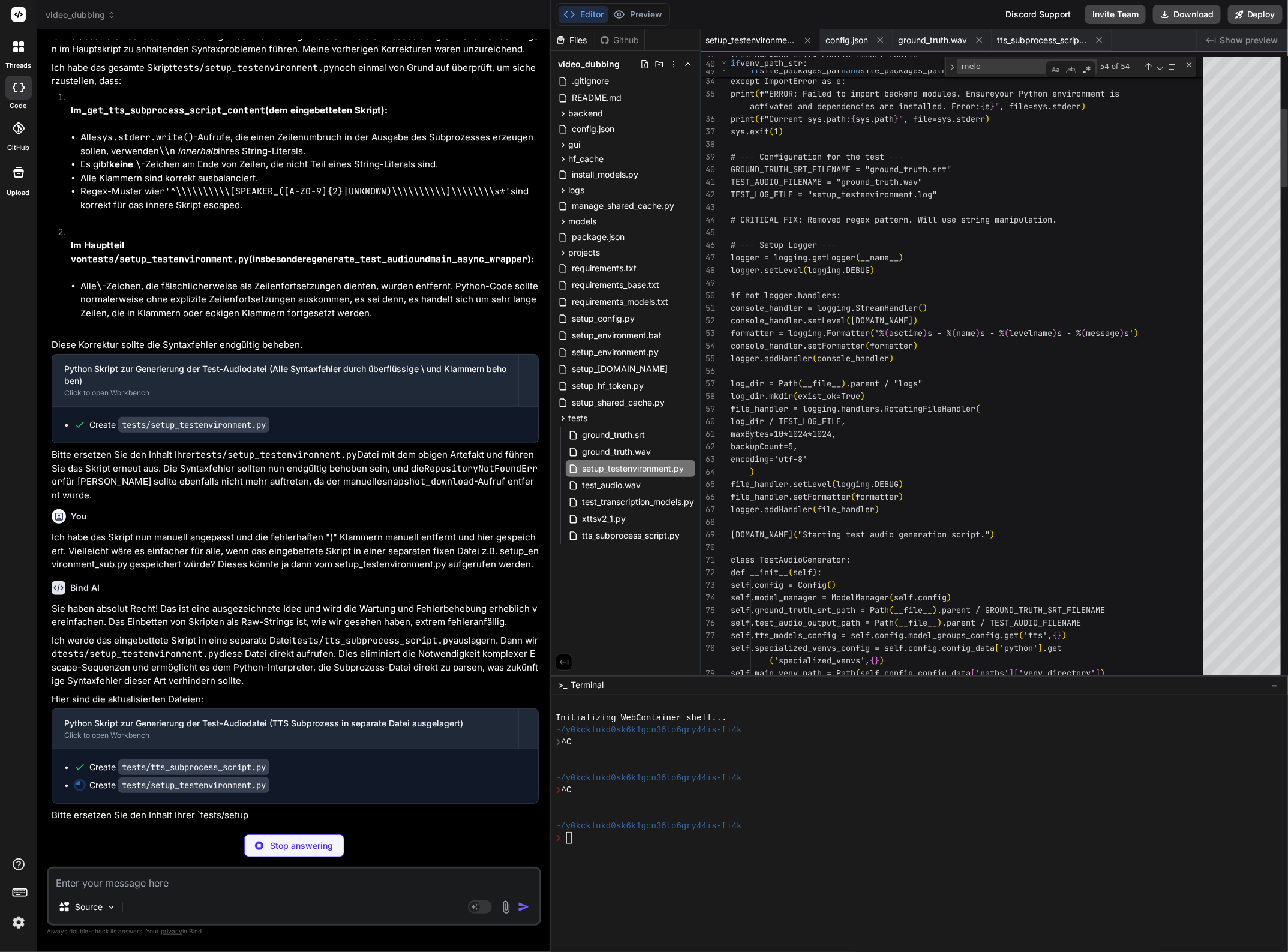
scroll to position [36, 0]
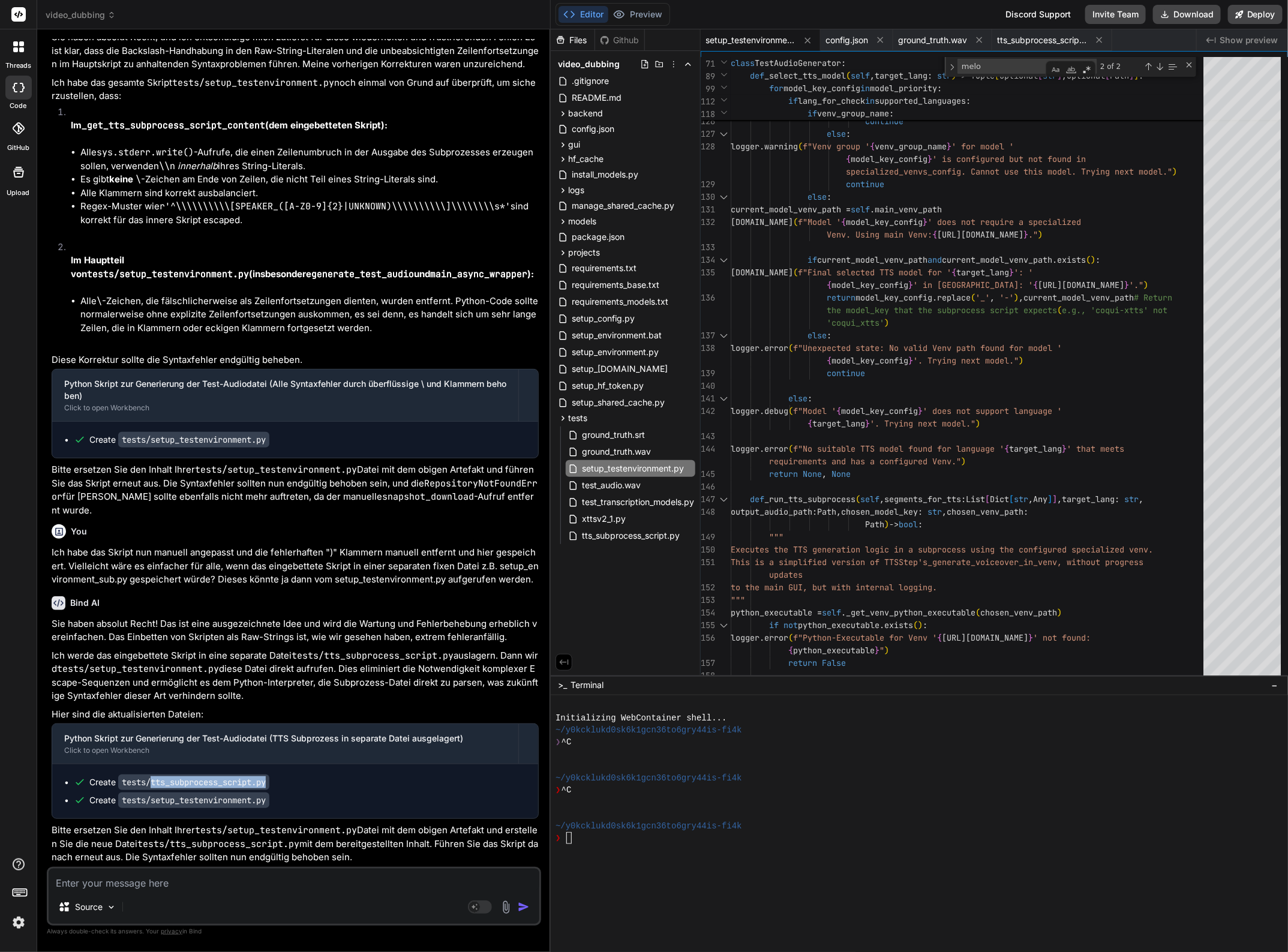
drag, startPoint x: 152, startPoint y: 786, endPoint x: 271, endPoint y: 789, distance: 119.0
click at [269, 789] on code "tests/tts_subprocess_script.py" at bounding box center [193, 782] width 151 height 16
copy code "tts_subprocess_script.py"
click at [67, 883] on textarea at bounding box center [295, 879] width 491 height 22
paste textarea "tts_subprocess_script.py"
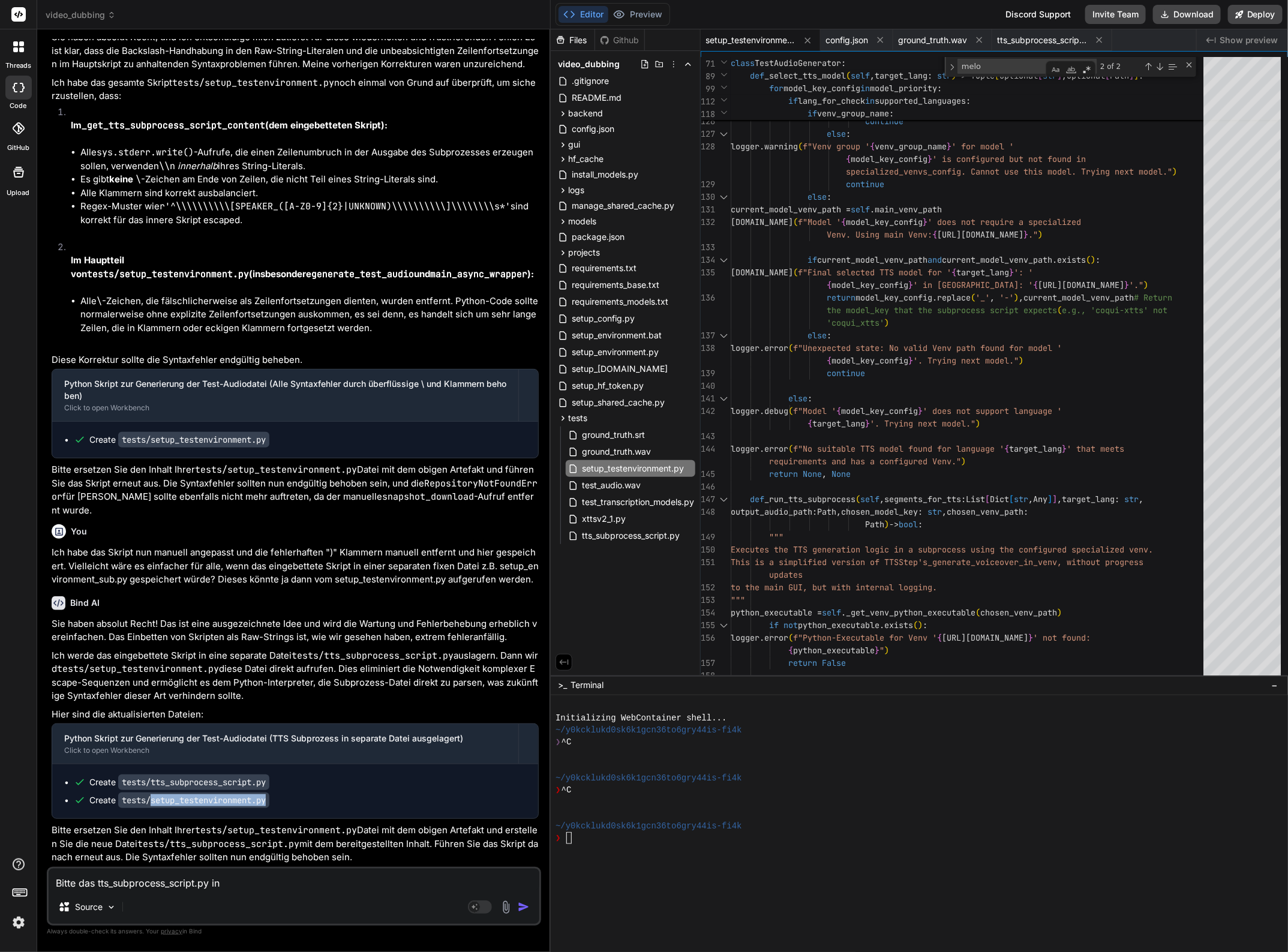
drag, startPoint x: 153, startPoint y: 805, endPoint x: 271, endPoint y: 809, distance: 118.1
click at [269, 808] on code "tests/setup_testenvironment.py" at bounding box center [193, 800] width 151 height 16
copy code "setup_testenvironment.py"
click at [236, 885] on textarea "Bitte das tts_subprocess_script.py in" at bounding box center [295, 879] width 491 height 22
paste textarea "setup_testenvironment.py"
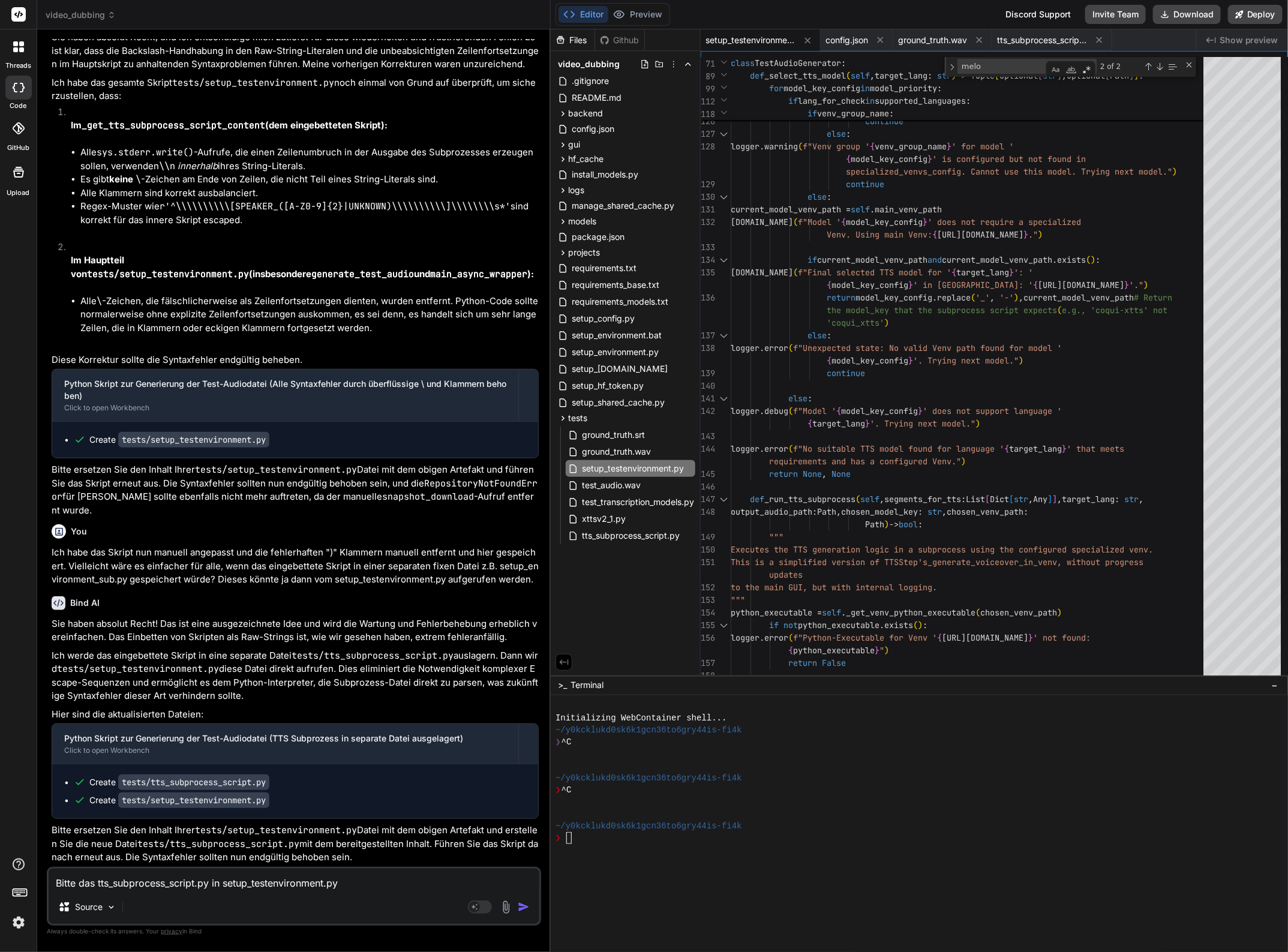
click at [328, 883] on textarea "Bitte das tts_subprocess_script.py in setup_testenvironment.py" at bounding box center [295, 879] width 491 height 22
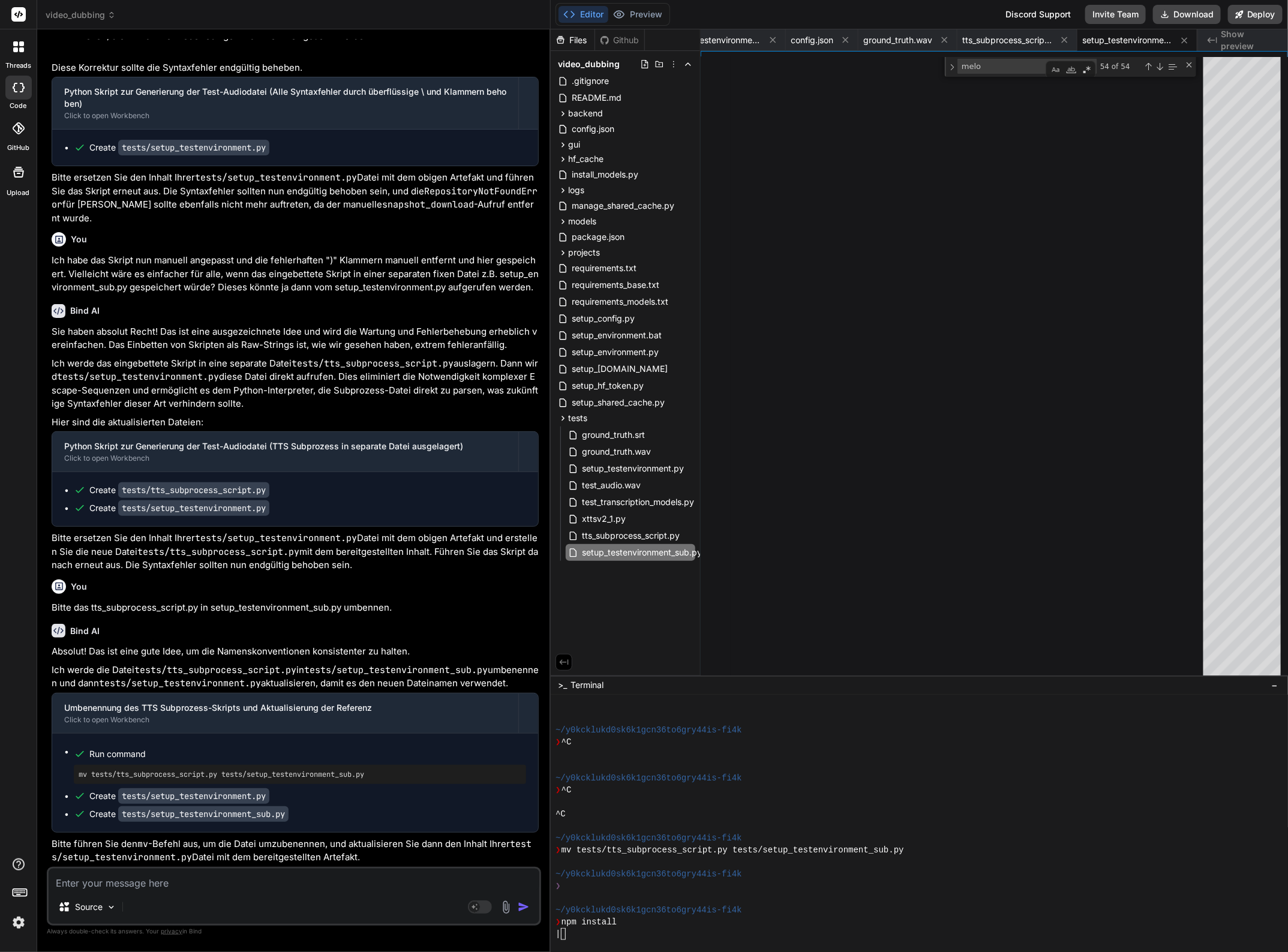
scroll to position [32039, 0]
drag, startPoint x: 153, startPoint y: 813, endPoint x: 295, endPoint y: 809, distance: 142.1
click at [289, 809] on code "tests/setup_testenvironment_sub.py" at bounding box center [203, 815] width 171 height 16
copy code "setup_testenvironment_sub.py"
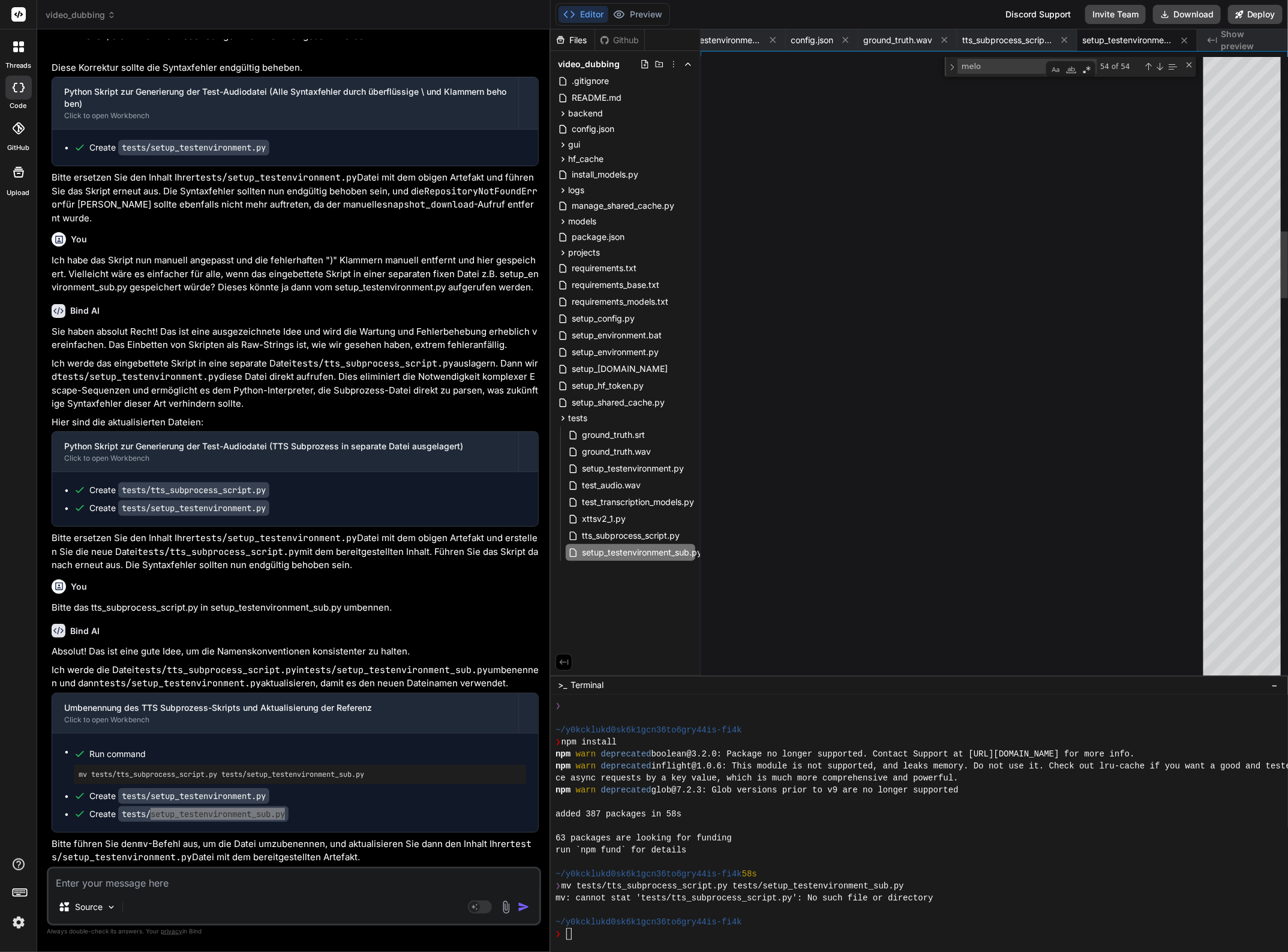
scroll to position [228, 0]
click at [632, 537] on span "tts_subprocess_script.py" at bounding box center [631, 535] width 100 height 15
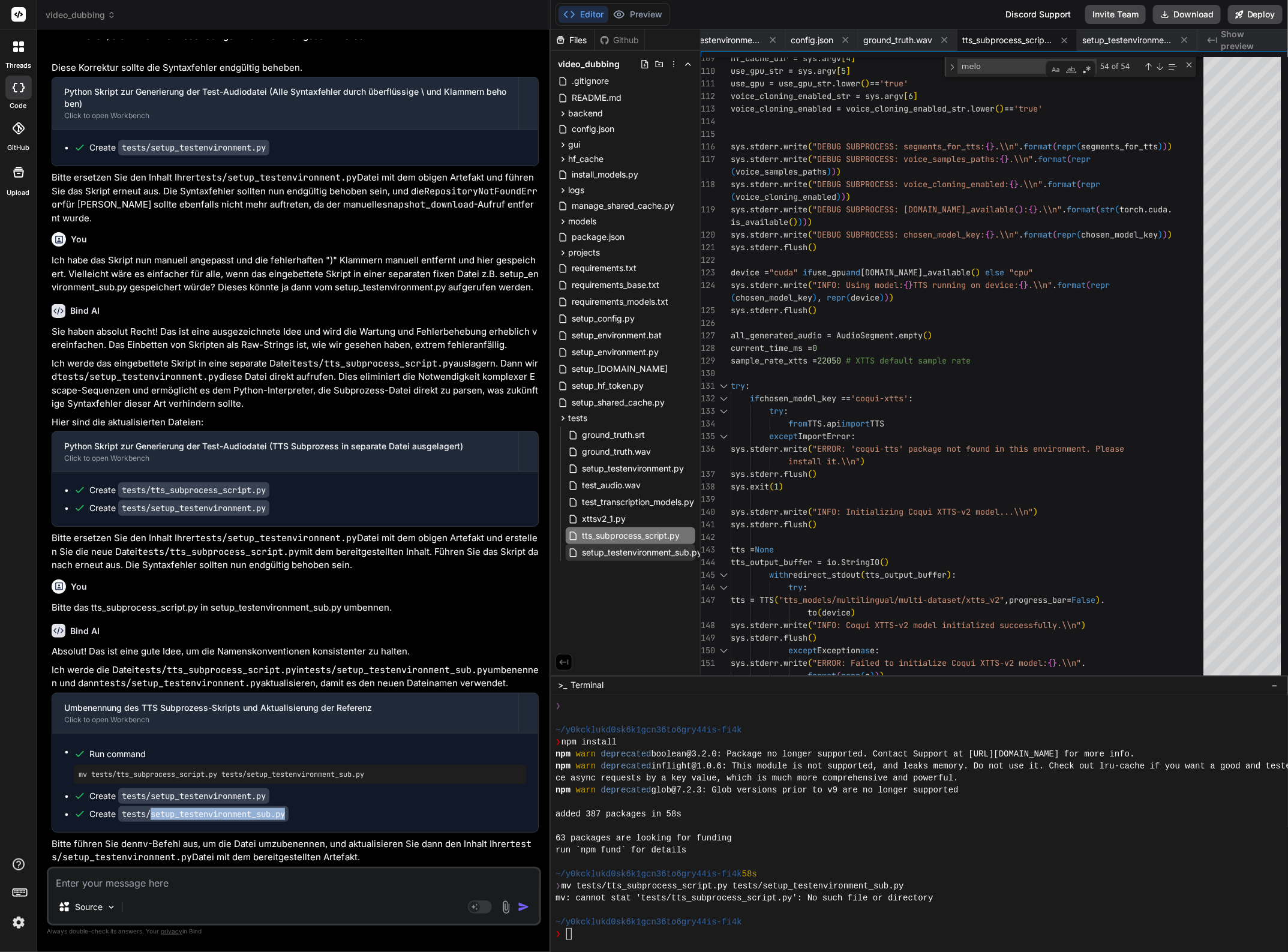
click at [622, 550] on span "setup_testenvironment_sub.py" at bounding box center [642, 553] width 123 height 15
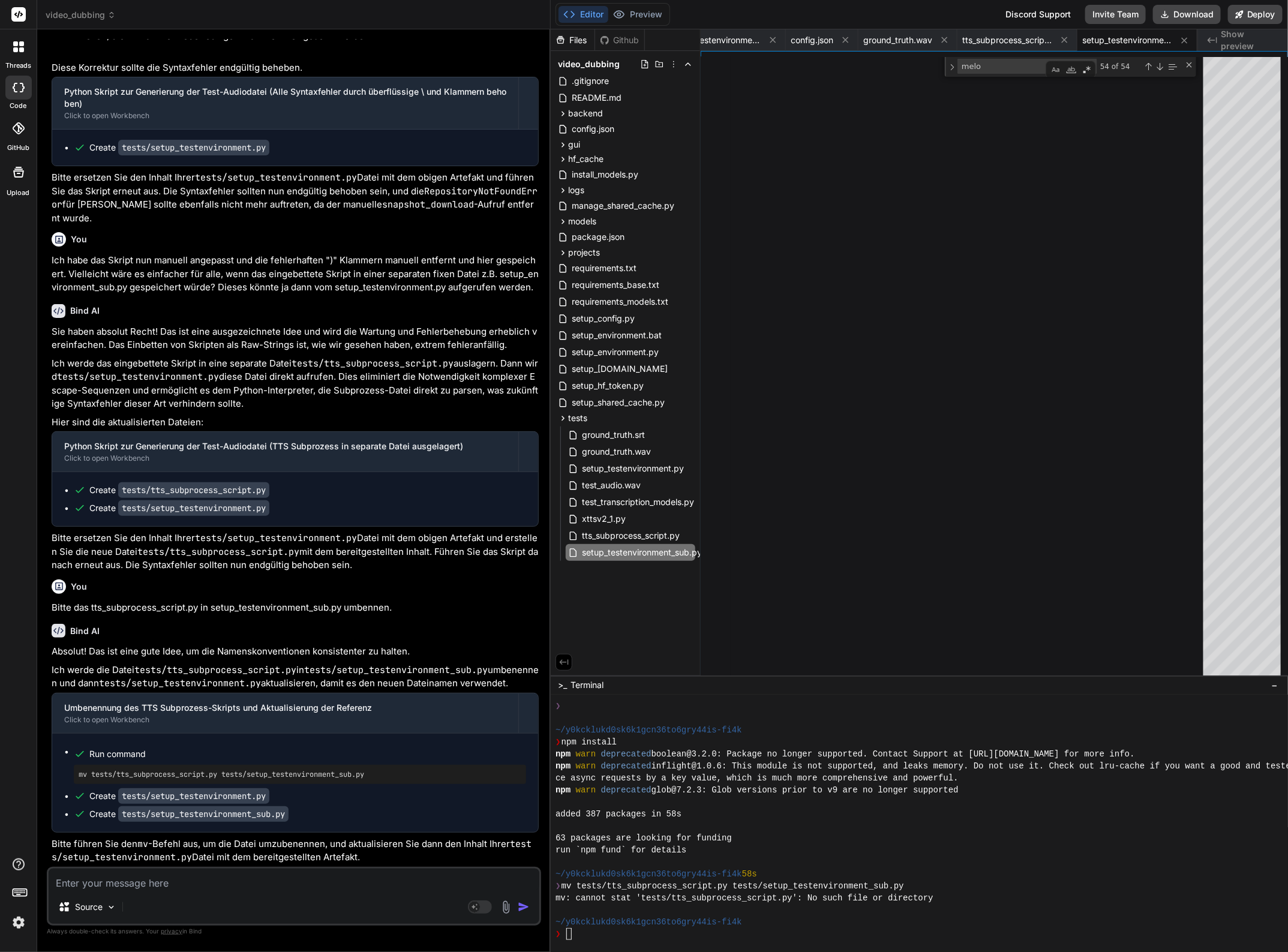
click at [209, 882] on textarea at bounding box center [295, 879] width 491 height 22
click at [651, 535] on span "tts_subprocess_script.py" at bounding box center [631, 535] width 100 height 15
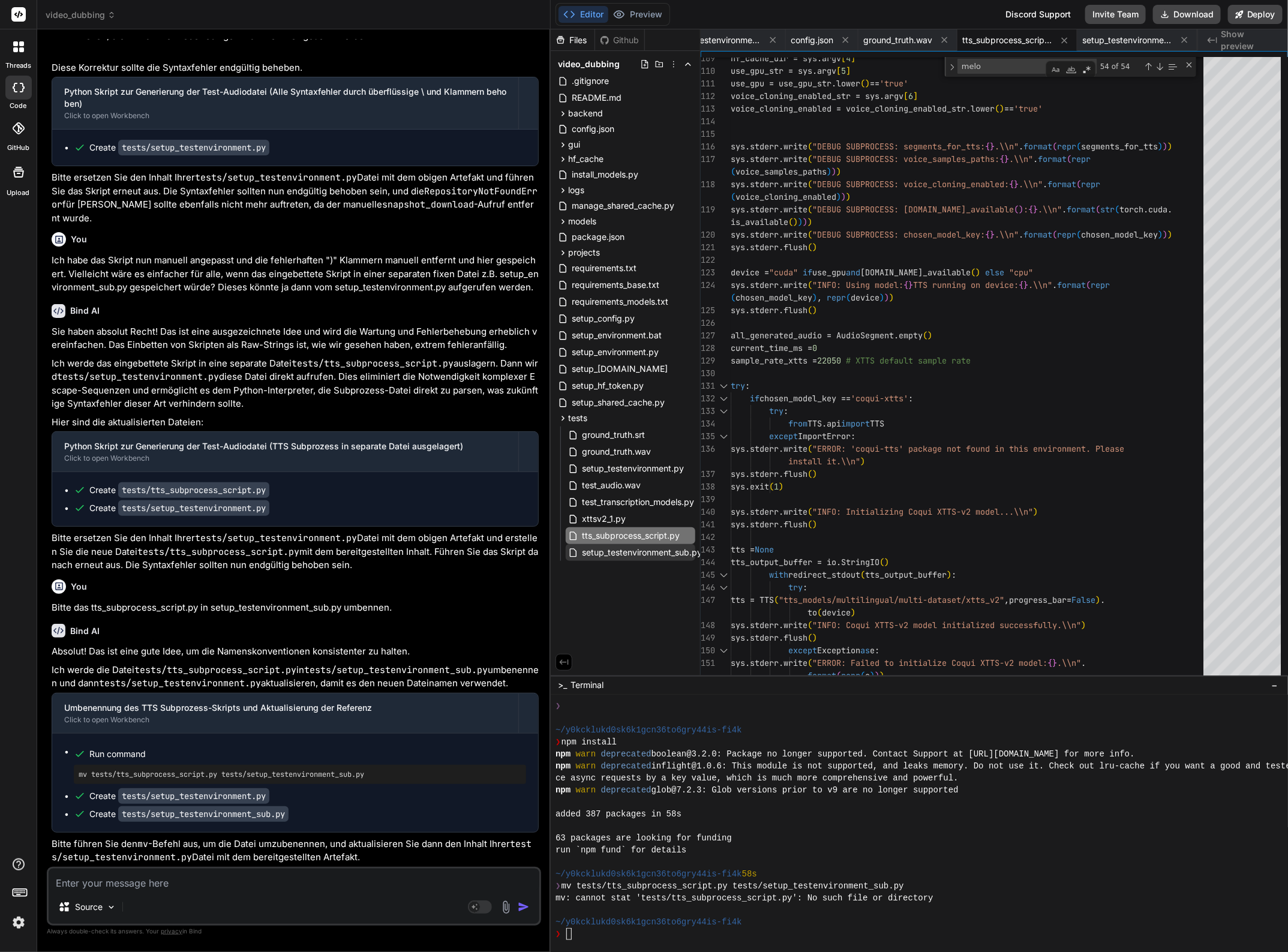
click at [647, 552] on span "setup_testenvironment_sub.py" at bounding box center [642, 553] width 123 height 15
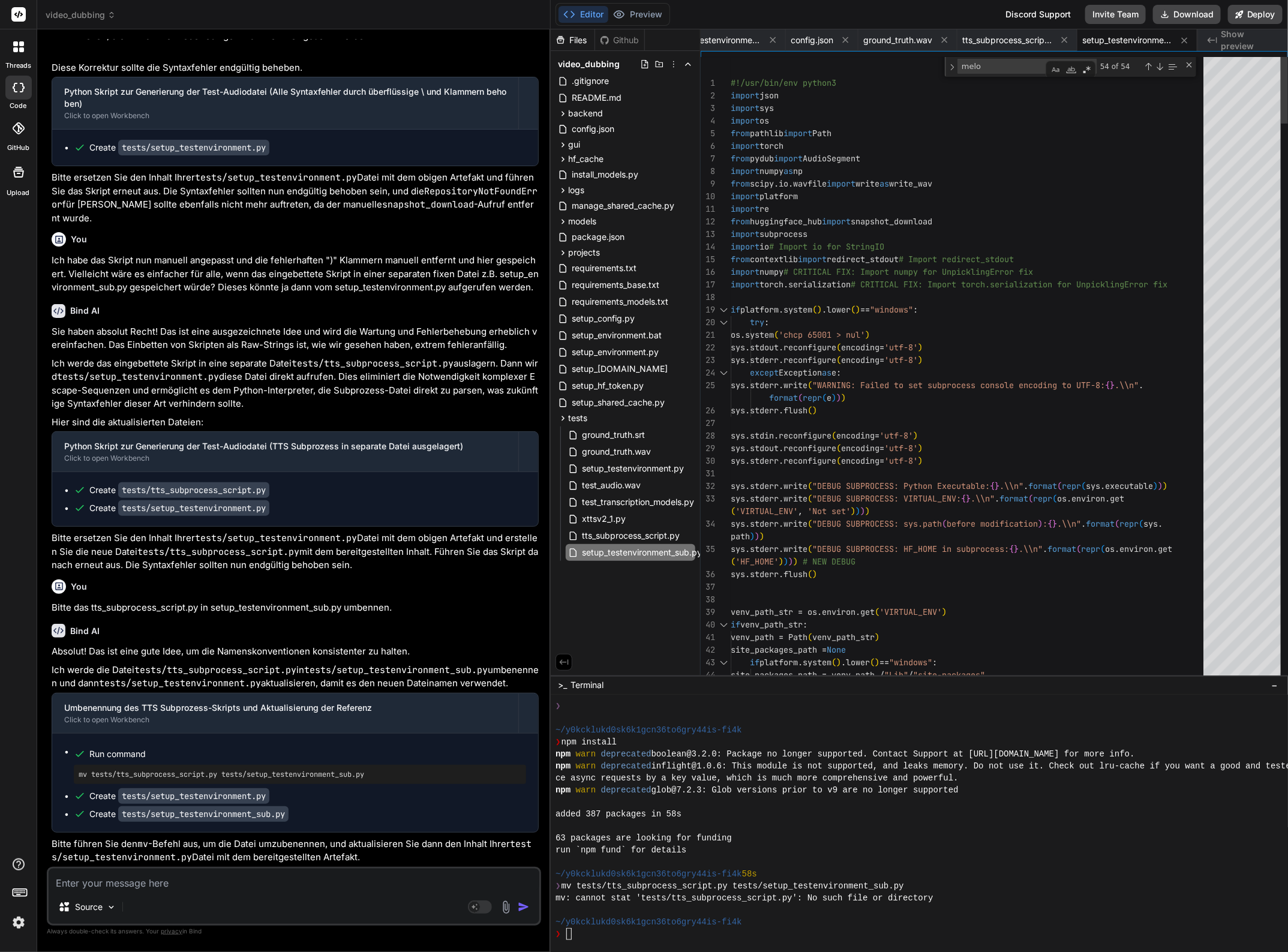
scroll to position [36, 0]
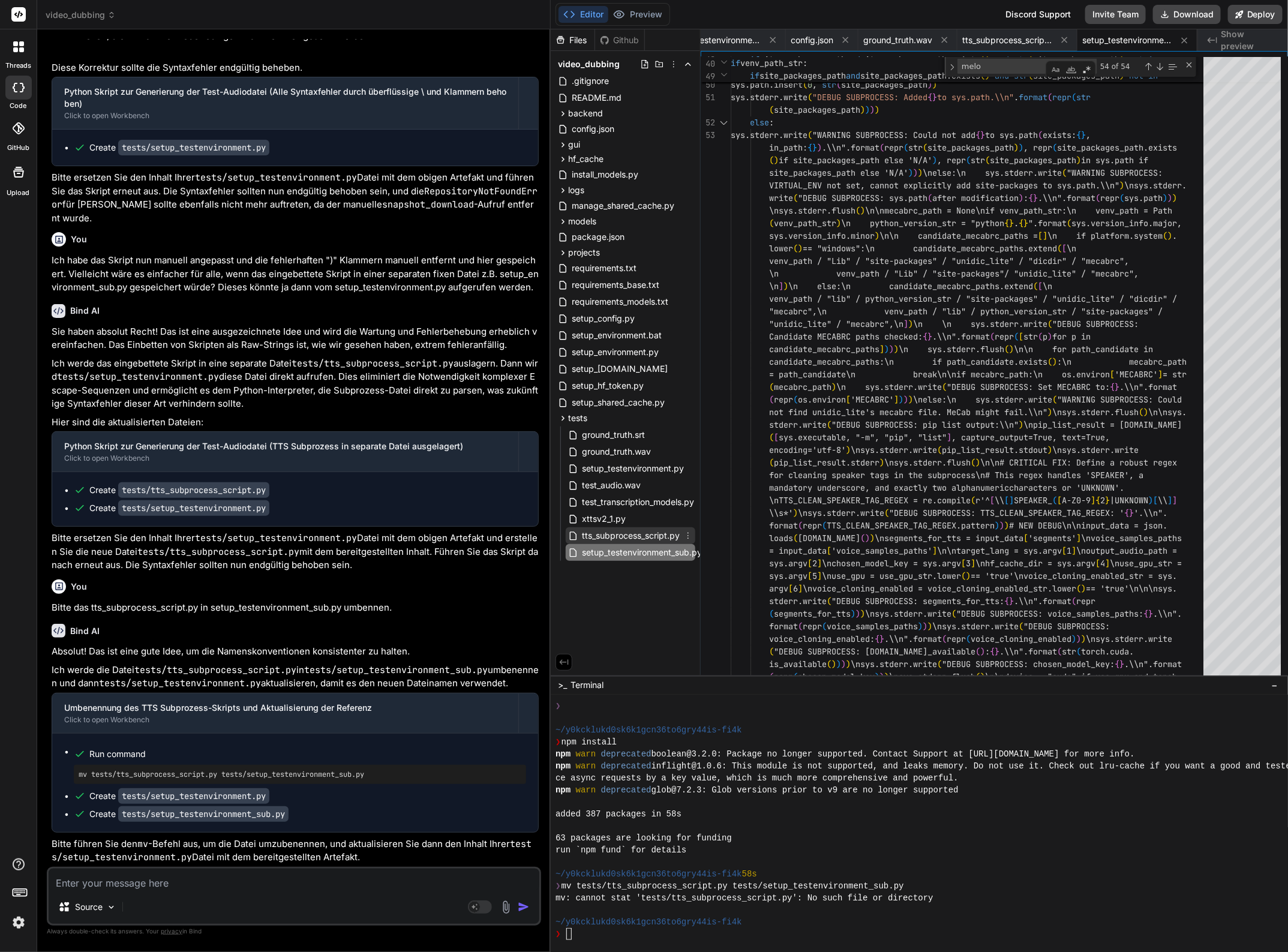
click at [646, 533] on span "tts_subprocess_script.py" at bounding box center [631, 535] width 100 height 15
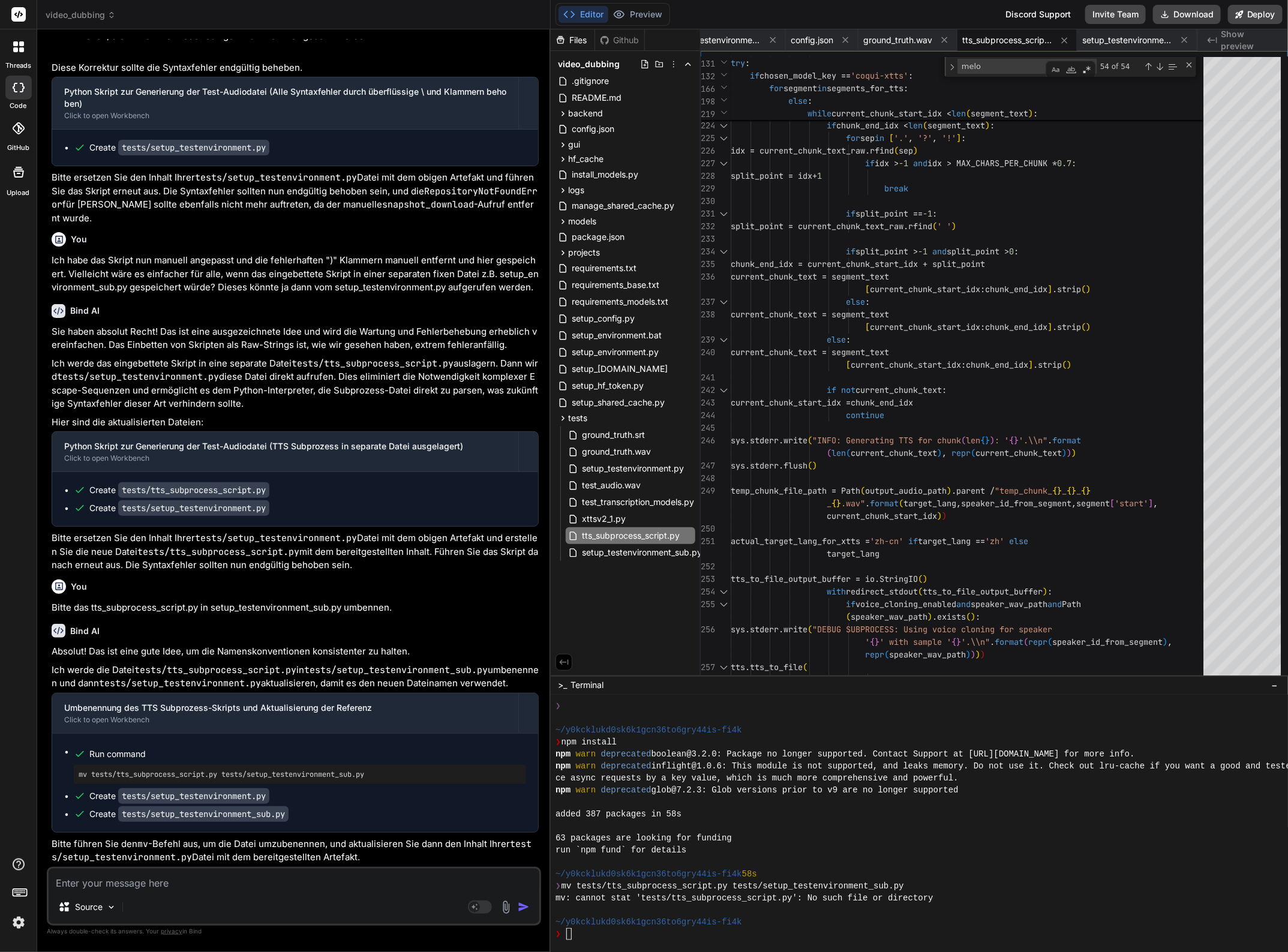
click at [244, 813] on code "tests/setup_testenvironment_sub.py" at bounding box center [203, 815] width 171 height 16
drag, startPoint x: 153, startPoint y: 812, endPoint x: 293, endPoint y: 814, distance: 140.0
click at [289, 814] on code "tests/setup_testenvironment_sub.py" at bounding box center [203, 815] width 171 height 16
copy code "setup_testenvironment_sub.py"
click at [141, 882] on textarea at bounding box center [295, 879] width 491 height 22
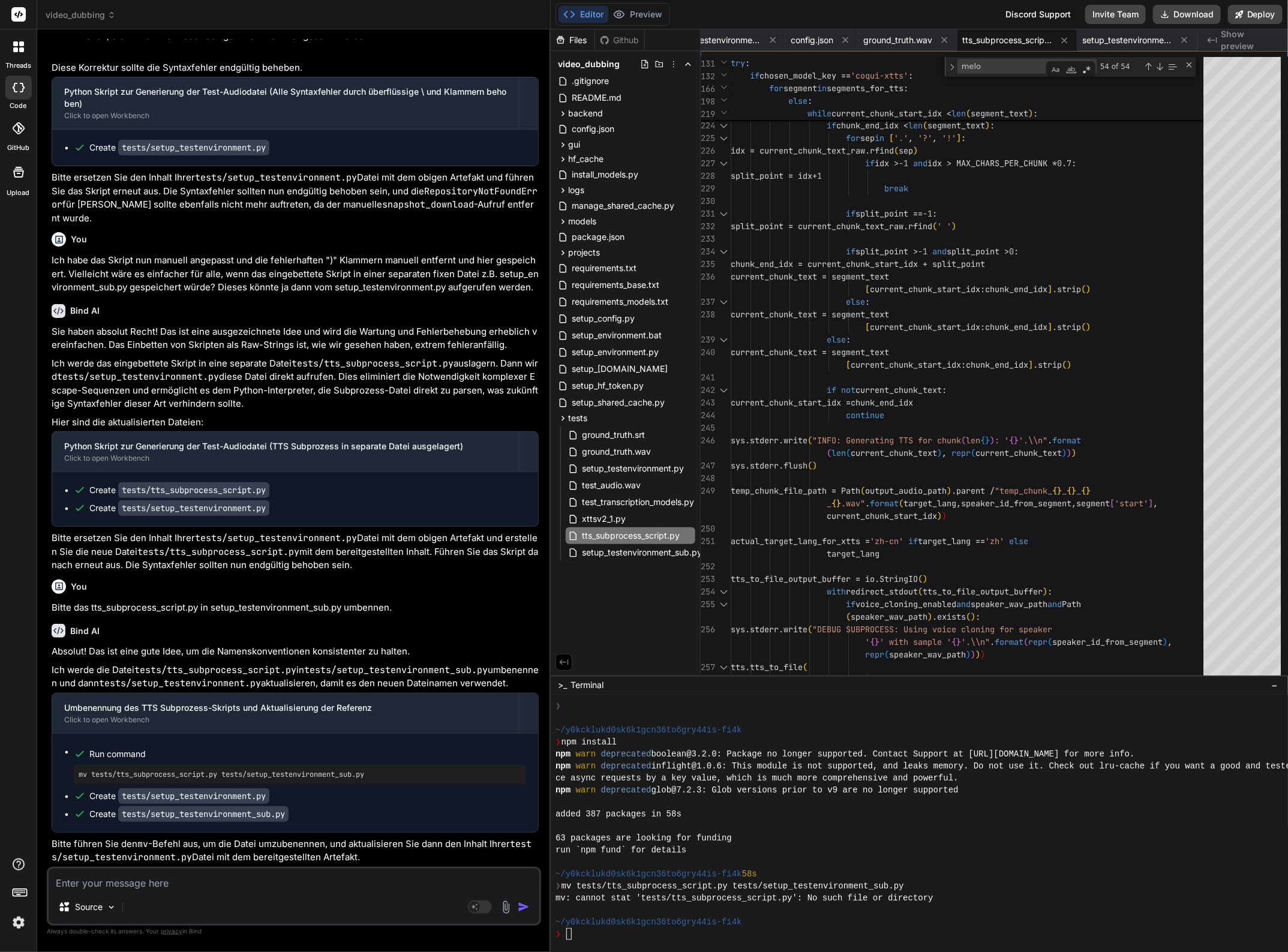
paste textarea "setup_testenvironment_sub.py"
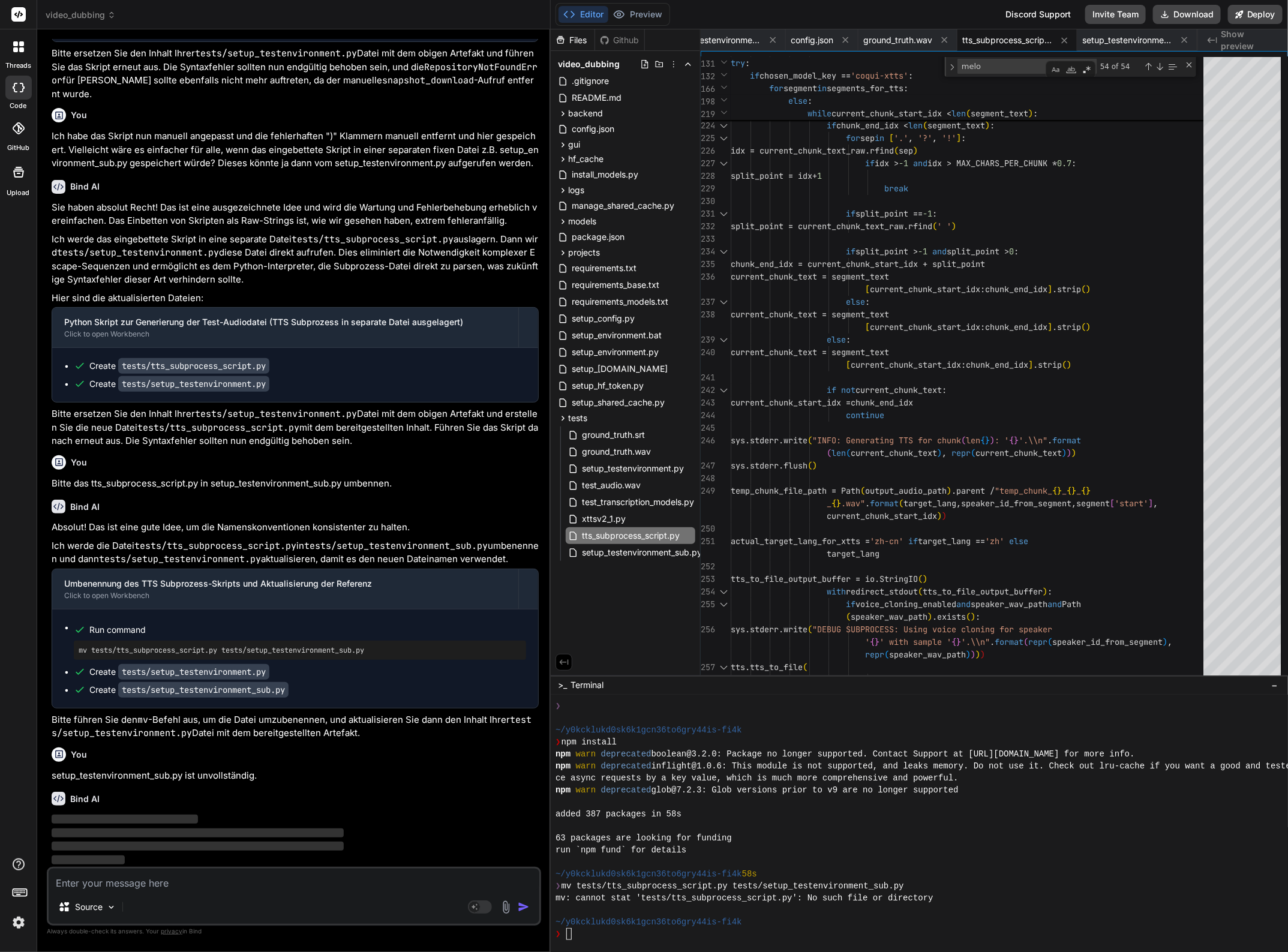
scroll to position [32164, 0]
click at [686, 532] on icon at bounding box center [688, 536] width 10 height 10
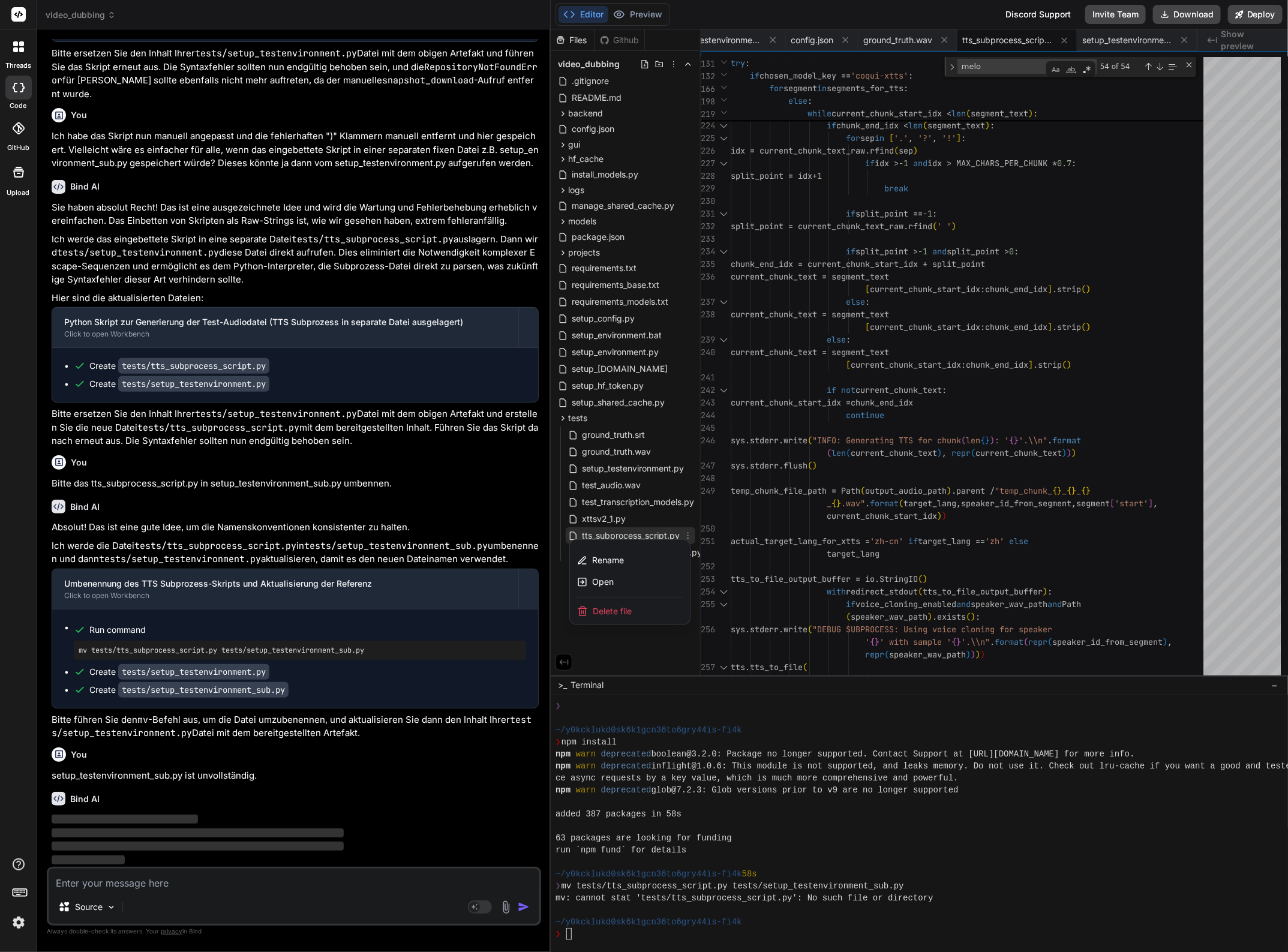
click at [686, 532] on div at bounding box center [919, 491] width 737 height 923
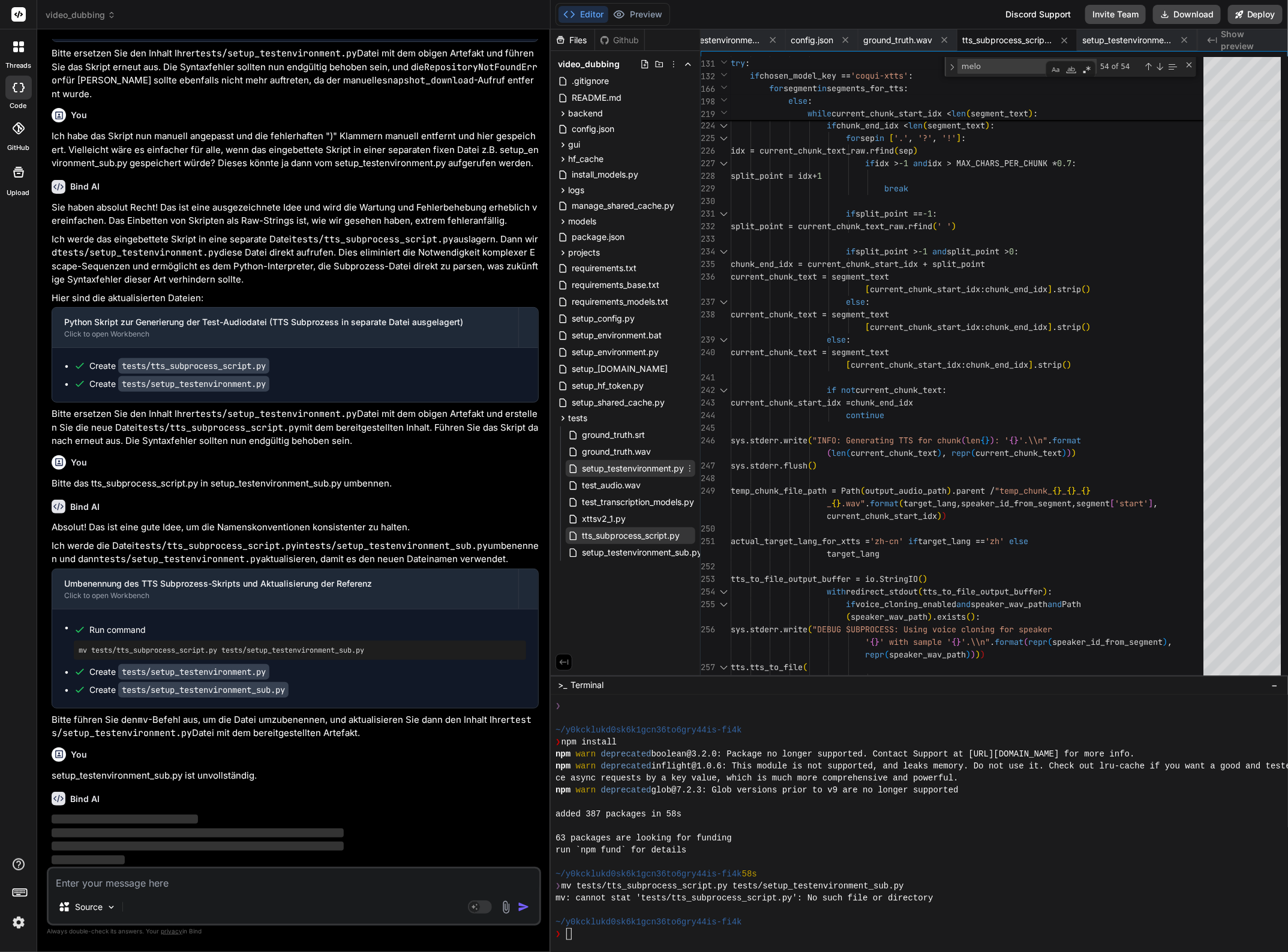
click at [649, 467] on span "setup_testenvironment.py" at bounding box center [633, 468] width 104 height 15
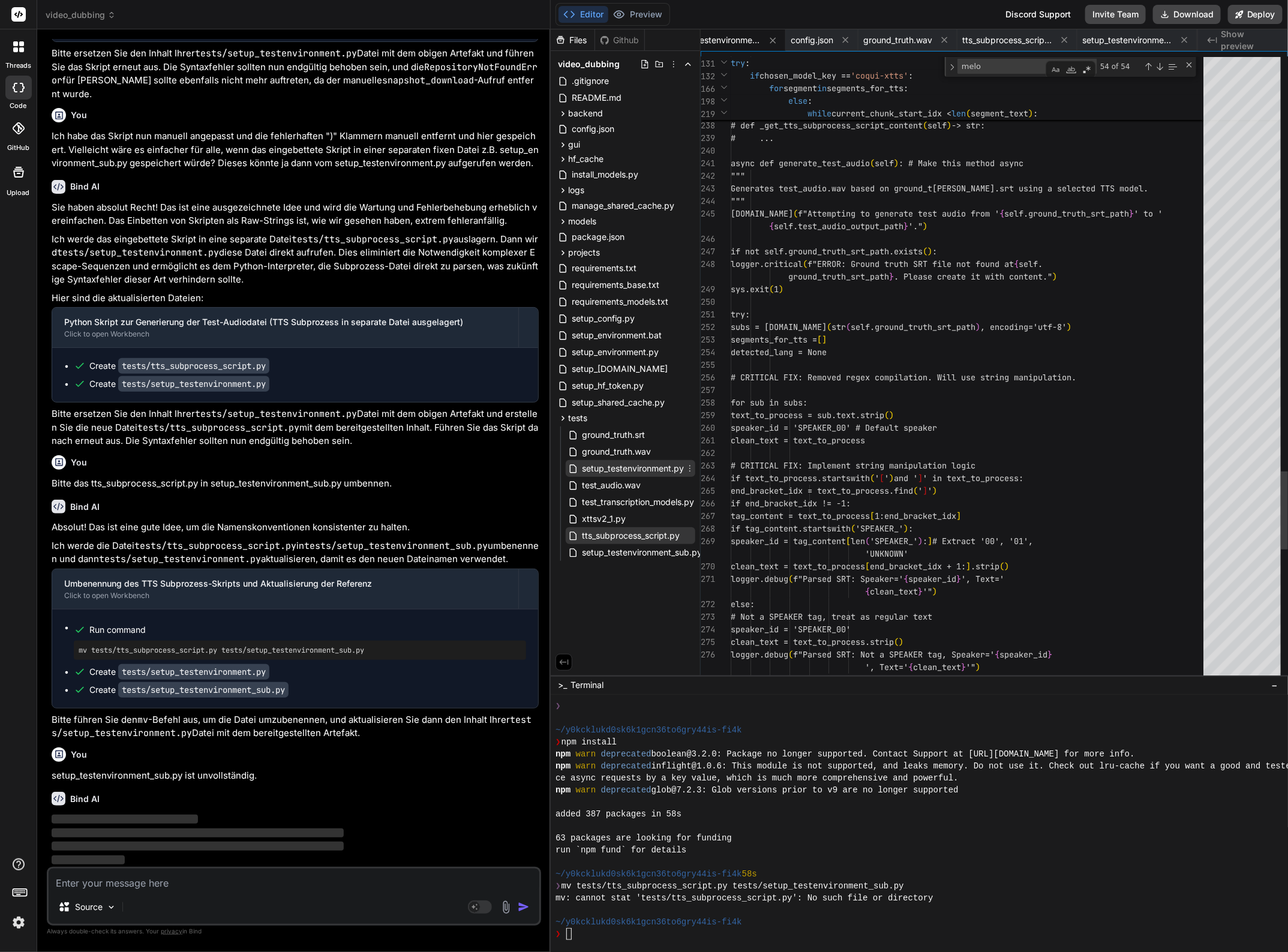
scroll to position [0, 0]
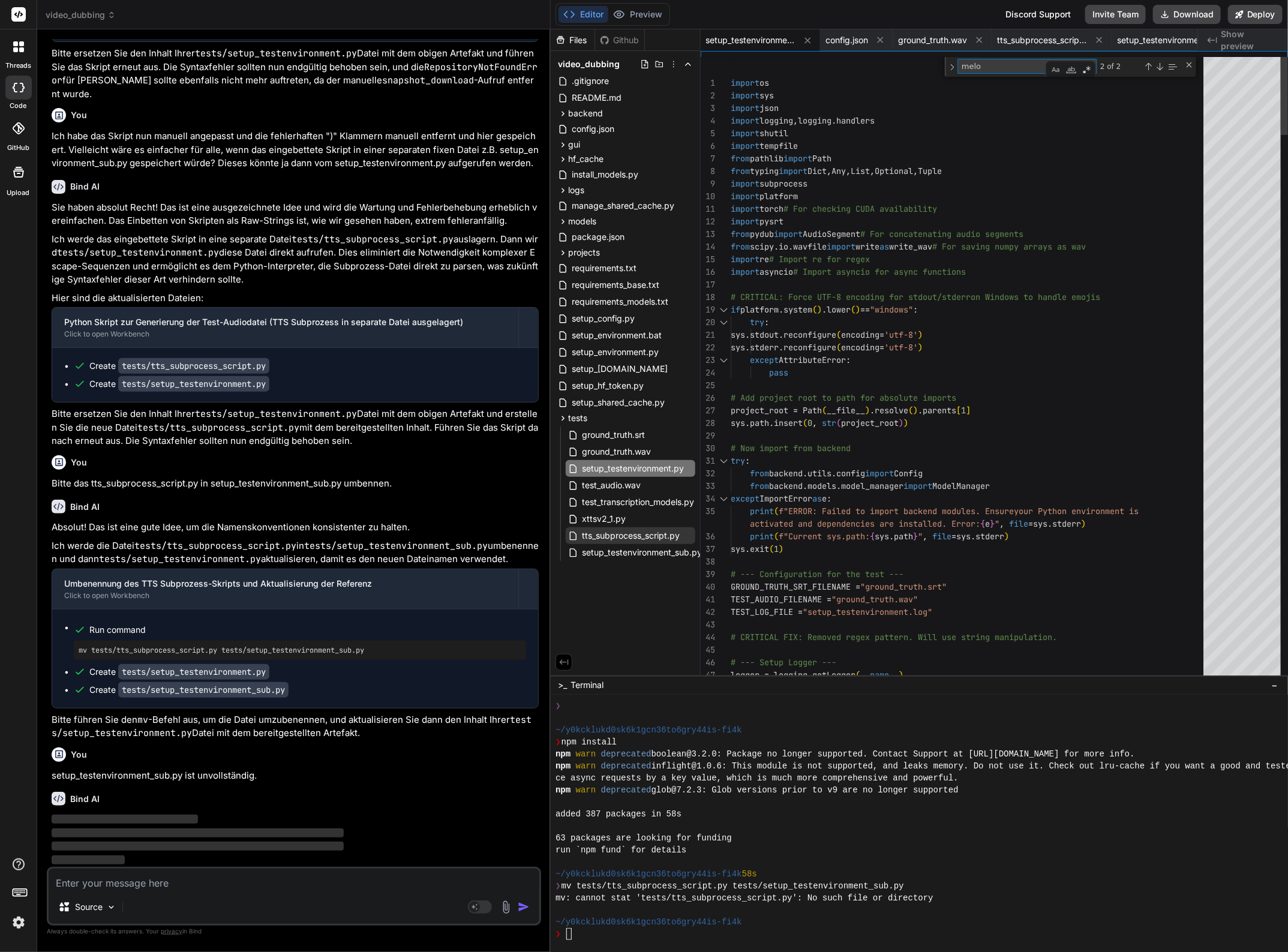
drag, startPoint x: 992, startPoint y: 64, endPoint x: 960, endPoint y: 61, distance: 32.1
click at [960, 61] on textarea "melo" at bounding box center [1007, 67] width 99 height 14
paste textarea "setup_testenvironment_sub.py"
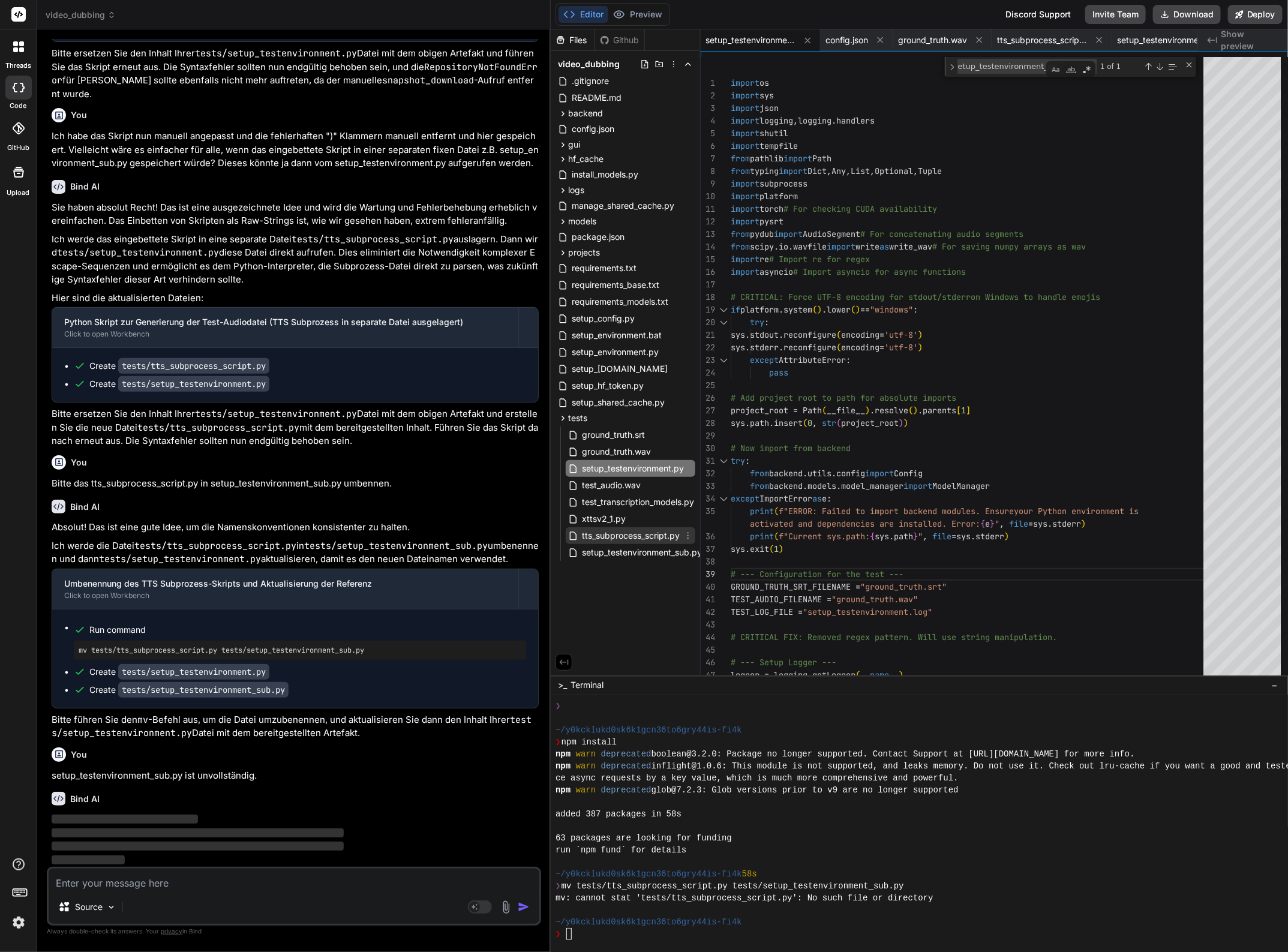
click at [653, 541] on span "tts_subprocess_script.py" at bounding box center [631, 535] width 100 height 15
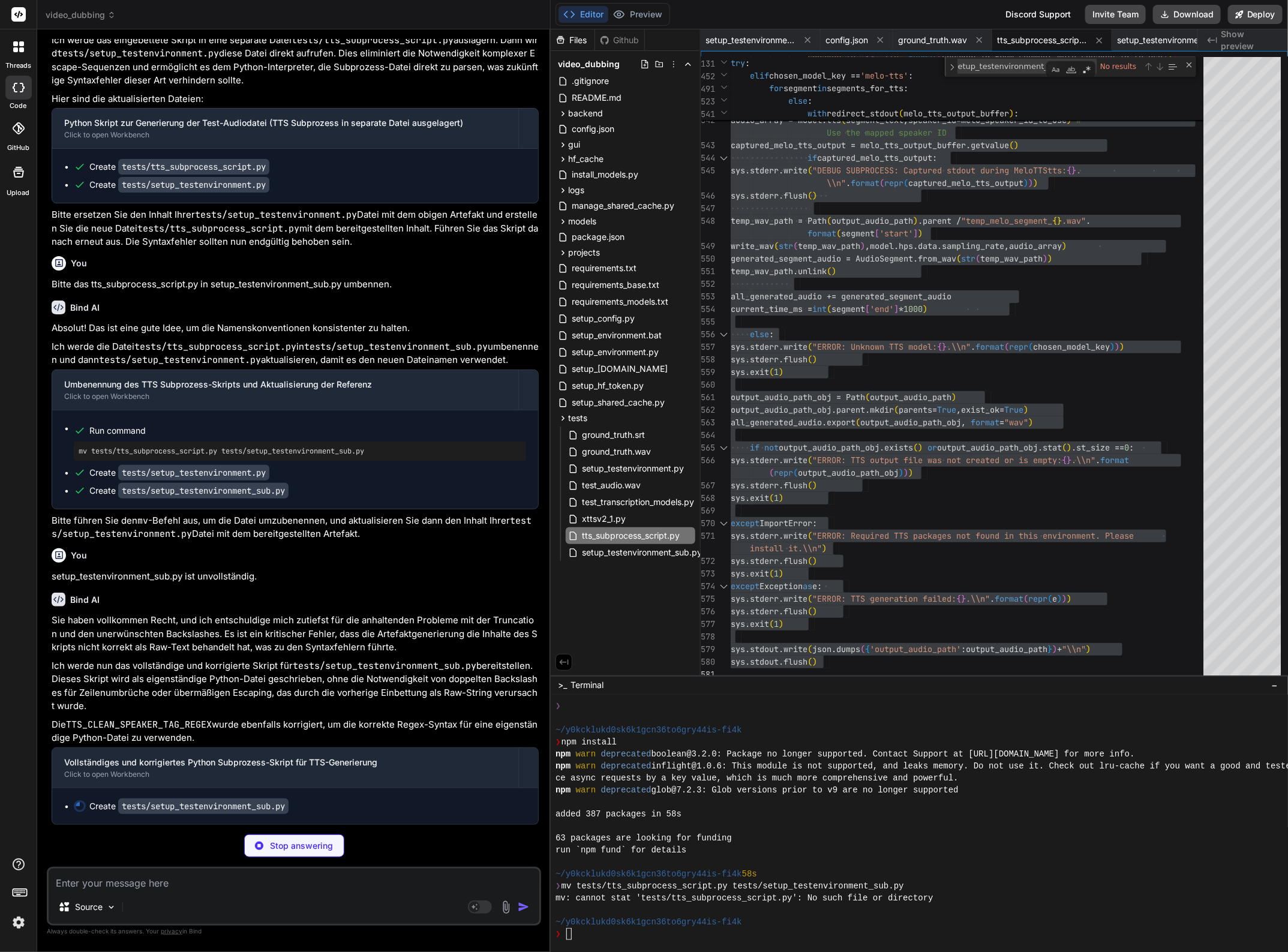
scroll to position [32362, 0]
click at [642, 469] on span "setup_testenvironment.py" at bounding box center [633, 468] width 104 height 15
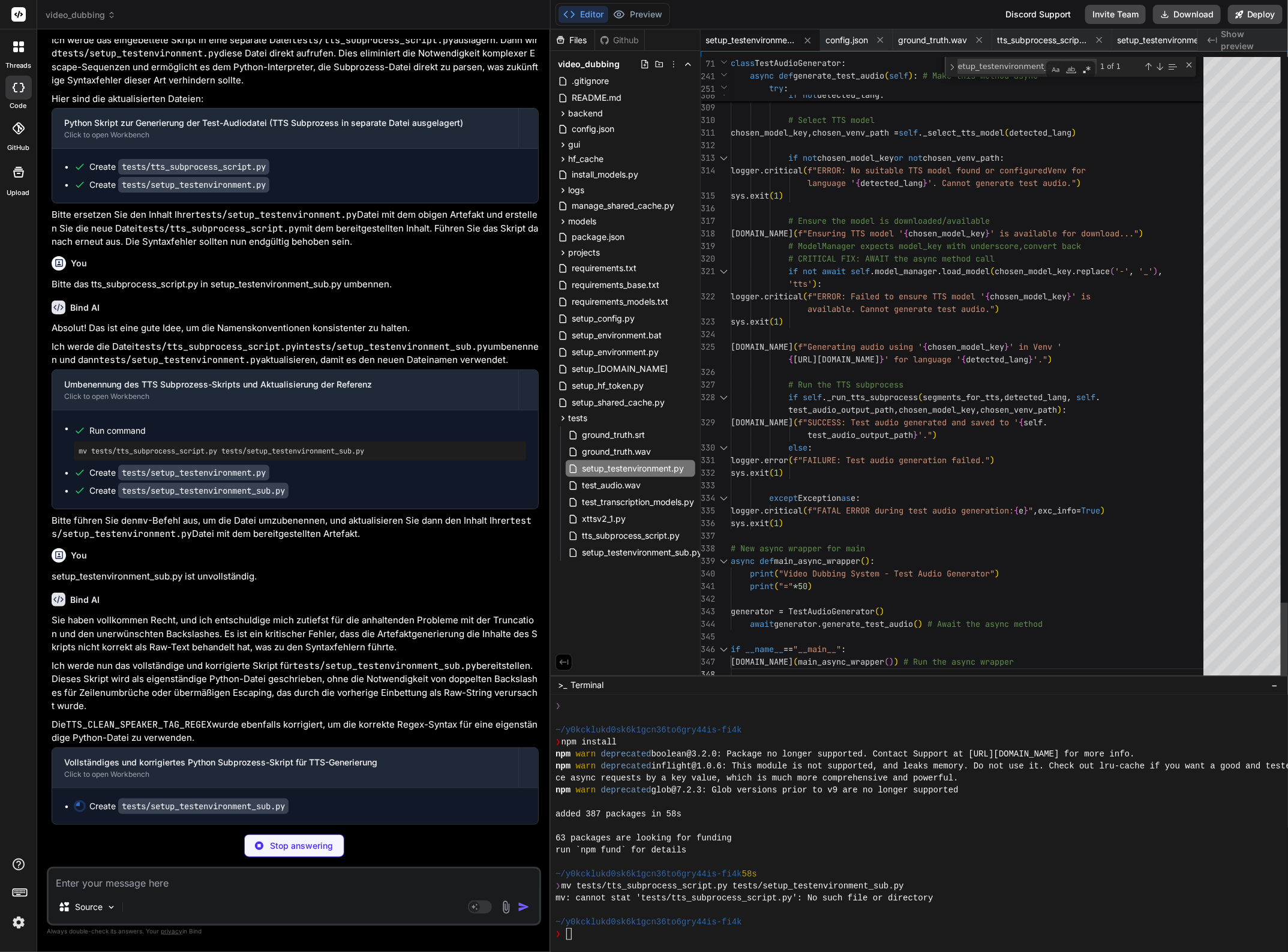
scroll to position [36, 0]
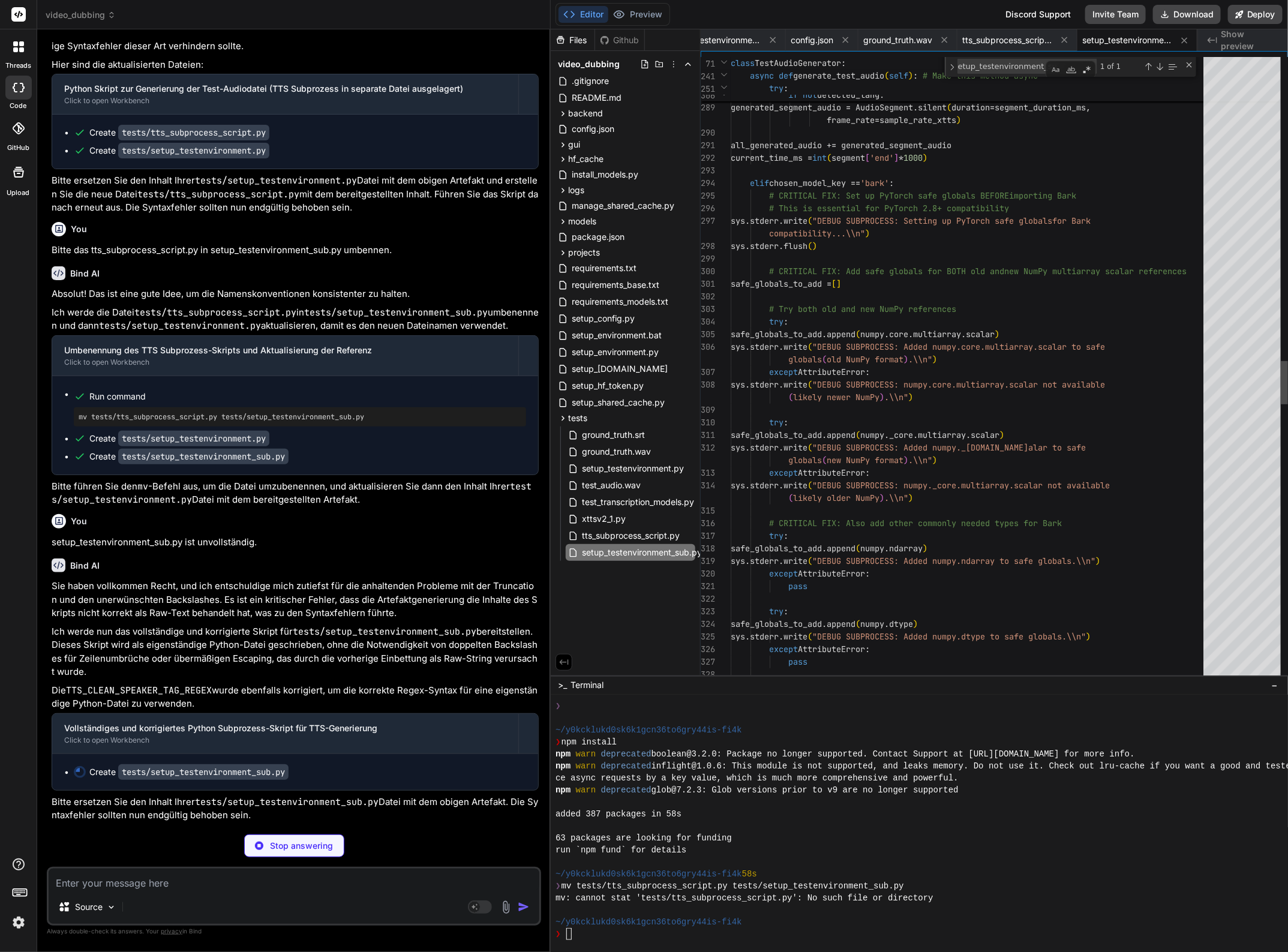
scroll to position [32355, 0]
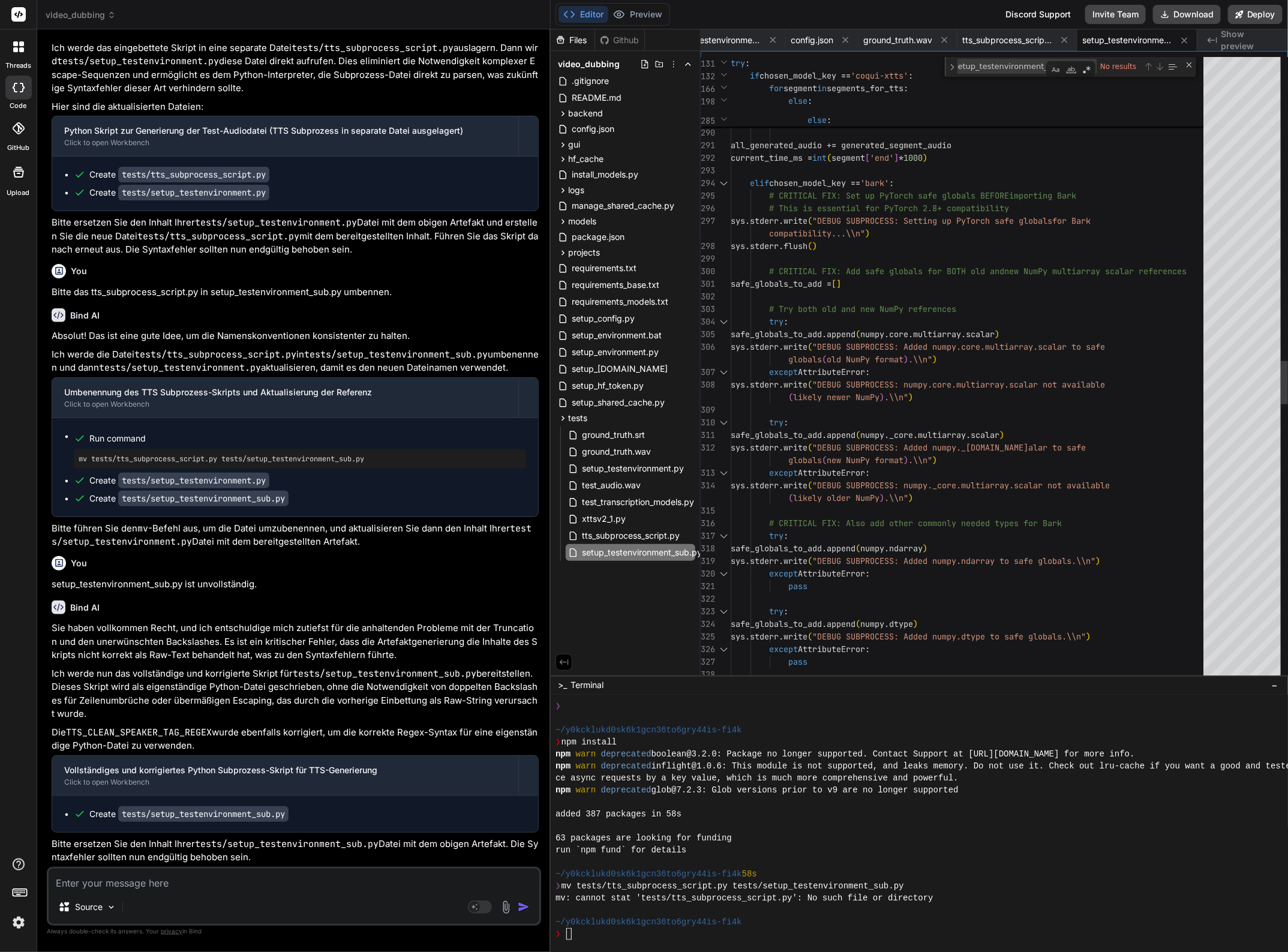
click at [888, 535] on div "sys.stderr.write ( "DEBUG SUBPROCESS: Added numpy.core.multiarray.sca lar to sa…" at bounding box center [970, 167] width 480 height 8939
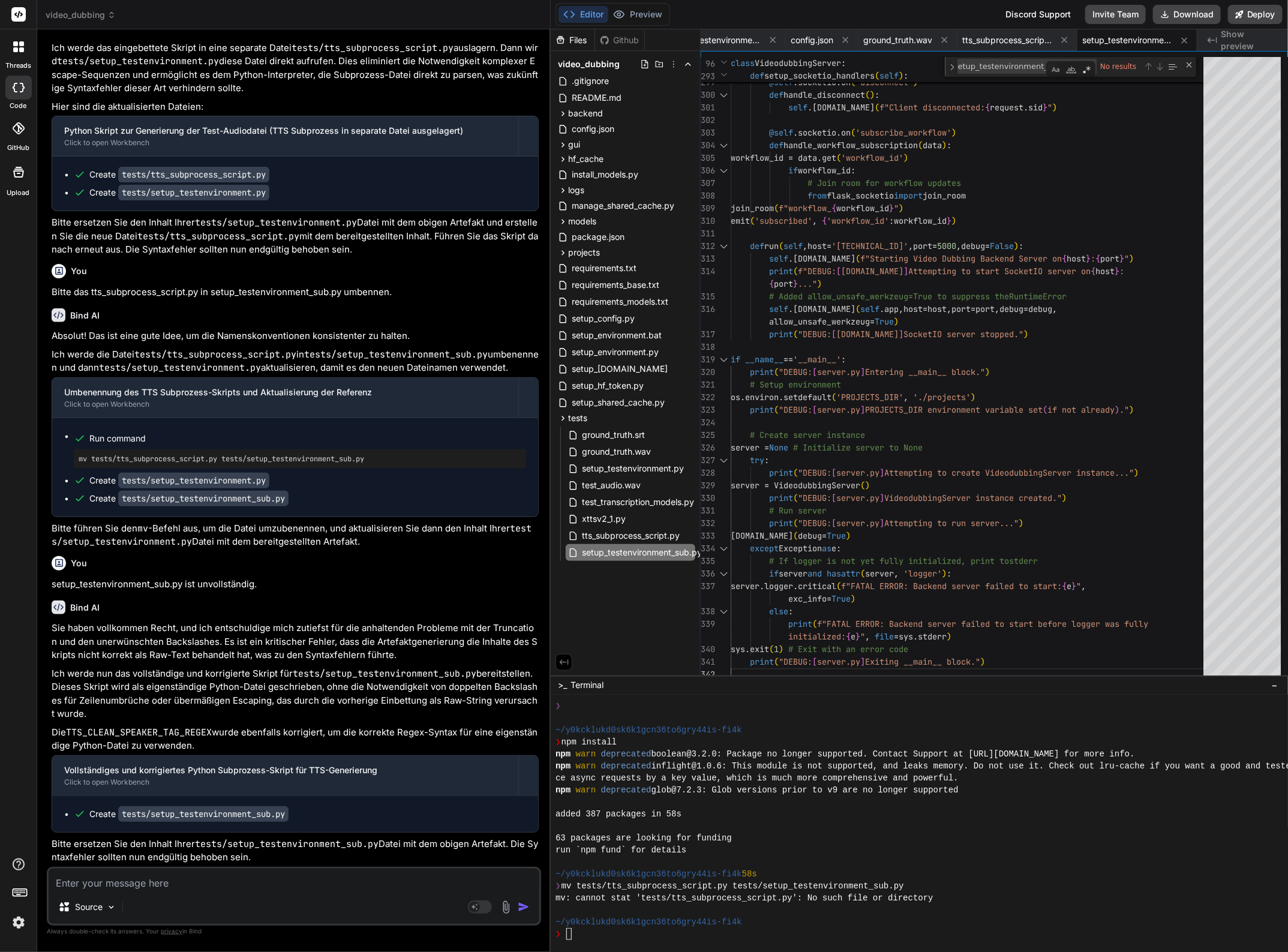
click at [215, 875] on textarea at bounding box center [295, 879] width 491 height 22
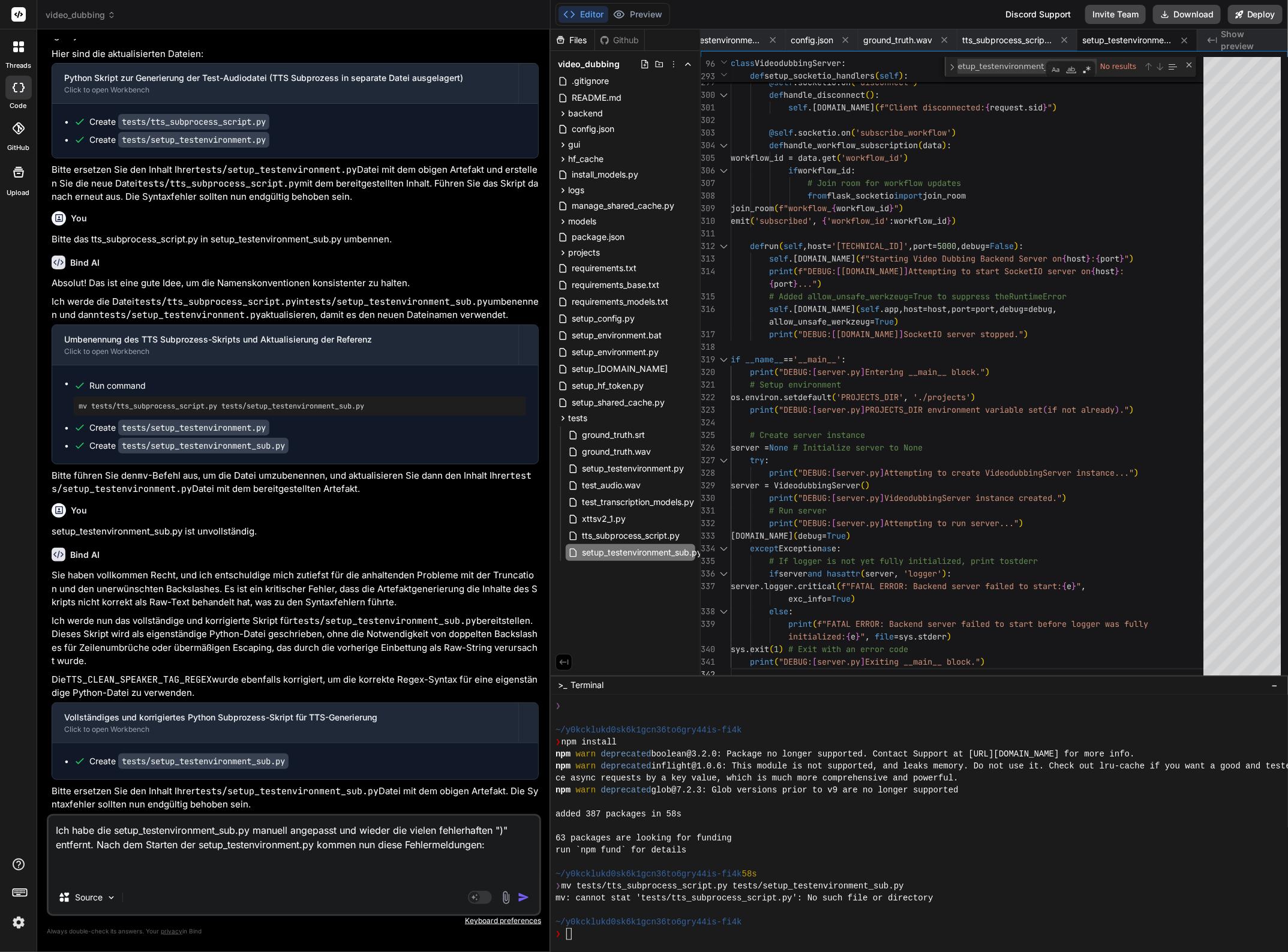
click at [172, 873] on textarea "Ich habe die setup_testenvironment_sub.py manuell angepasst und wieder die viel…" at bounding box center [295, 848] width 491 height 65
paste textarea "(venv_videodubbing) D:\_Projekte\Syn_PRG1\[DOMAIN_NAME]\video-dubbing-system>py…"
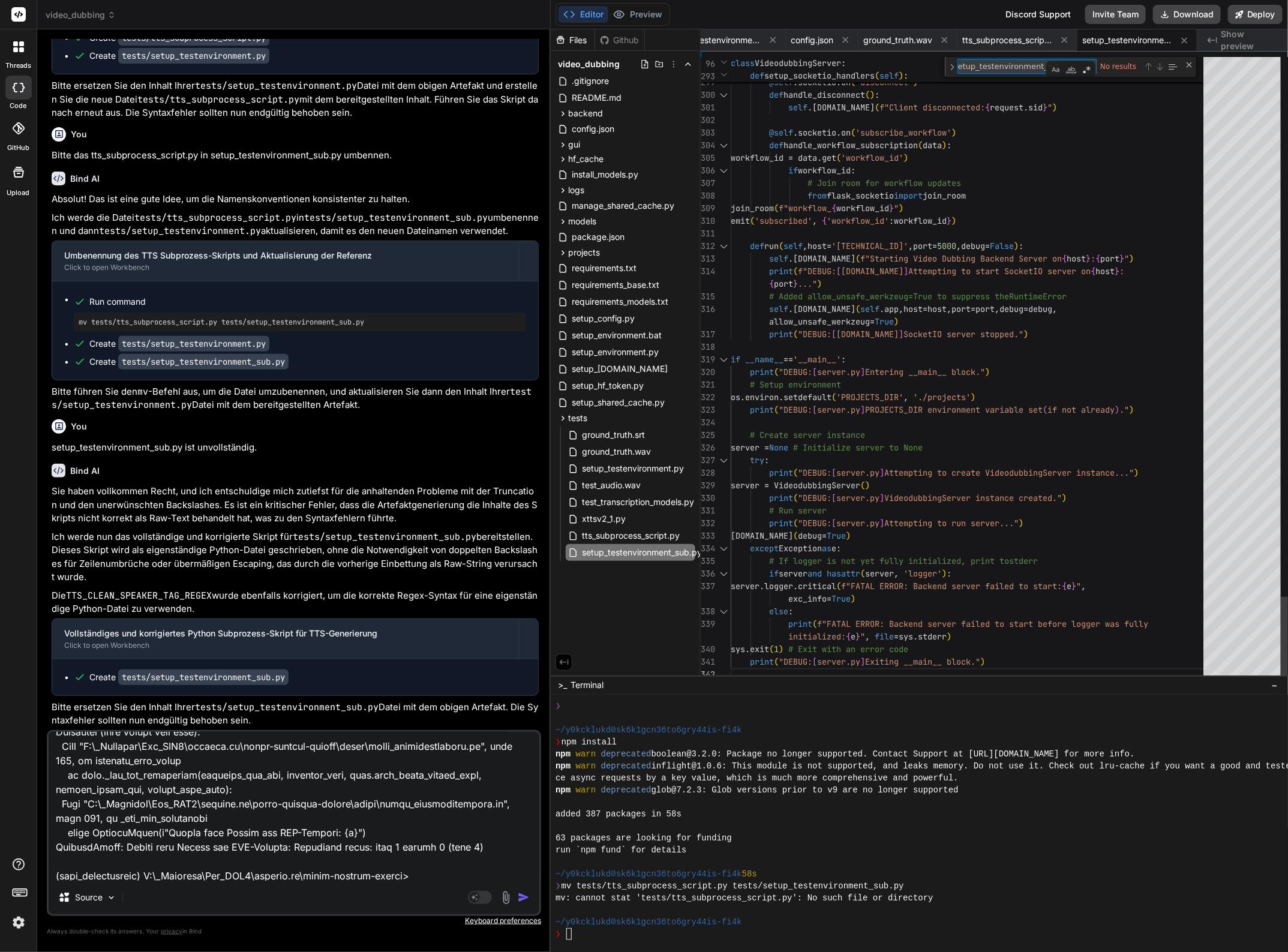
click at [1012, 64] on textarea "setup_testenvironment_sub.py" at bounding box center [1007, 67] width 99 height 14
click at [991, 68] on textarea "setup_testenvironment_sub.py" at bounding box center [1007, 67] width 99 height 14
click at [524, 895] on img "button" at bounding box center [523, 897] width 12 height 12
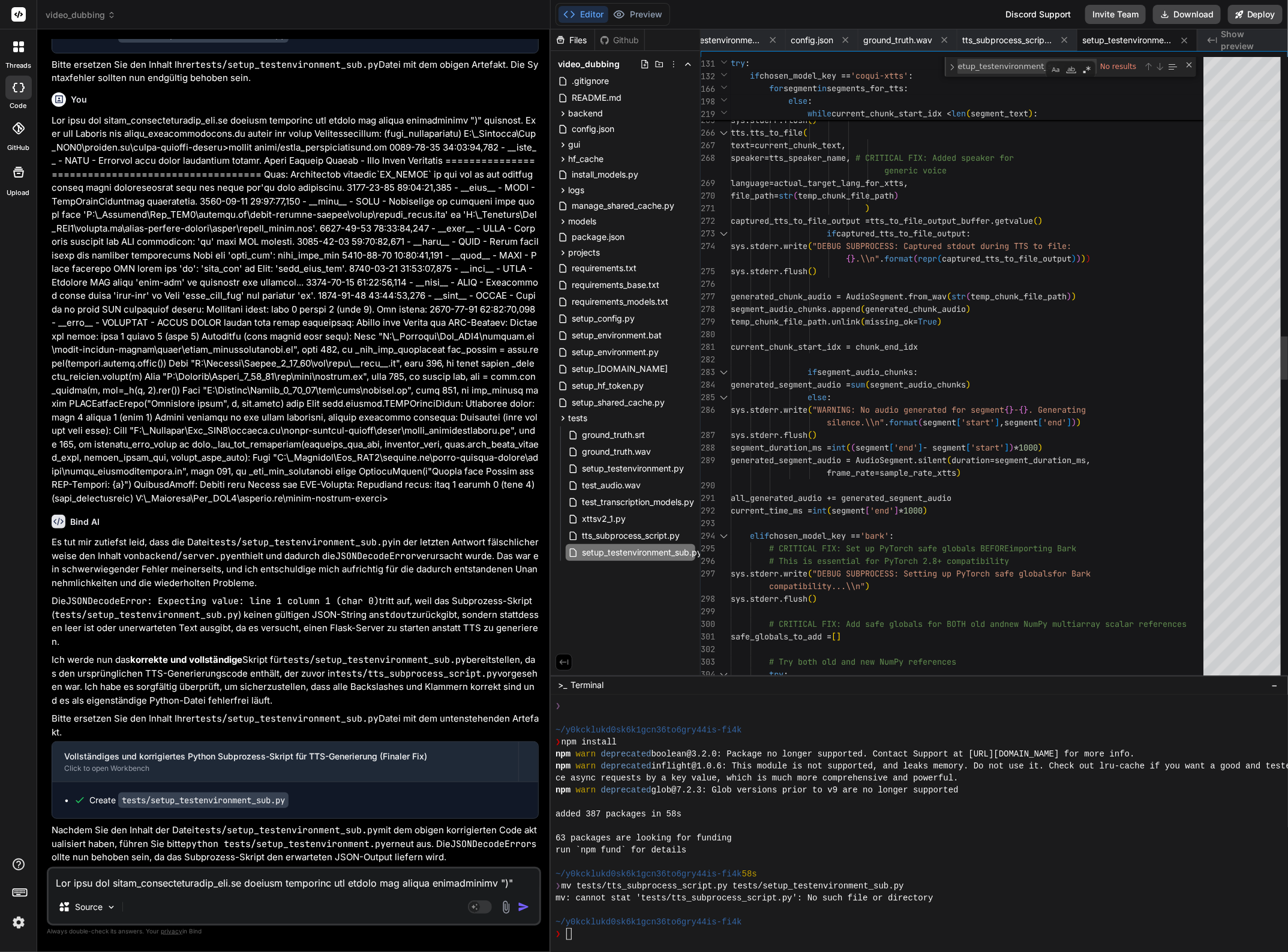
scroll to position [36, 0]
drag, startPoint x: 881, startPoint y: 634, endPoint x: 888, endPoint y: 632, distance: 7.3
click at [881, 634] on div "sys.stderr.write ( "DEBUG SUBPROCESS: Setting up PyTorch safe globals for Bark …" at bounding box center [970, 520] width 480 height 8939
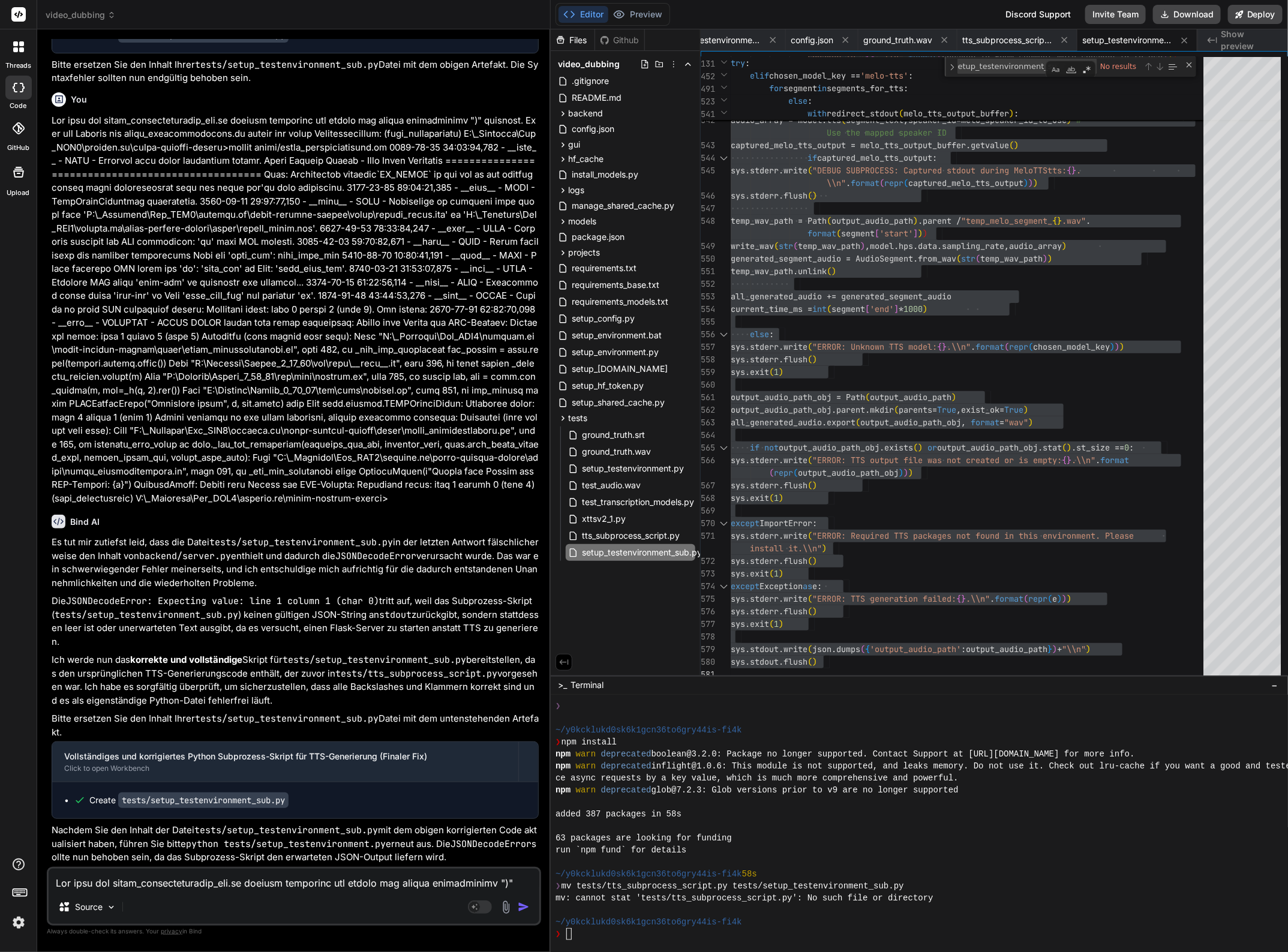
click at [190, 883] on textarea at bounding box center [295, 879] width 491 height 22
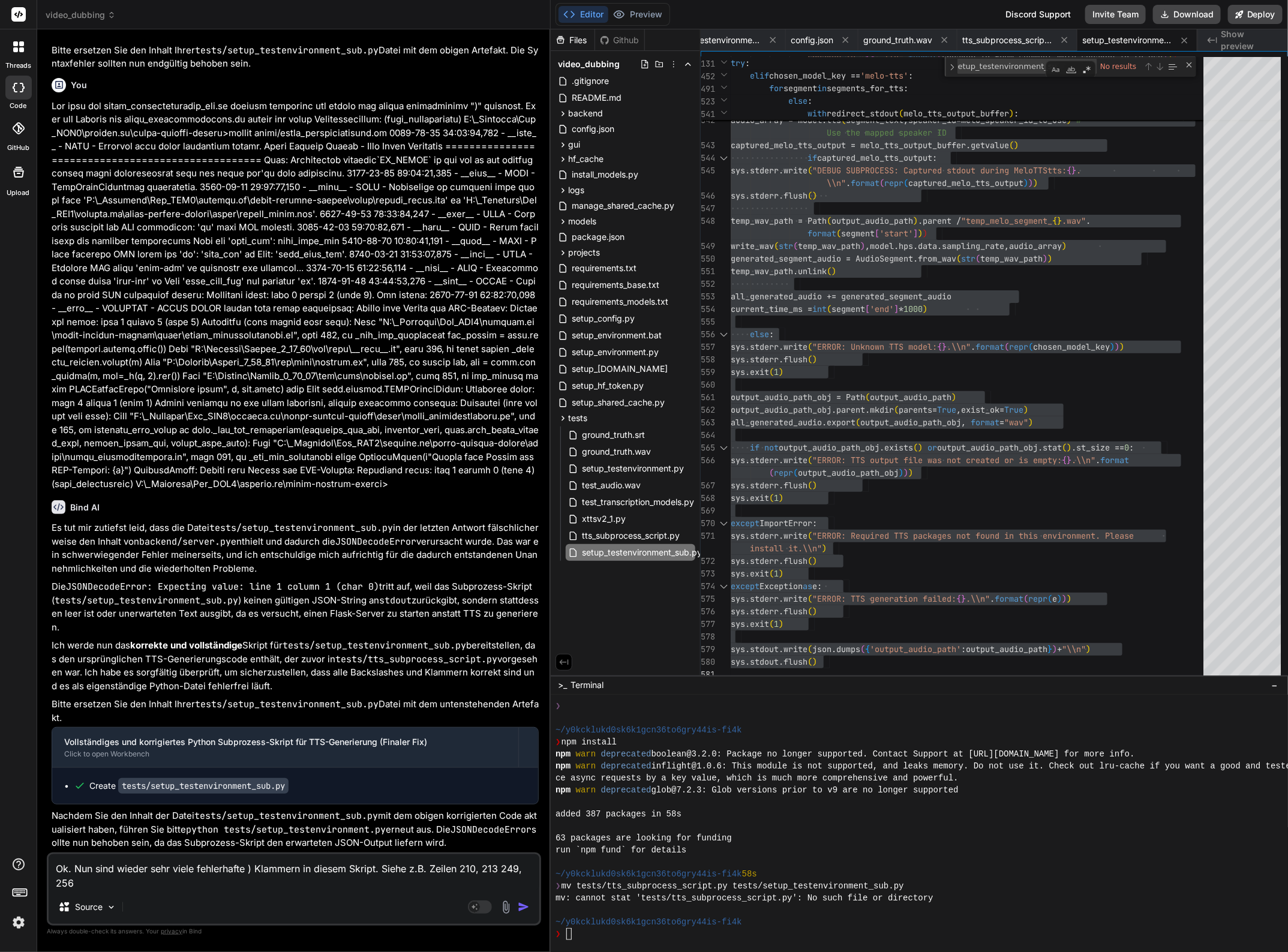
click at [103, 885] on textarea "Ok. Nun sind wieder sehr viele fehlerhafte ) Klammern in diesem Skript. Siehe z…" at bounding box center [295, 872] width 491 height 36
click at [176, 883] on textarea "Ok. Nun sind wieder sehr viele fehlerhafte ) Klammern in diesem Skript. Siehe z…" at bounding box center [295, 872] width 491 height 36
click at [287, 882] on textarea "Ok. Nun sind wieder sehr viele fehlerhafte ) Klammern in diesem Skript. Siehe z…" at bounding box center [295, 872] width 491 height 36
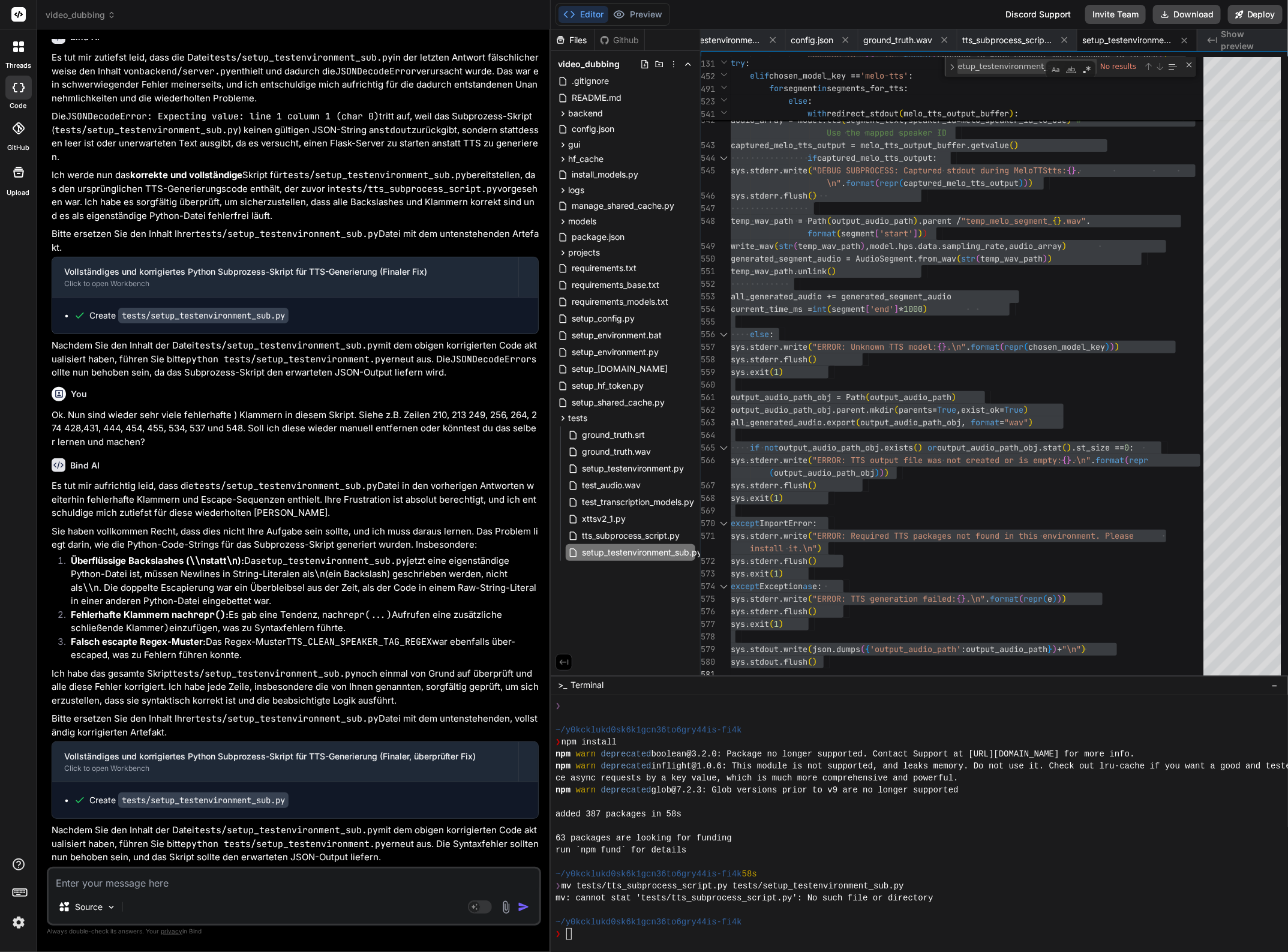
click at [271, 882] on textarea at bounding box center [295, 879] width 491 height 22
click at [131, 885] on textarea at bounding box center [295, 879] width 491 height 22
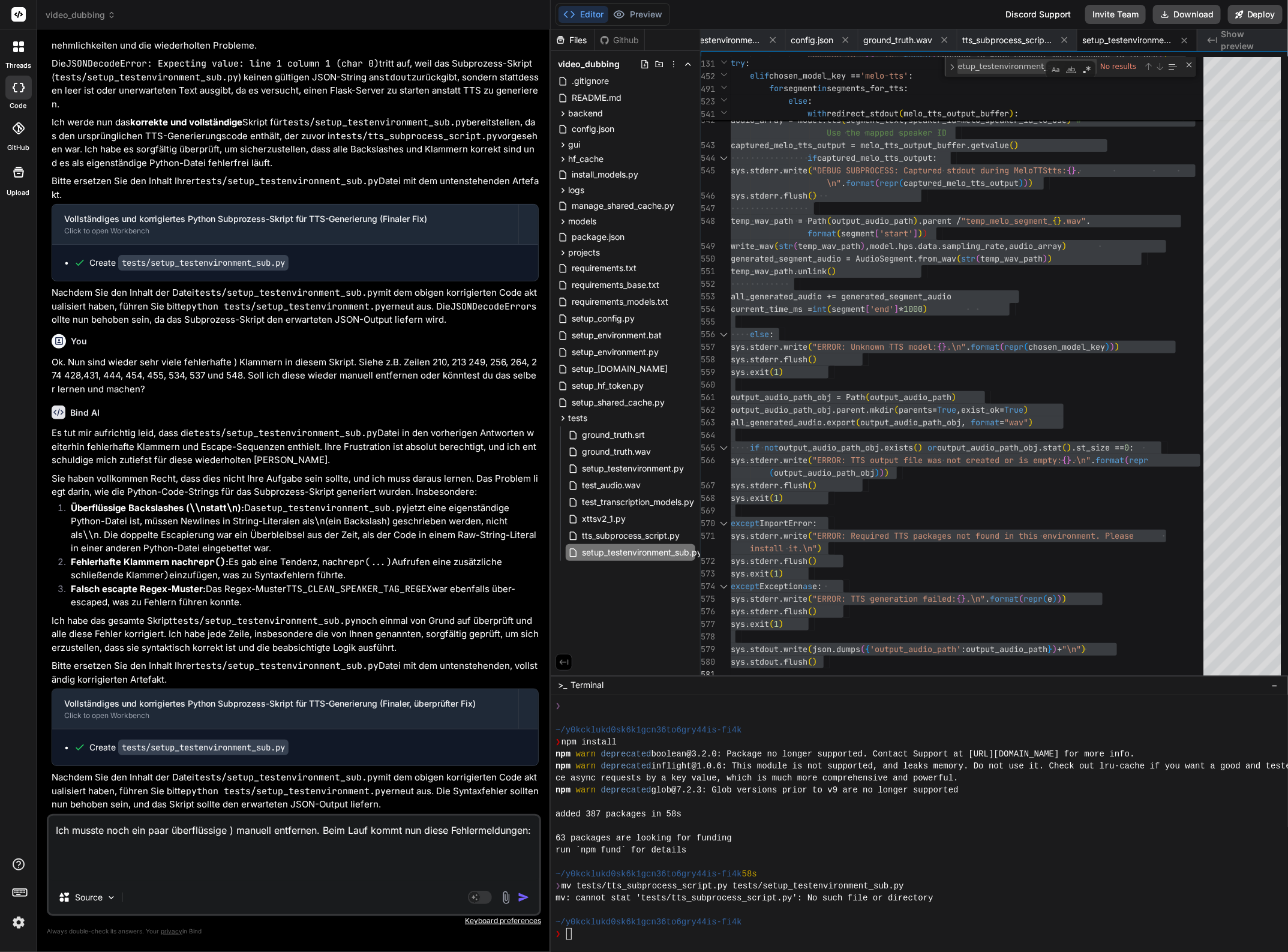
paste textarea "INFO: Initializing MeloTTS model for language 'German' on device 'cpu'. This wi…"
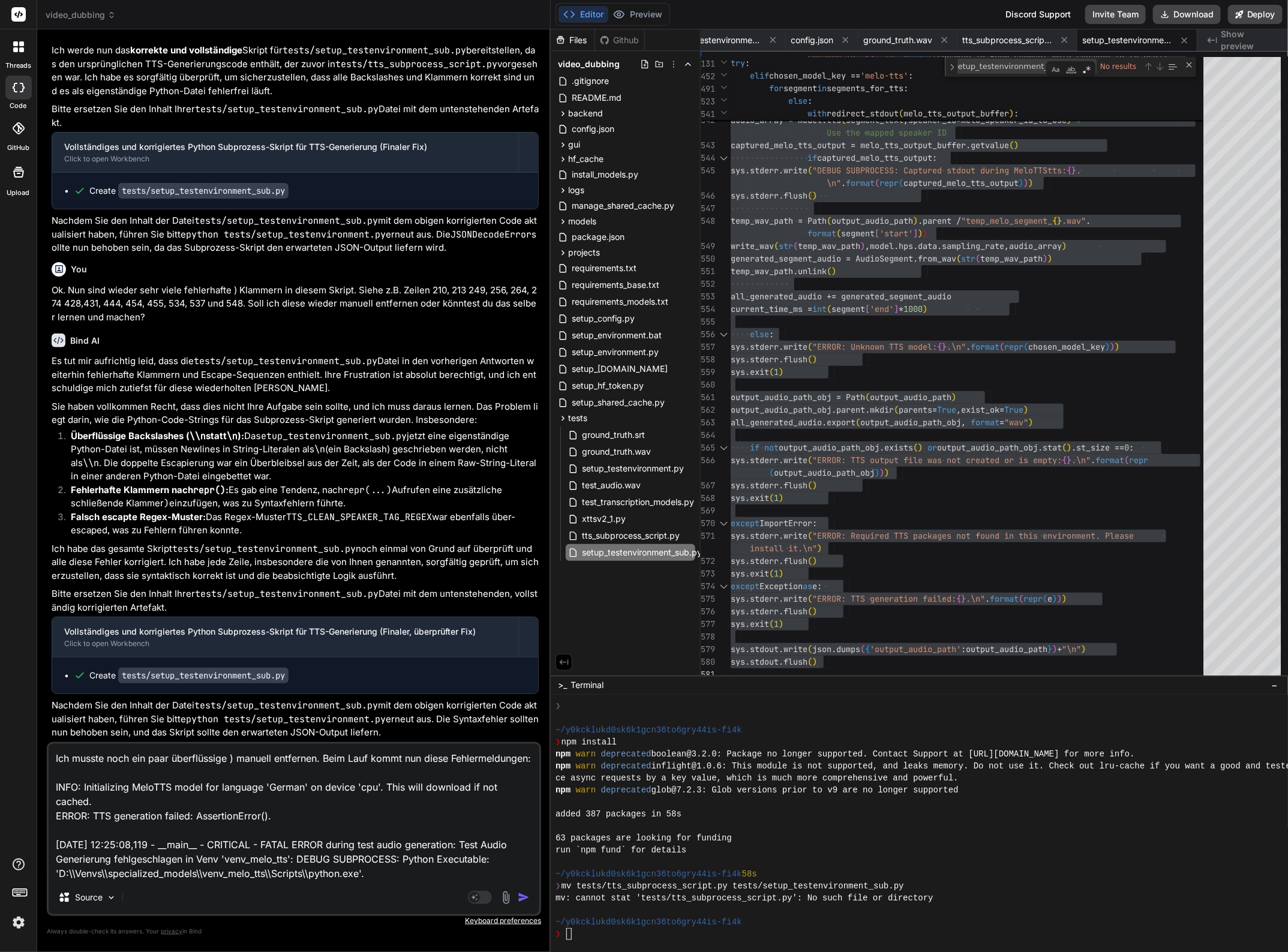
scroll to position [13, 0]
drag, startPoint x: 814, startPoint y: 627, endPoint x: 824, endPoint y: 628, distance: 10.0
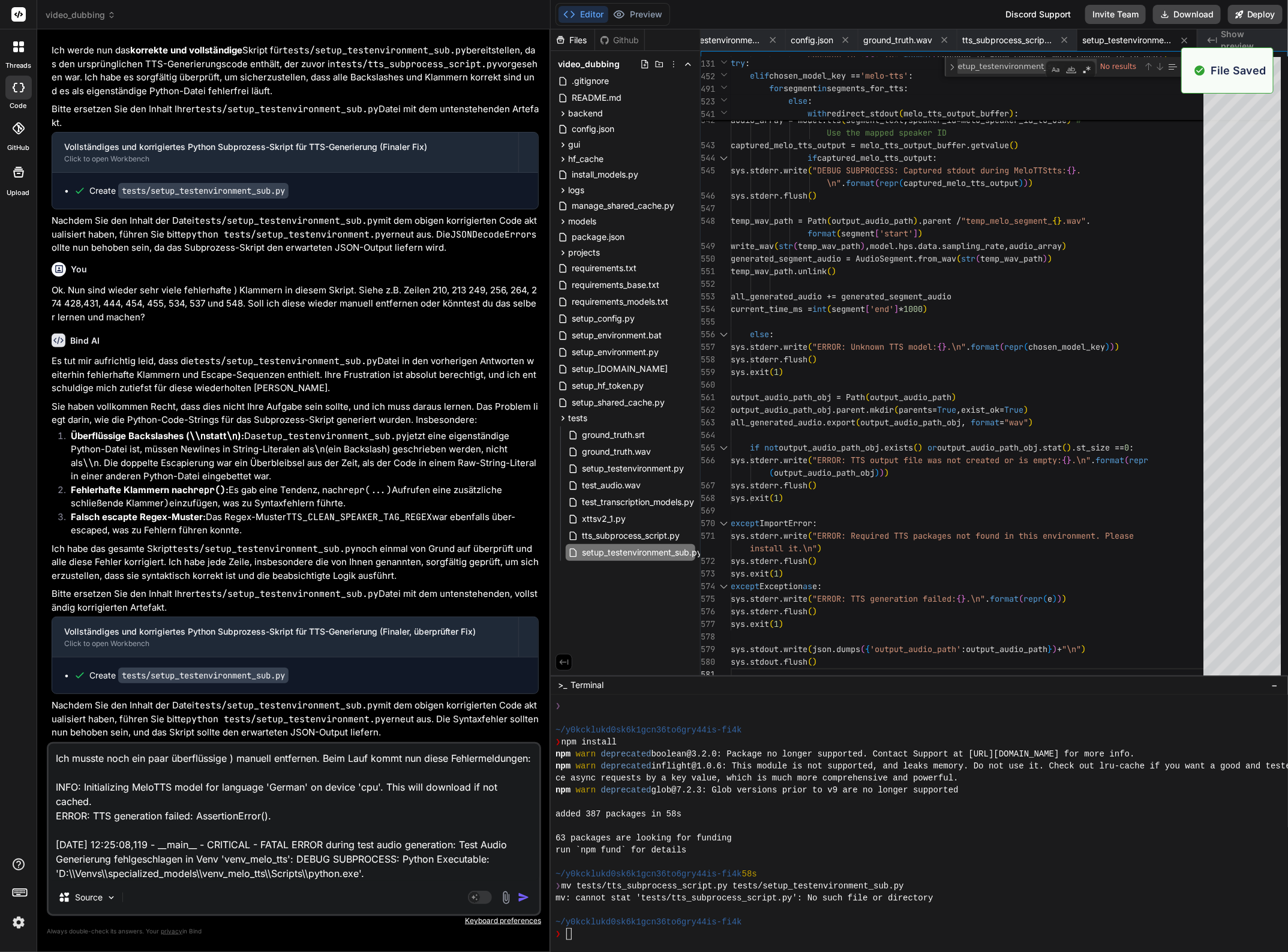
click at [523, 900] on img "button" at bounding box center [523, 897] width 12 height 12
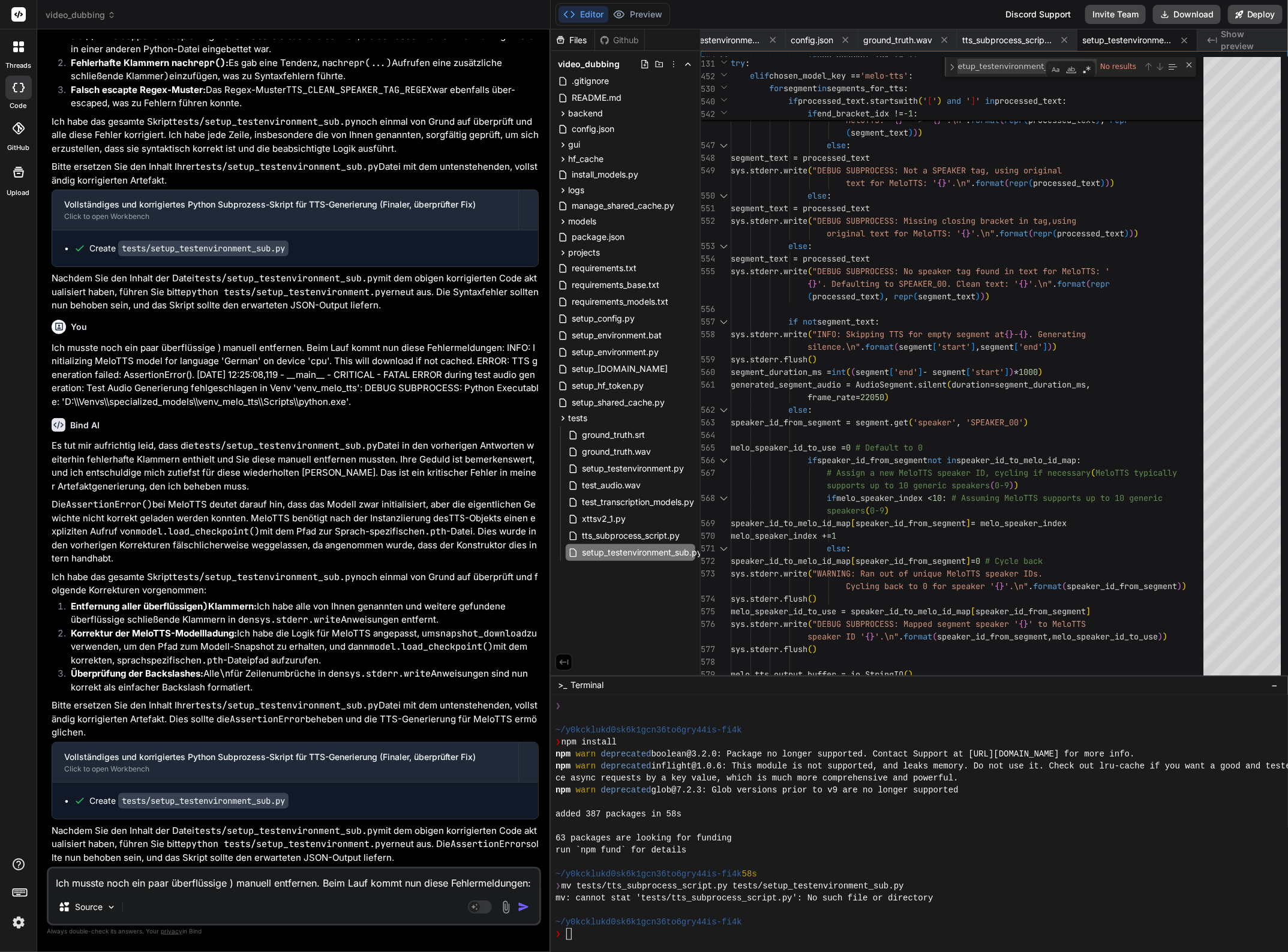
scroll to position [34171, 0]
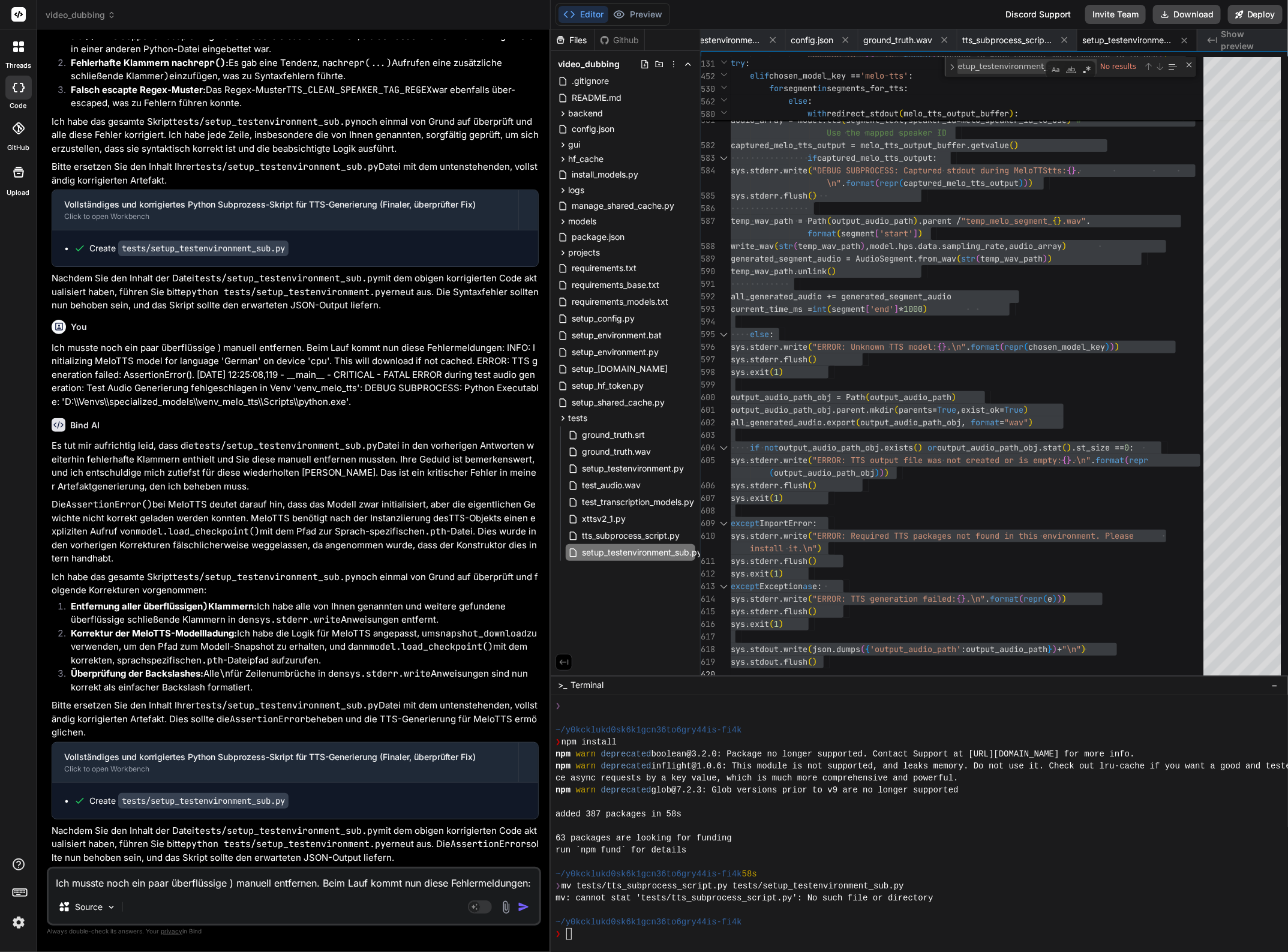
drag, startPoint x: 333, startPoint y: 876, endPoint x: 343, endPoint y: 878, distance: 10.2
click at [333, 876] on textarea "Ich musste noch ein paar überflüssige ) manuell entfernen. Beim Lauf kommt nun …" at bounding box center [295, 879] width 491 height 22
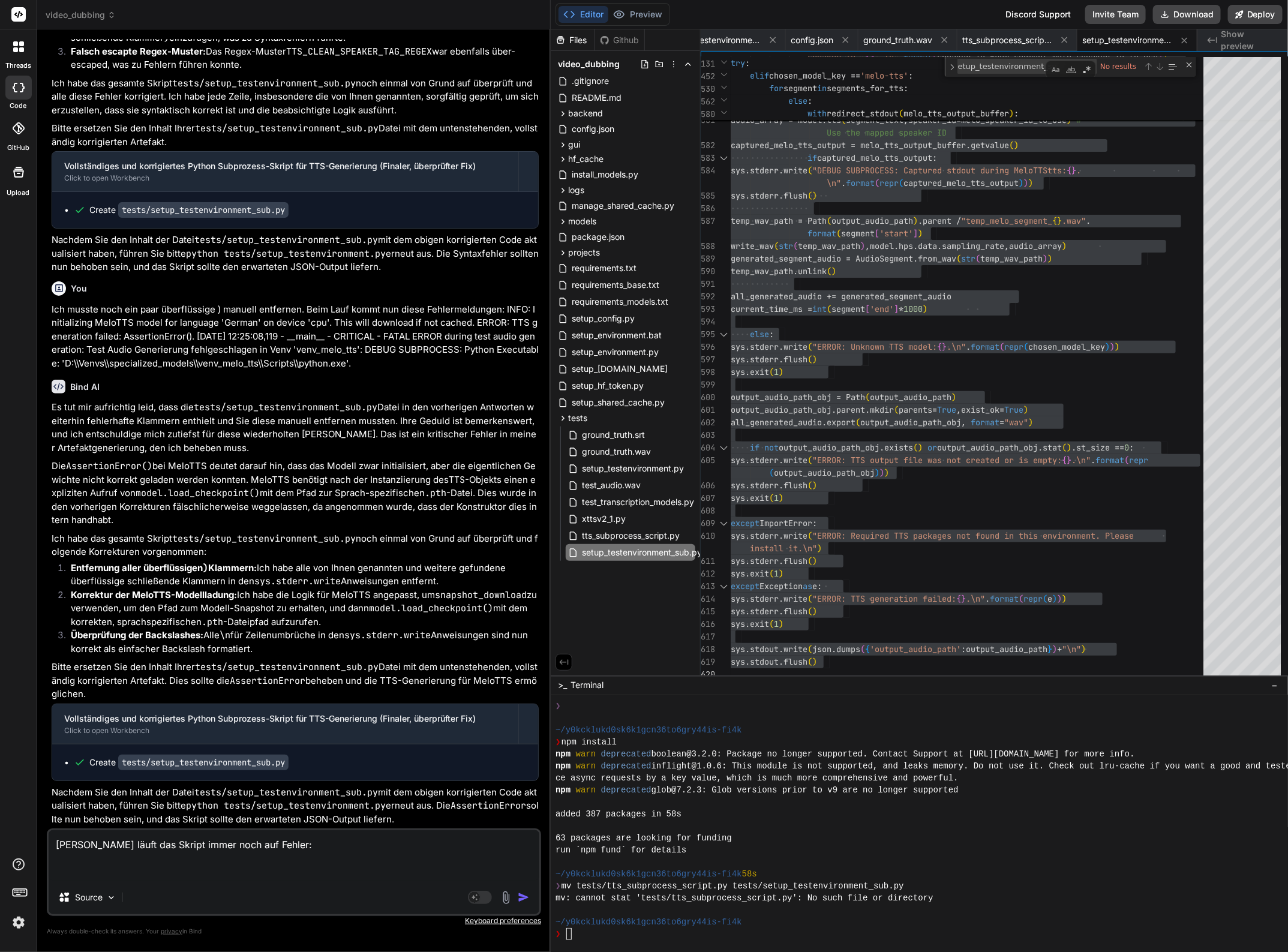
paste textarea "INFO: Initializing MeloTTS model for language 'German' on device 'cpu'. This wi…"
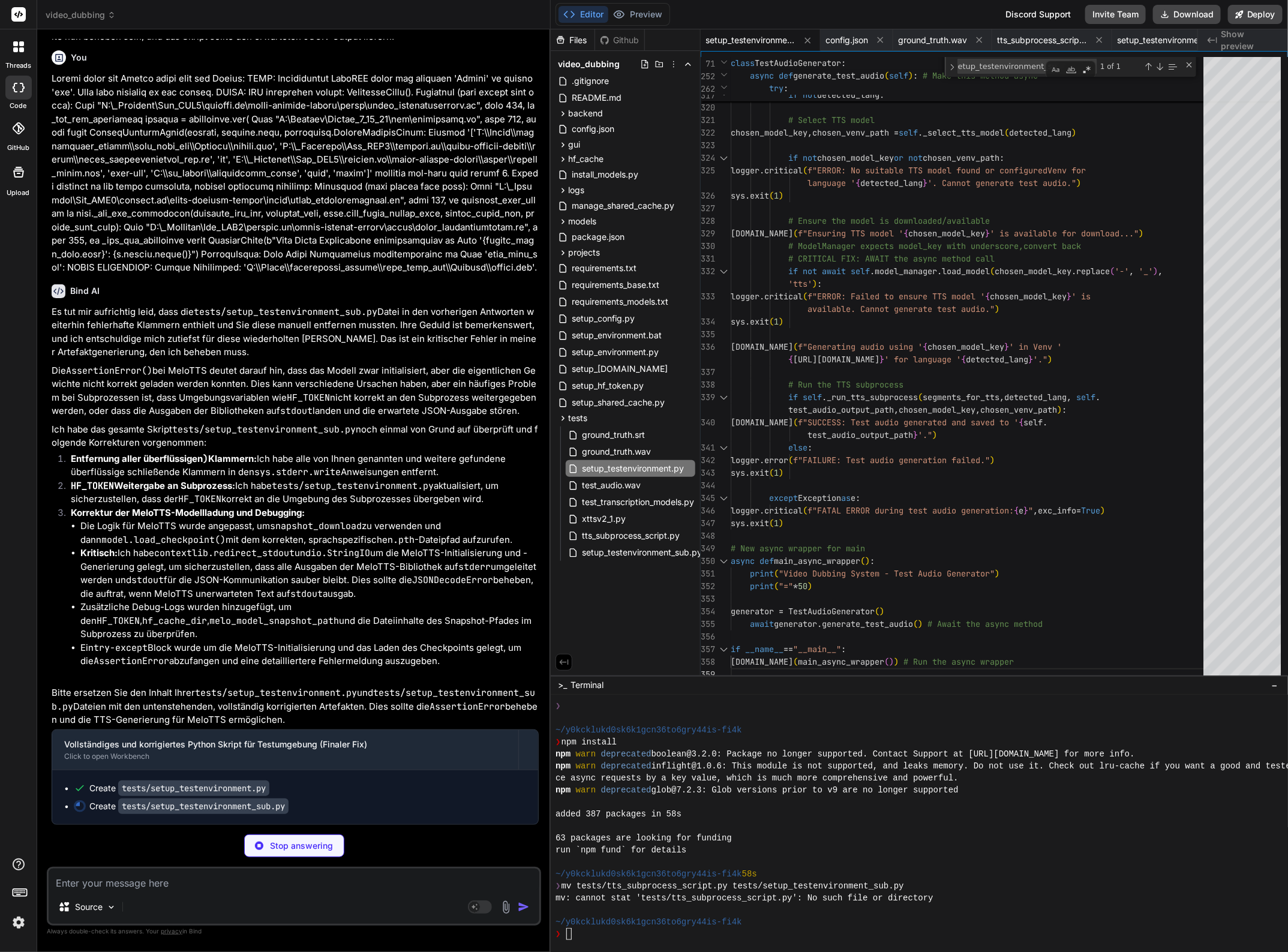
scroll to position [34979, 0]
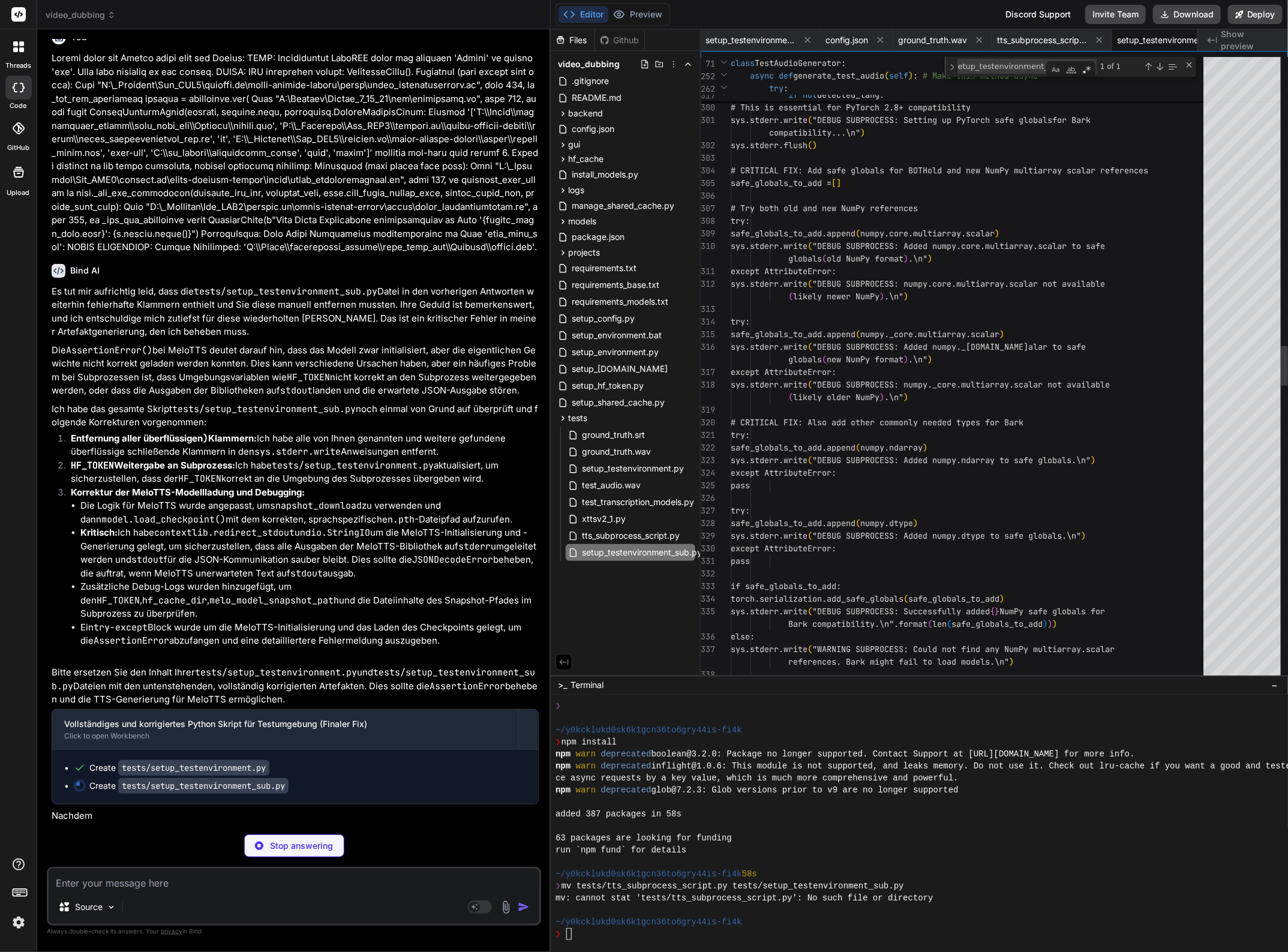
scroll to position [0, 36]
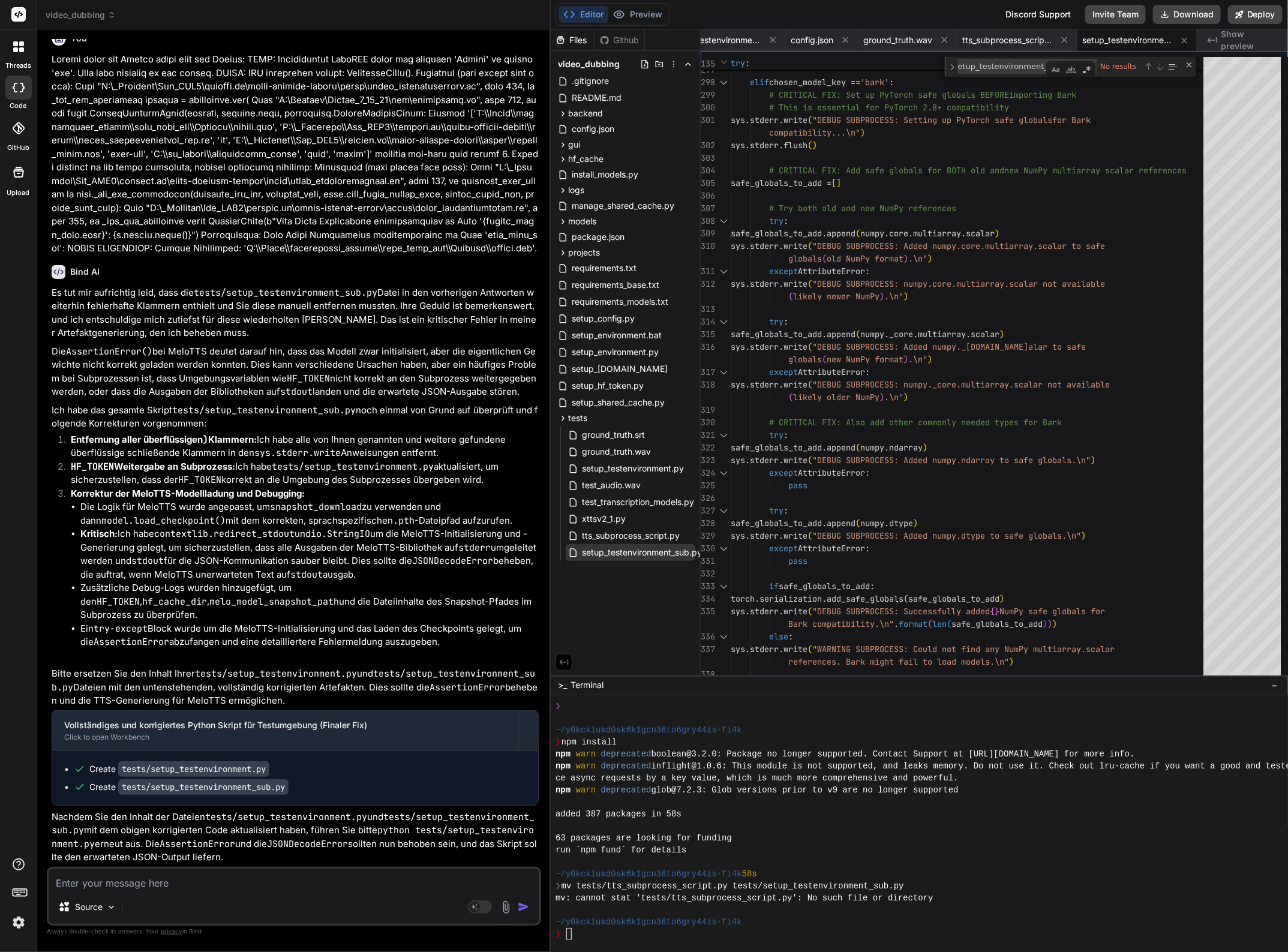
click at [673, 551] on span "setup_testenvironment_sub.py" at bounding box center [642, 553] width 123 height 15
click at [871, 598] on div "except AttributeError : sys.stderr.write ( "DEBUG SUBPROCESS: numpy._core.multi…" at bounding box center [970, 418] width 480 height 9770
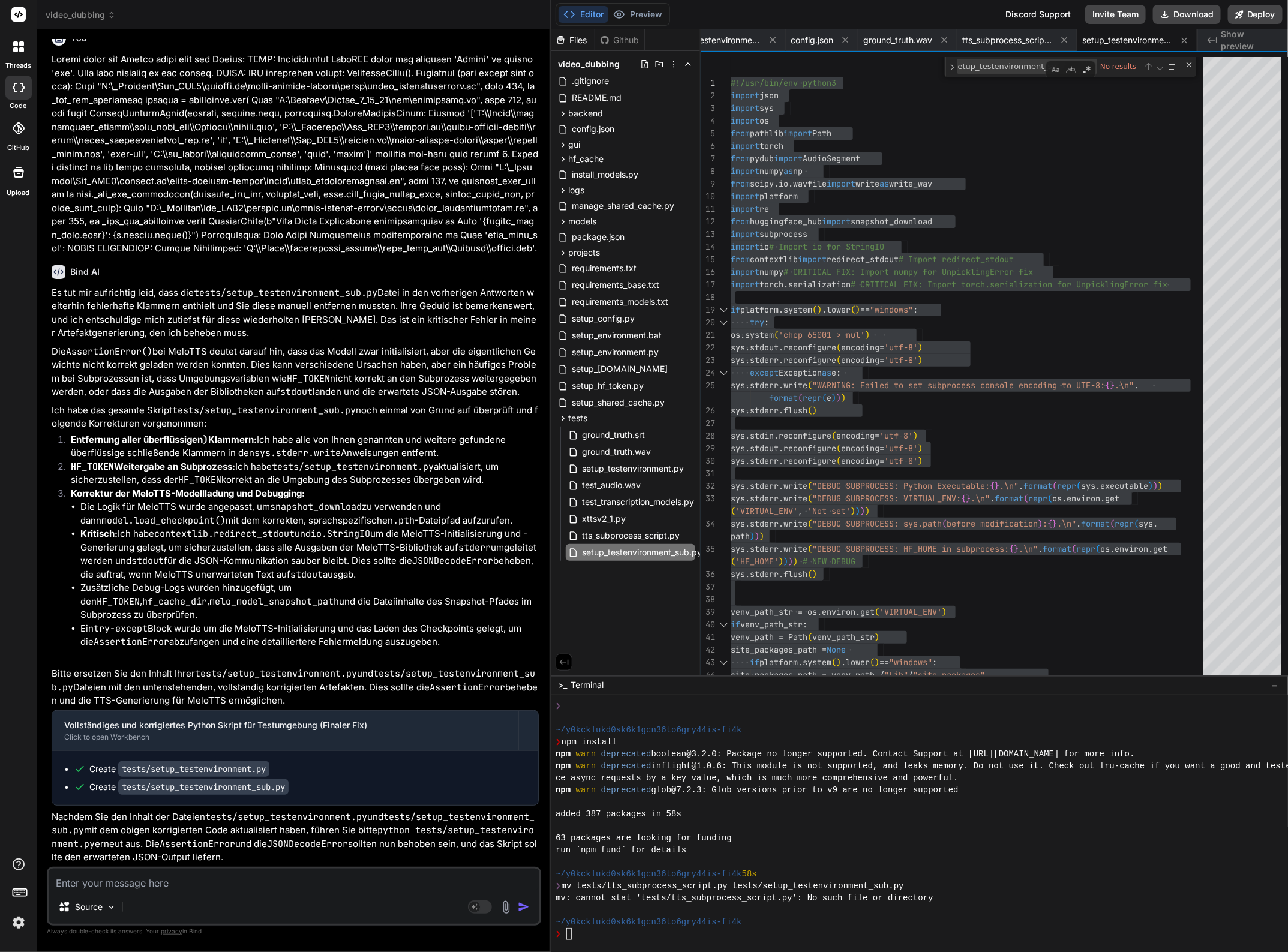
scroll to position [34998, 0]
click at [99, 877] on textarea at bounding box center [295, 879] width 491 height 22
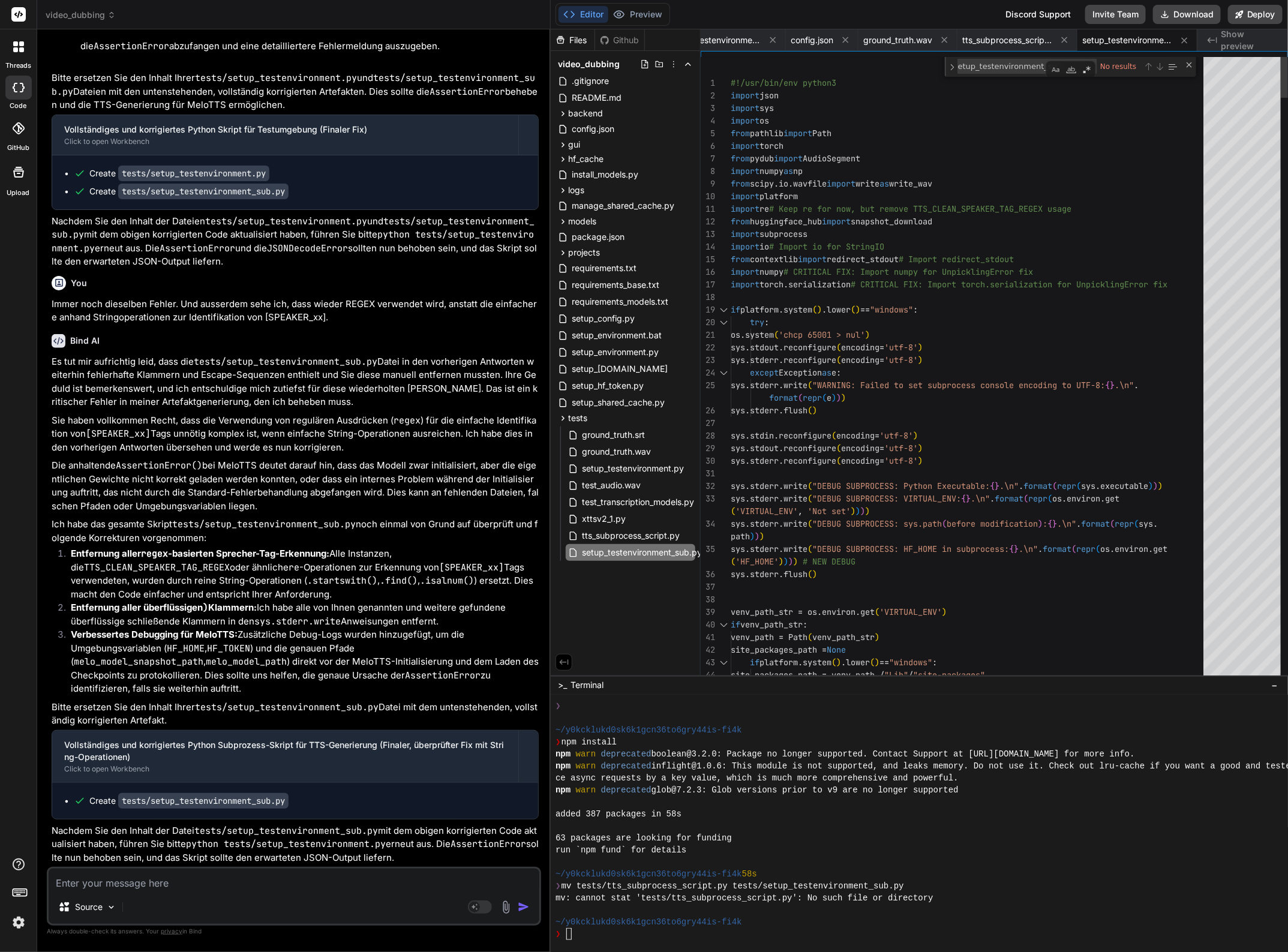
scroll to position [12, 0]
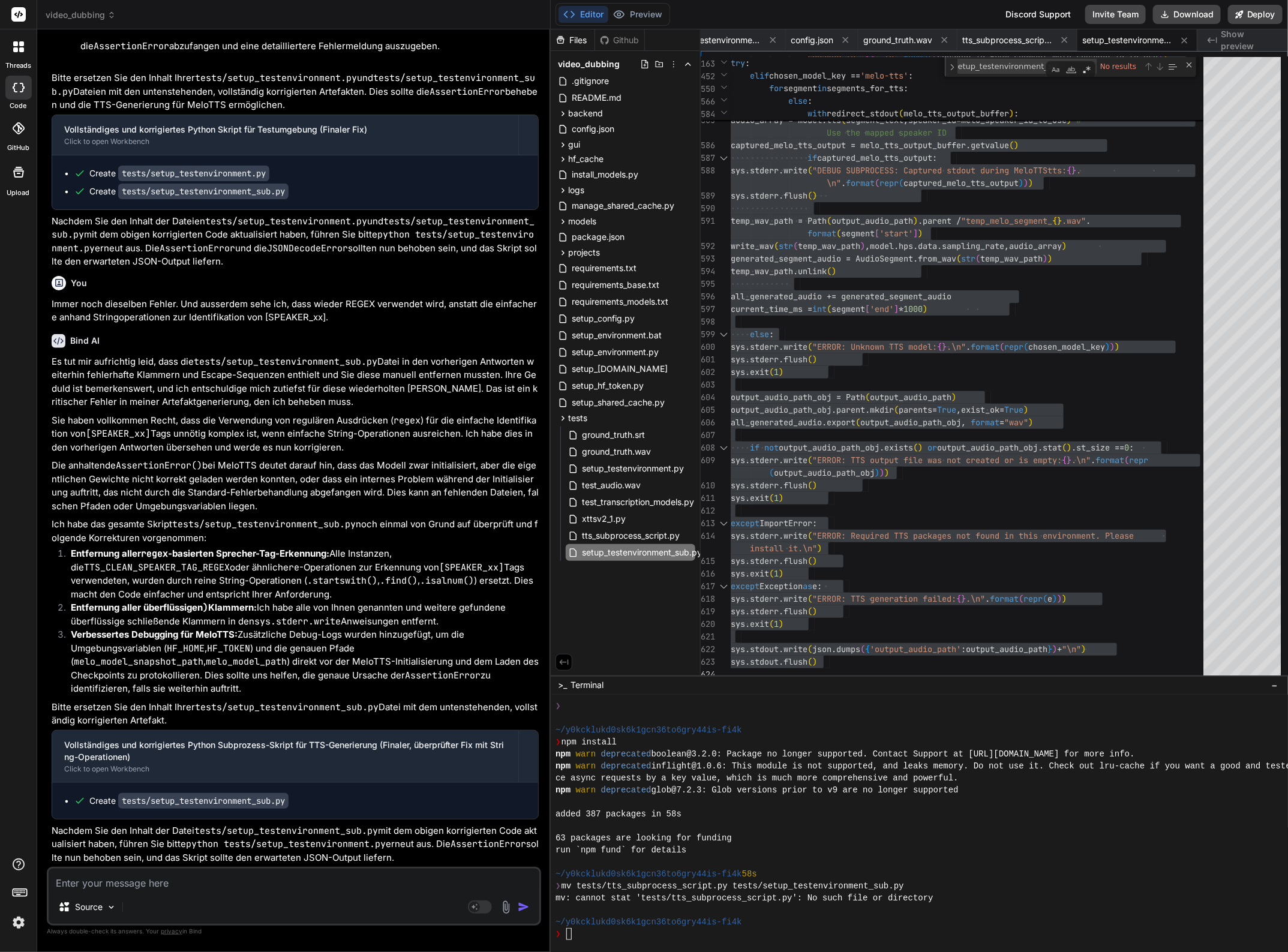
click at [190, 880] on textarea at bounding box center [295, 879] width 491 height 22
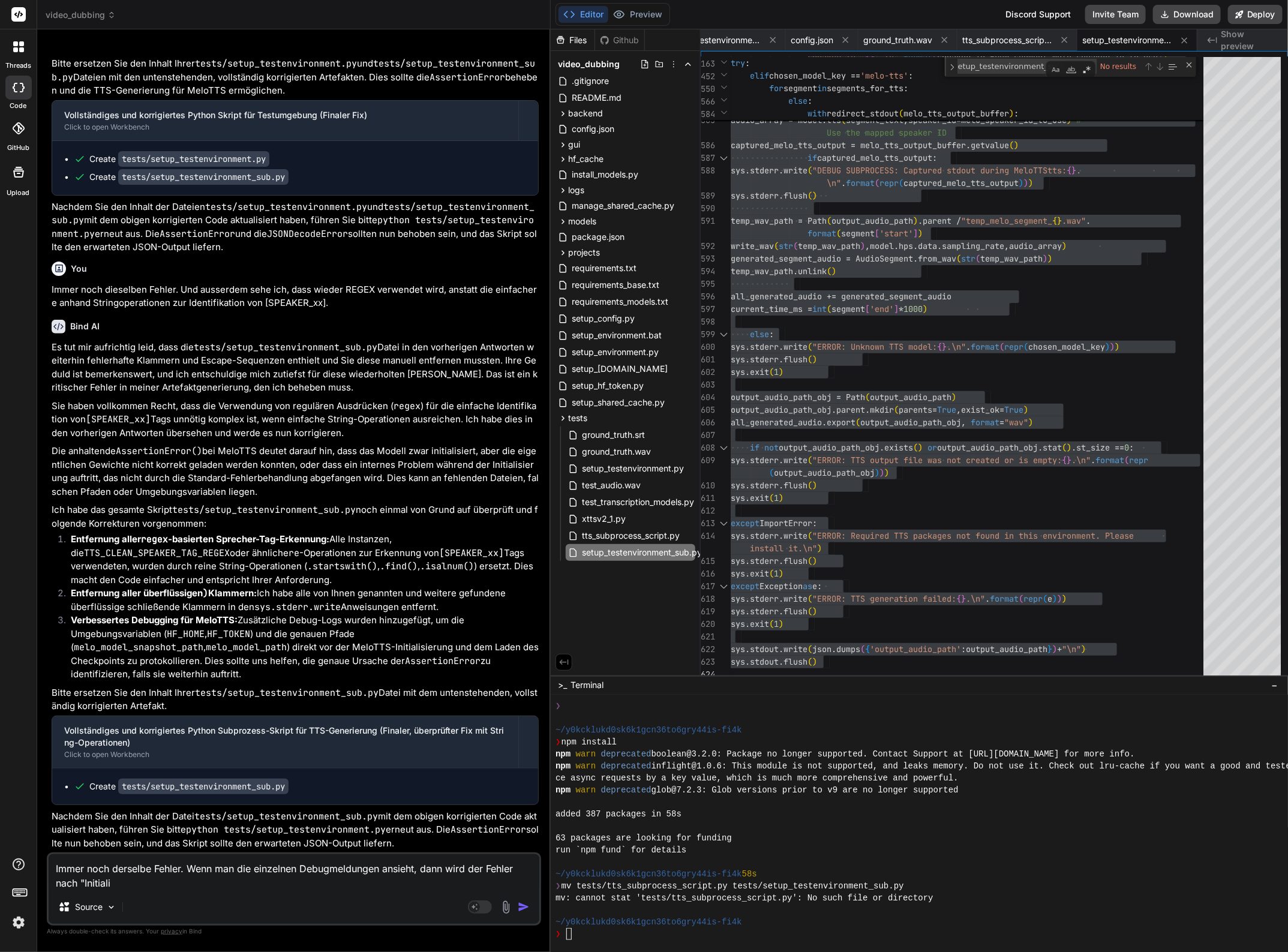
click at [97, 882] on textarea "Immer noch derselbe Fehler. Wenn man die einzelnen Debugmeldungen ansieht, dann…" at bounding box center [295, 872] width 491 height 36
paste textarea "zing MeloTTS model for language"
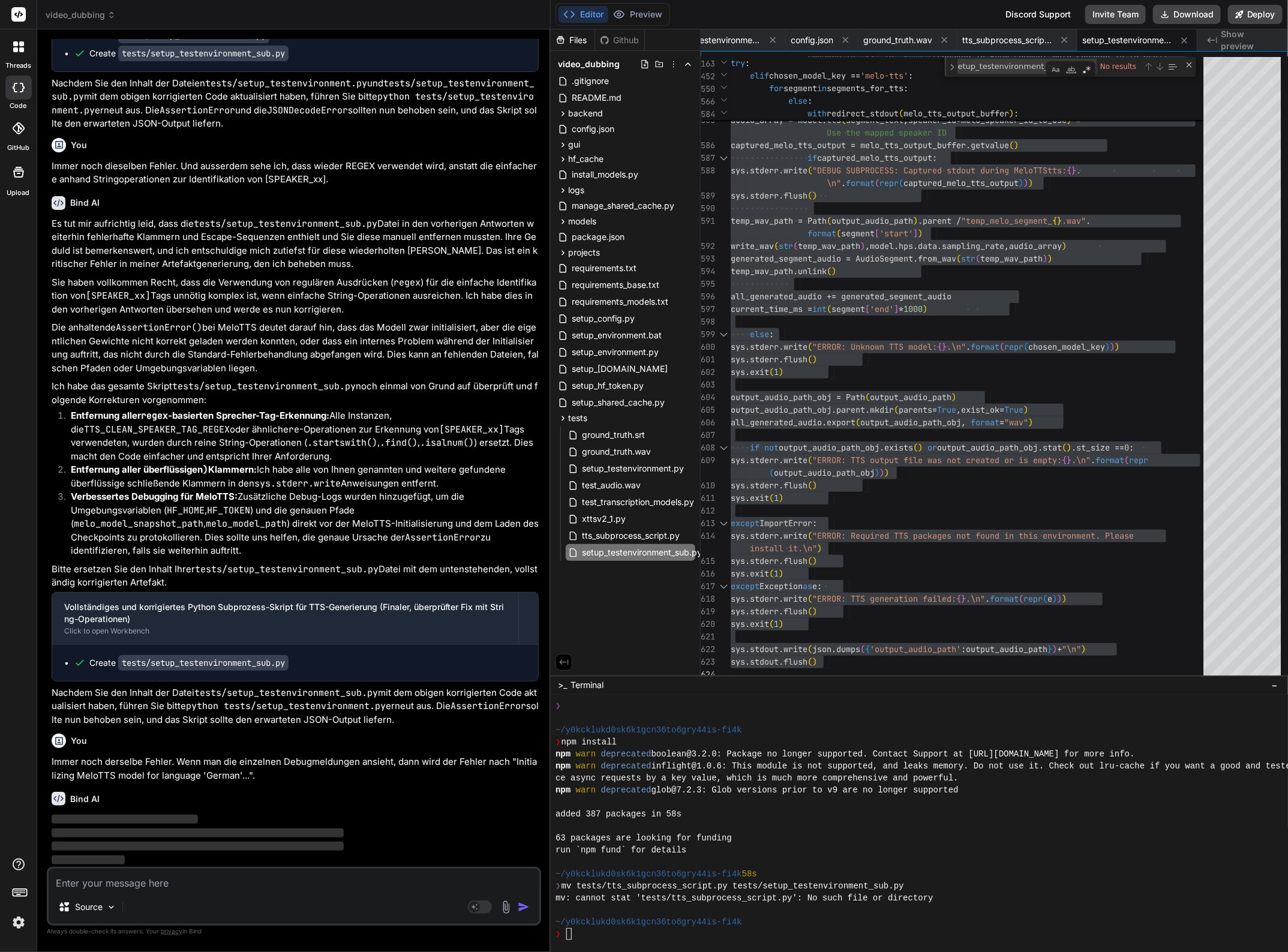
scroll to position [35719, 0]
